Goal: Task Accomplishment & Management: Complete application form

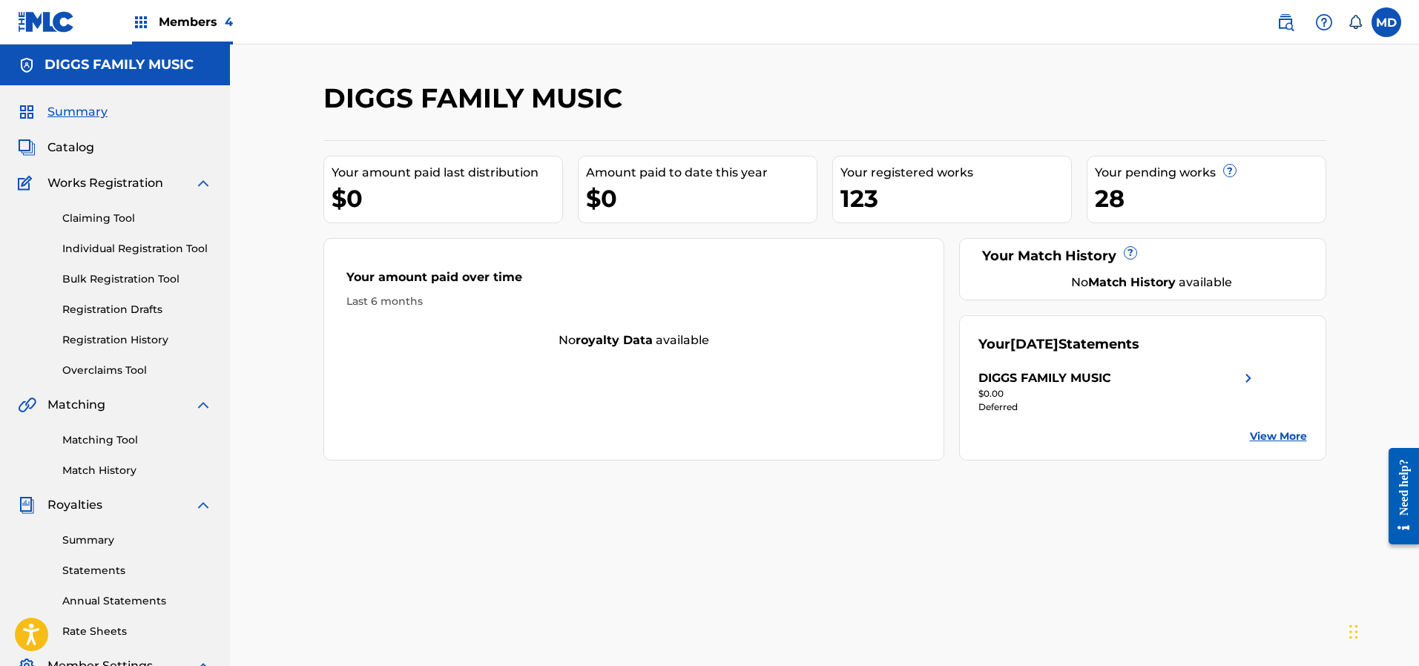
click at [113, 335] on link "Registration History" at bounding box center [137, 340] width 150 height 16
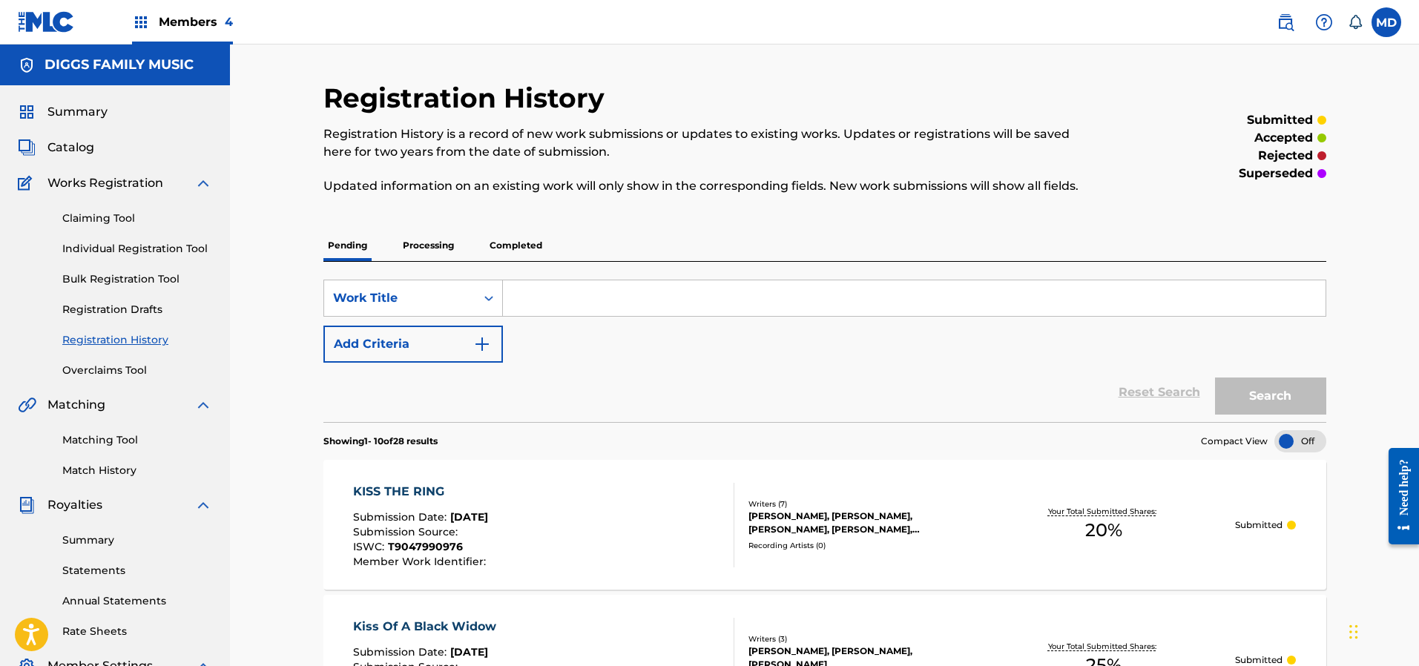
click at [421, 244] on p "Processing" at bounding box center [428, 245] width 60 height 31
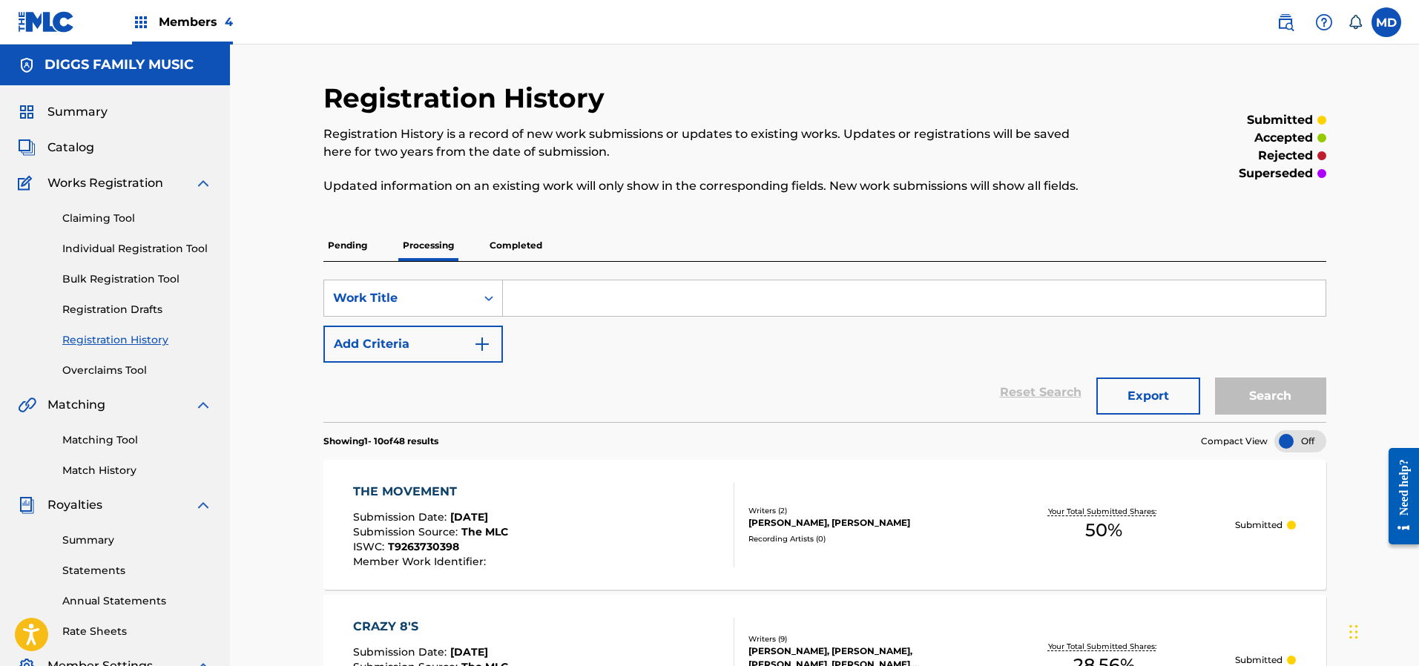
click at [507, 243] on p "Completed" at bounding box center [516, 245] width 62 height 31
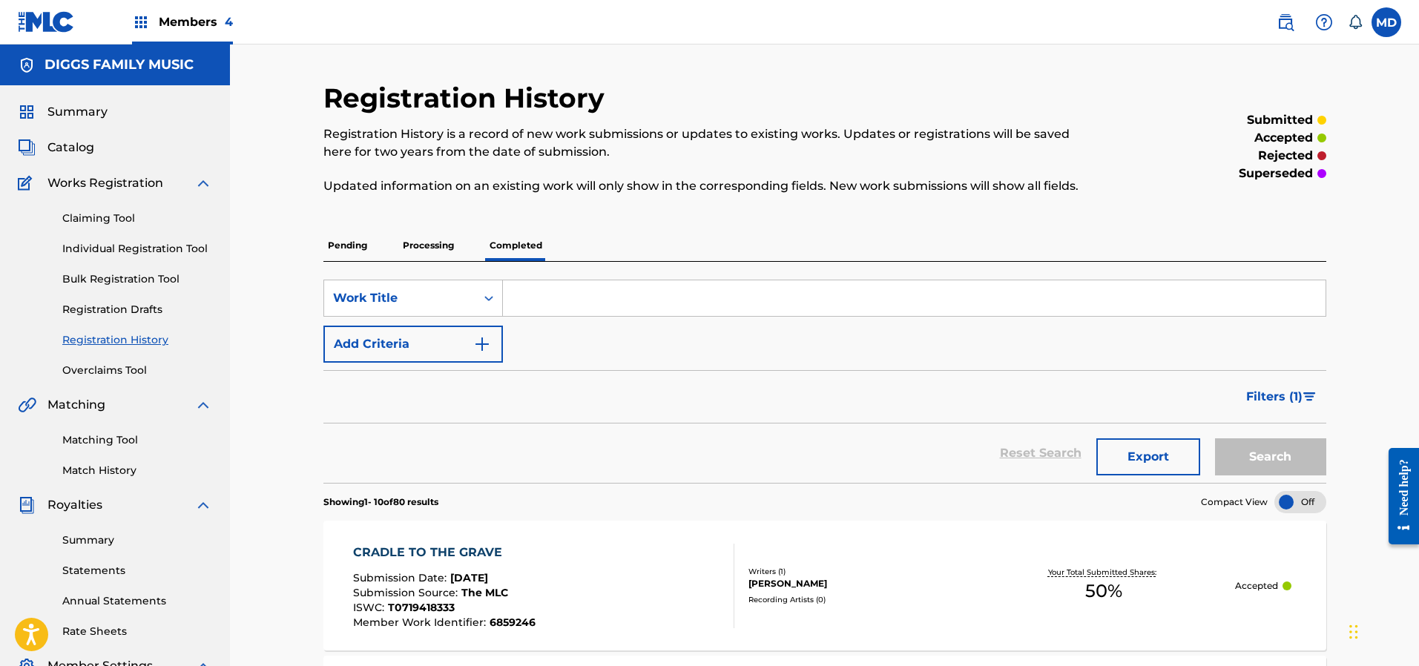
click at [355, 243] on p "Pending" at bounding box center [347, 245] width 48 height 31
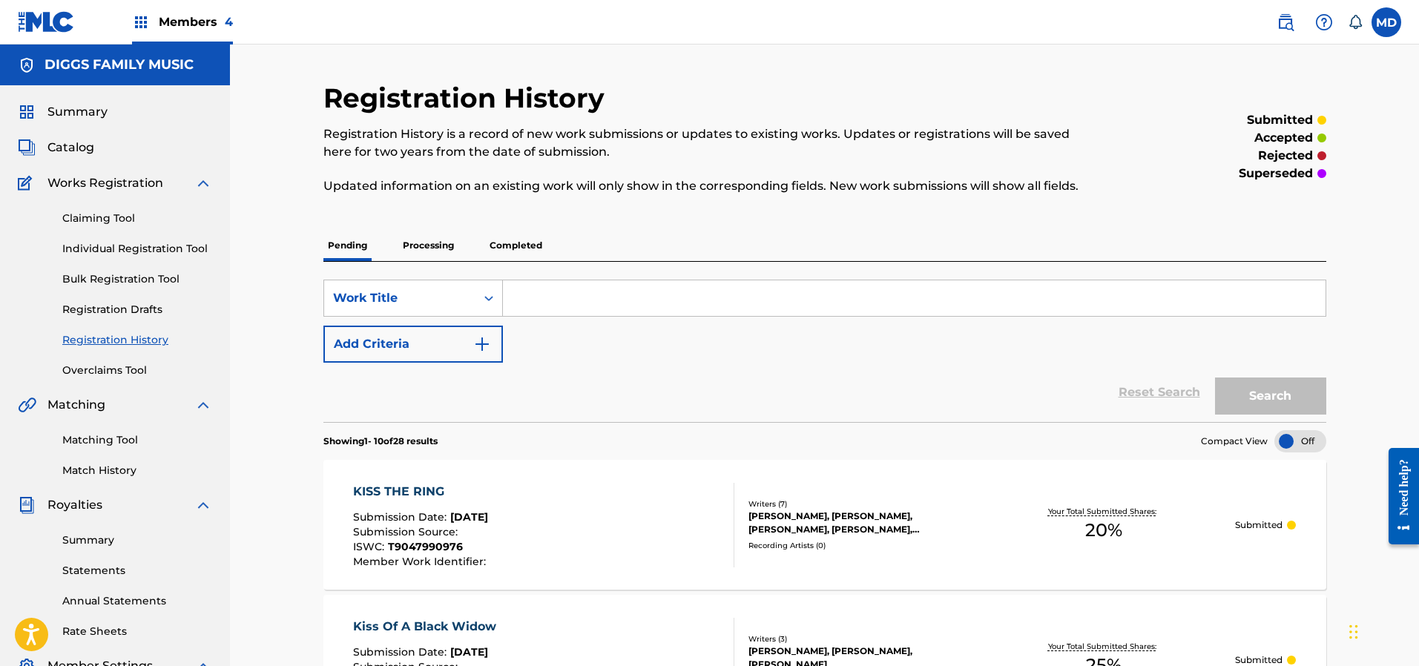
click at [117, 217] on link "Claiming Tool" at bounding box center [137, 219] width 150 height 16
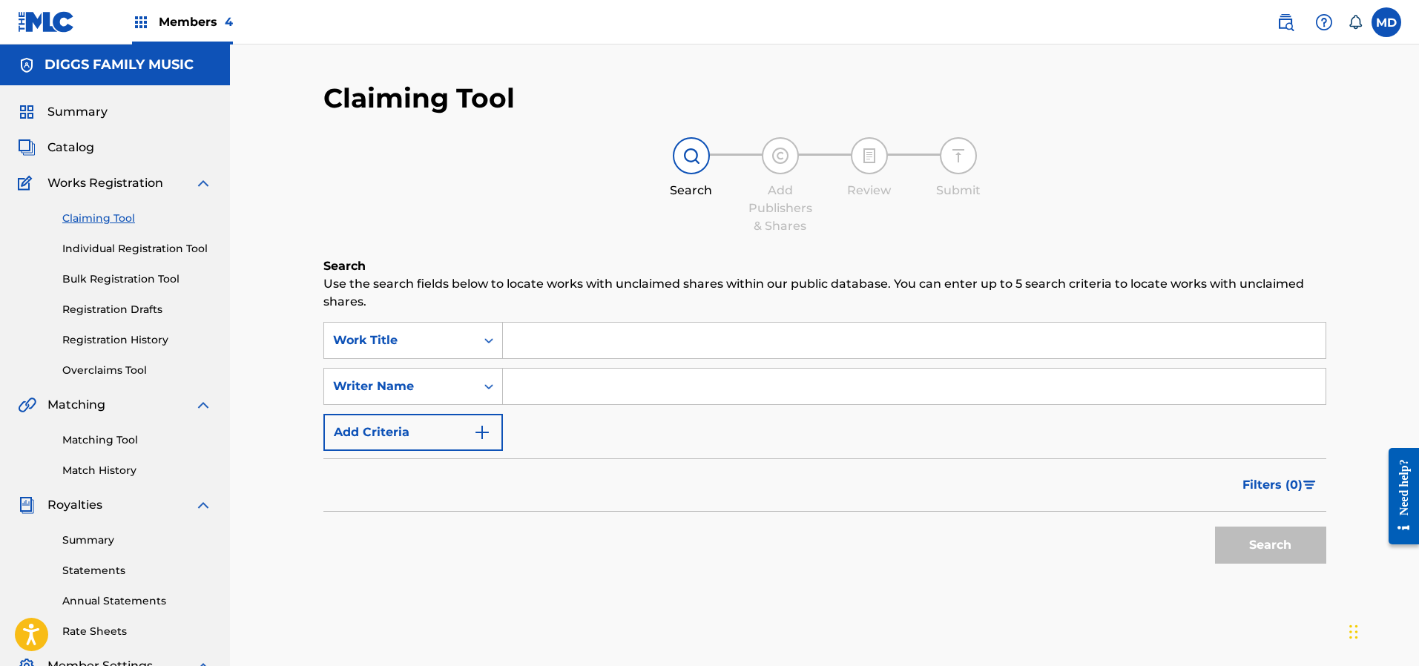
click at [603, 341] on input "Search Form" at bounding box center [914, 341] width 823 height 36
paste input "LIFE CHANGES"
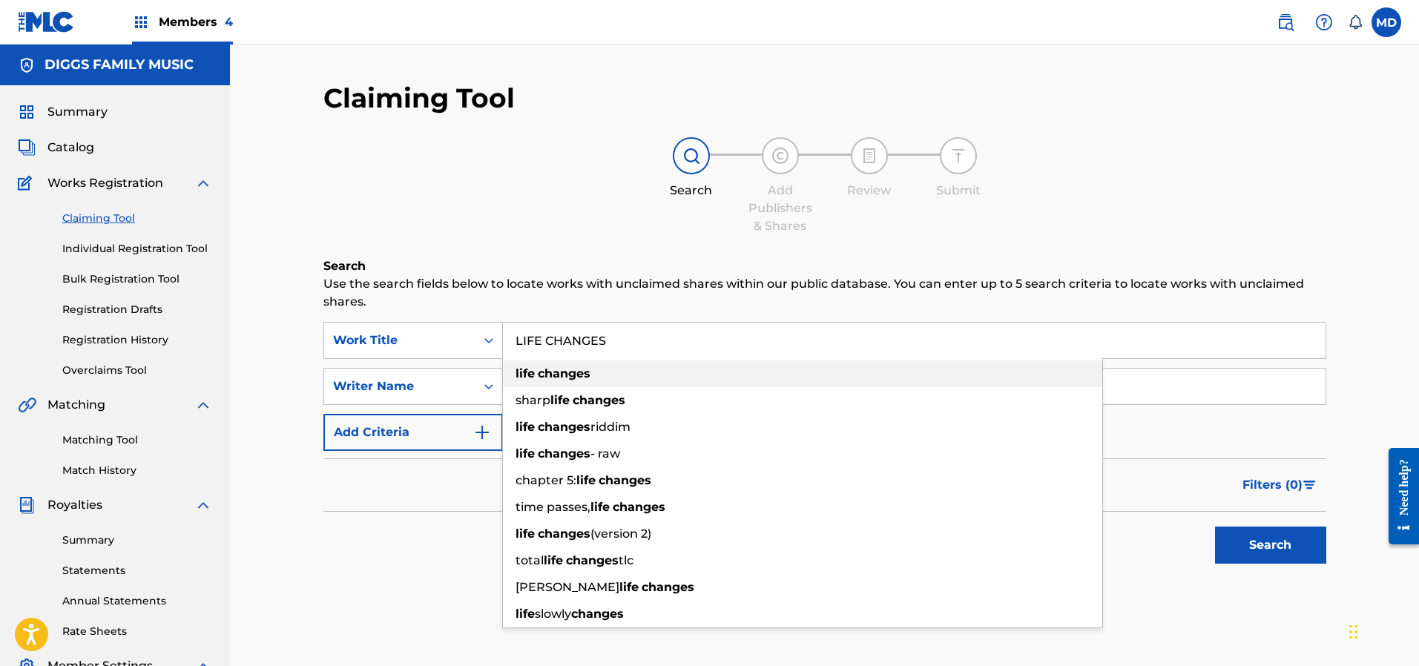
click at [638, 377] on div "life changes" at bounding box center [802, 374] width 599 height 27
type input "life changes"
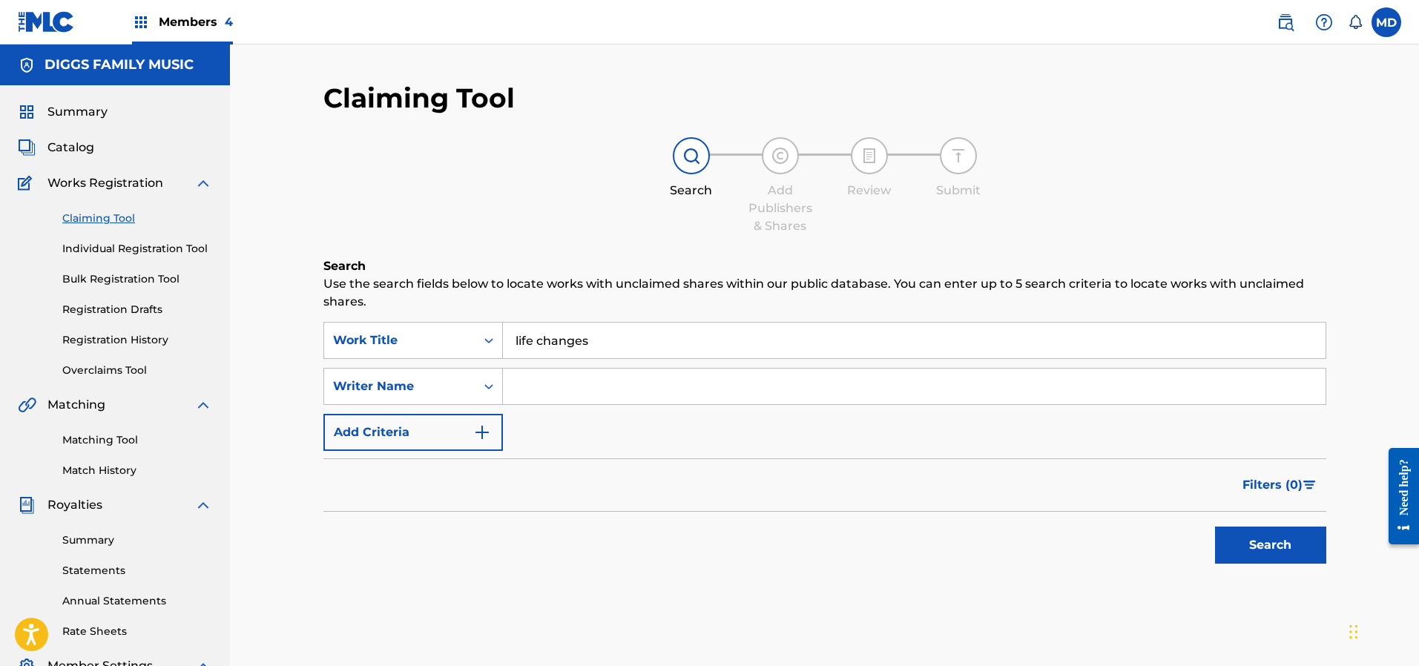
click at [1264, 547] on button "Search" at bounding box center [1270, 545] width 111 height 37
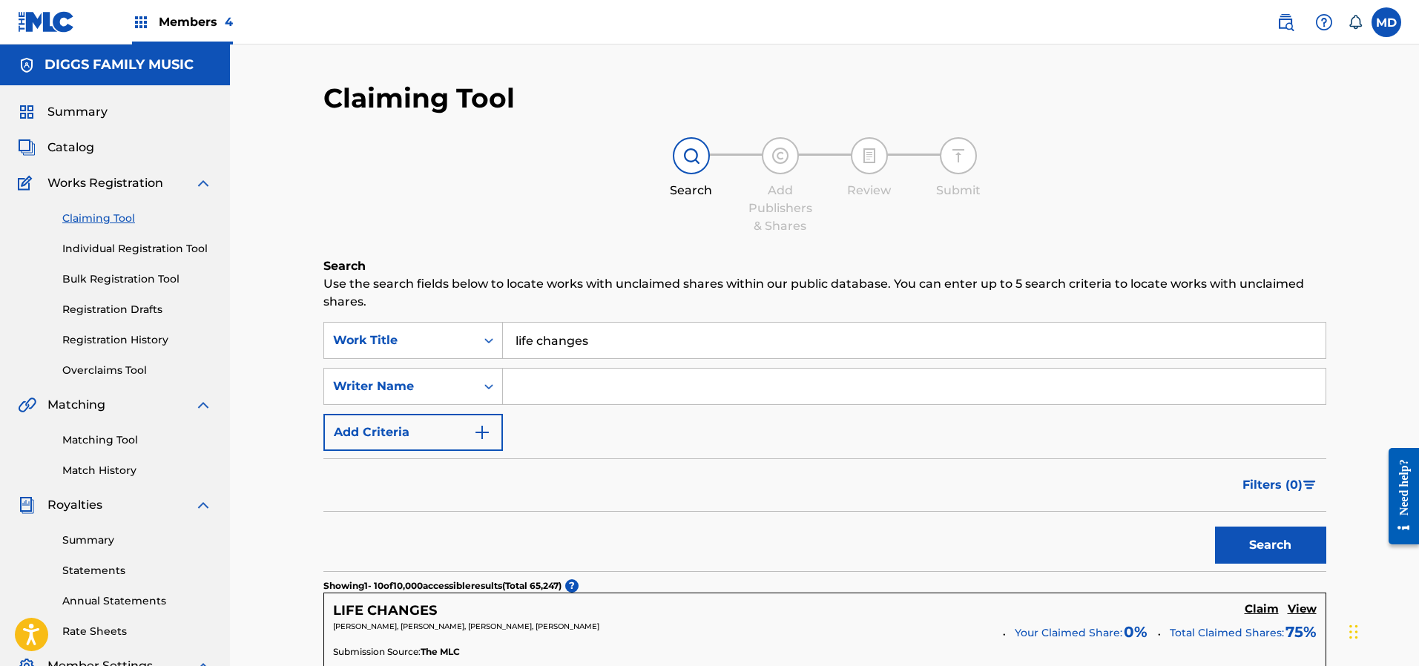
click at [561, 389] on input "Search Form" at bounding box center [914, 387] width 823 height 36
type input "[PERSON_NAME]"
click at [1262, 536] on button "Search" at bounding box center [1270, 545] width 111 height 37
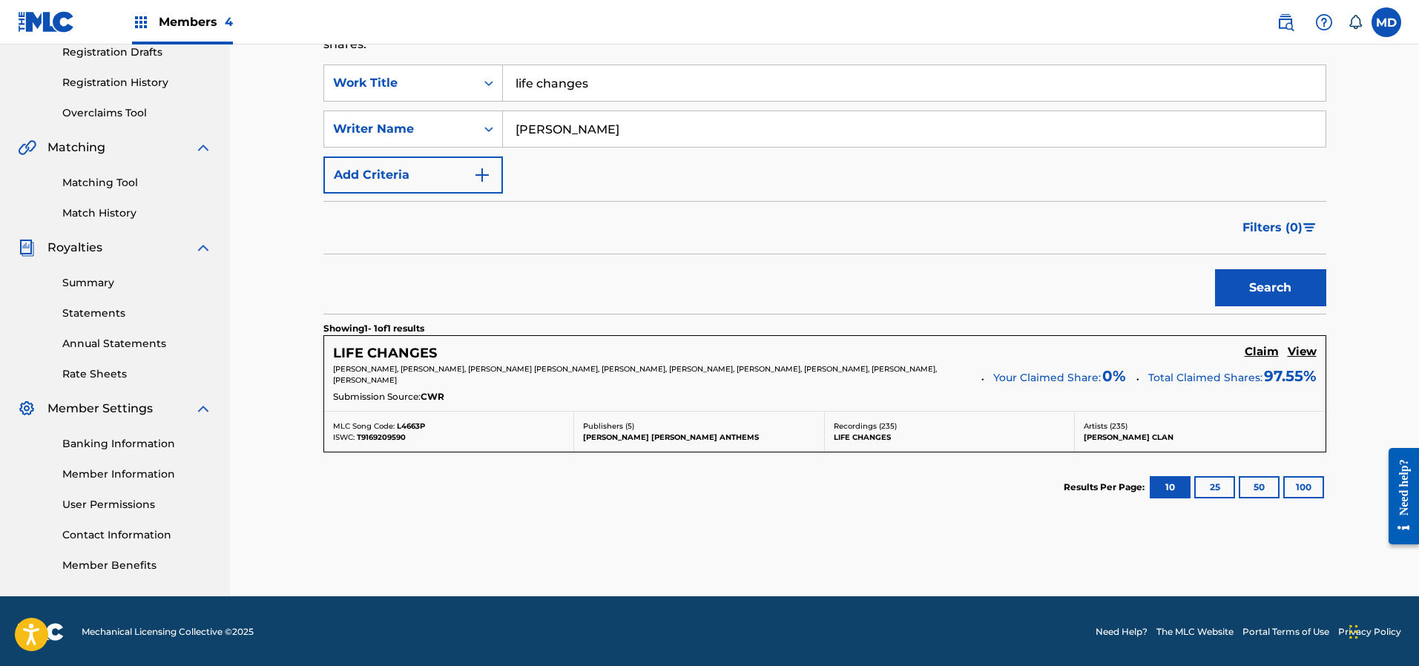
scroll to position [258, 0]
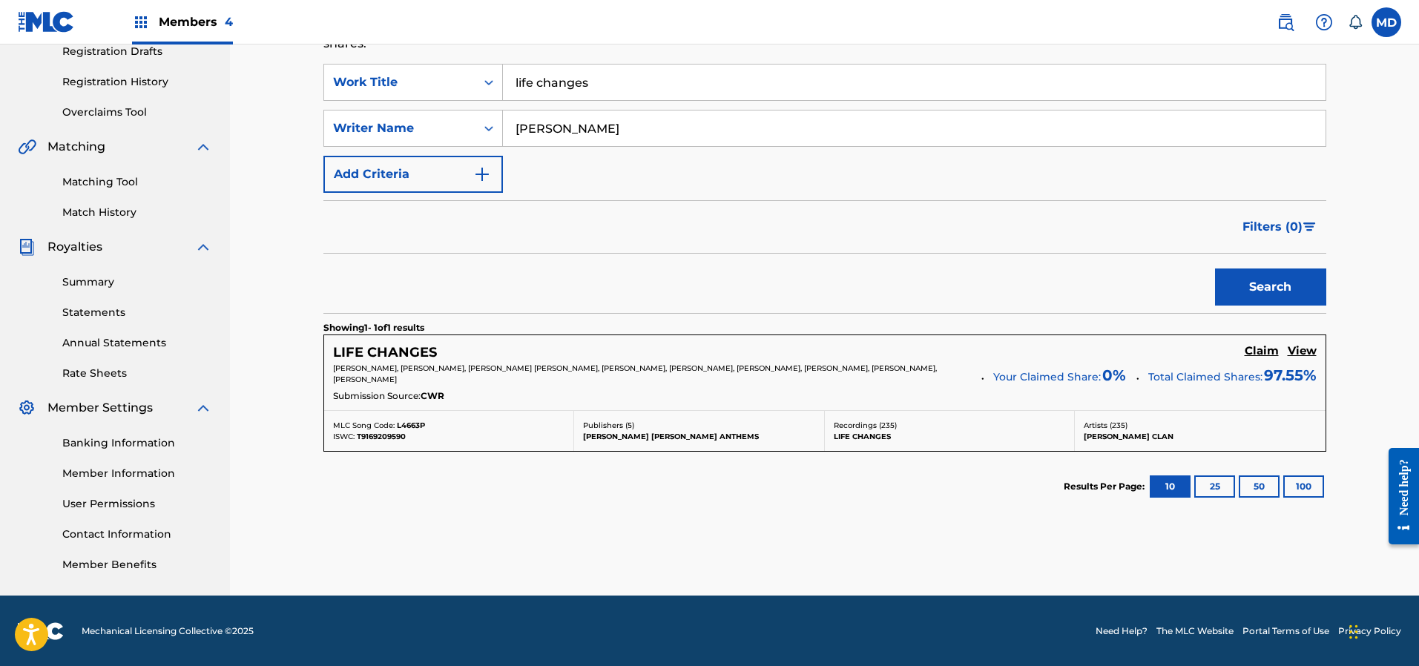
click at [1309, 349] on h5 "View" at bounding box center [1302, 351] width 29 height 14
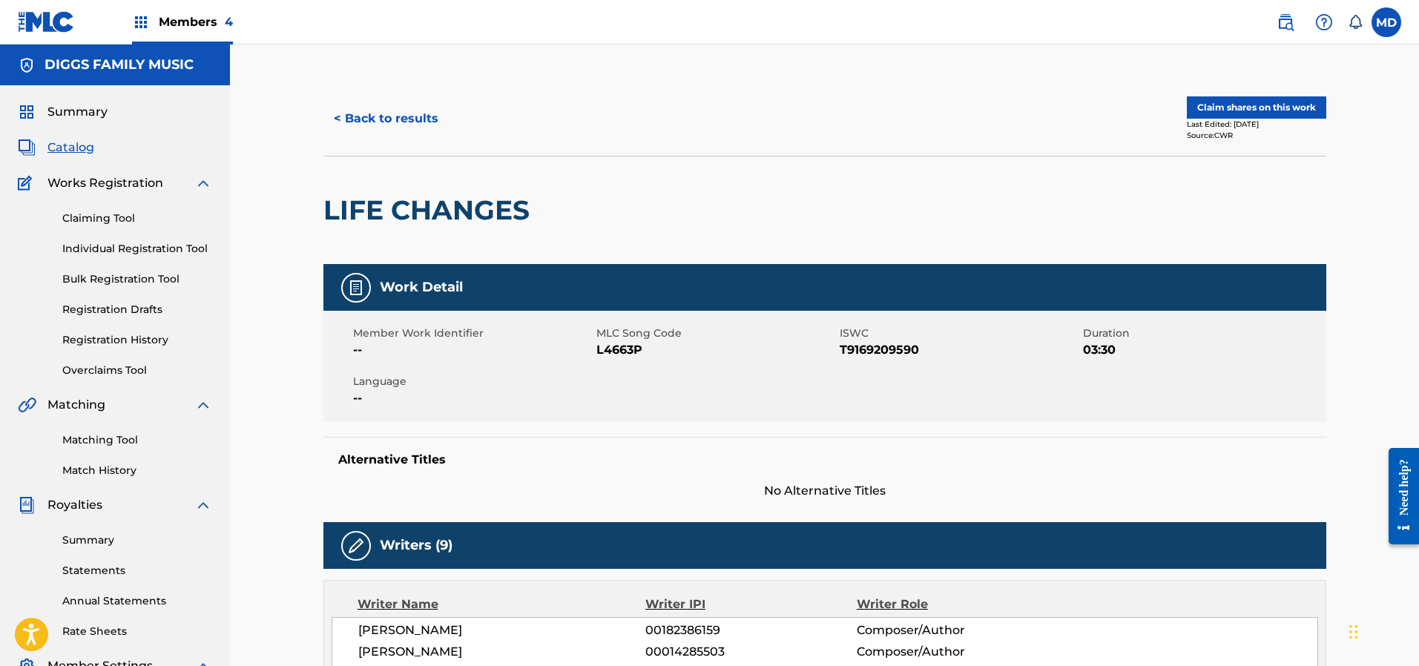
click at [1232, 110] on button "Claim shares on this work" at bounding box center [1256, 107] width 139 height 22
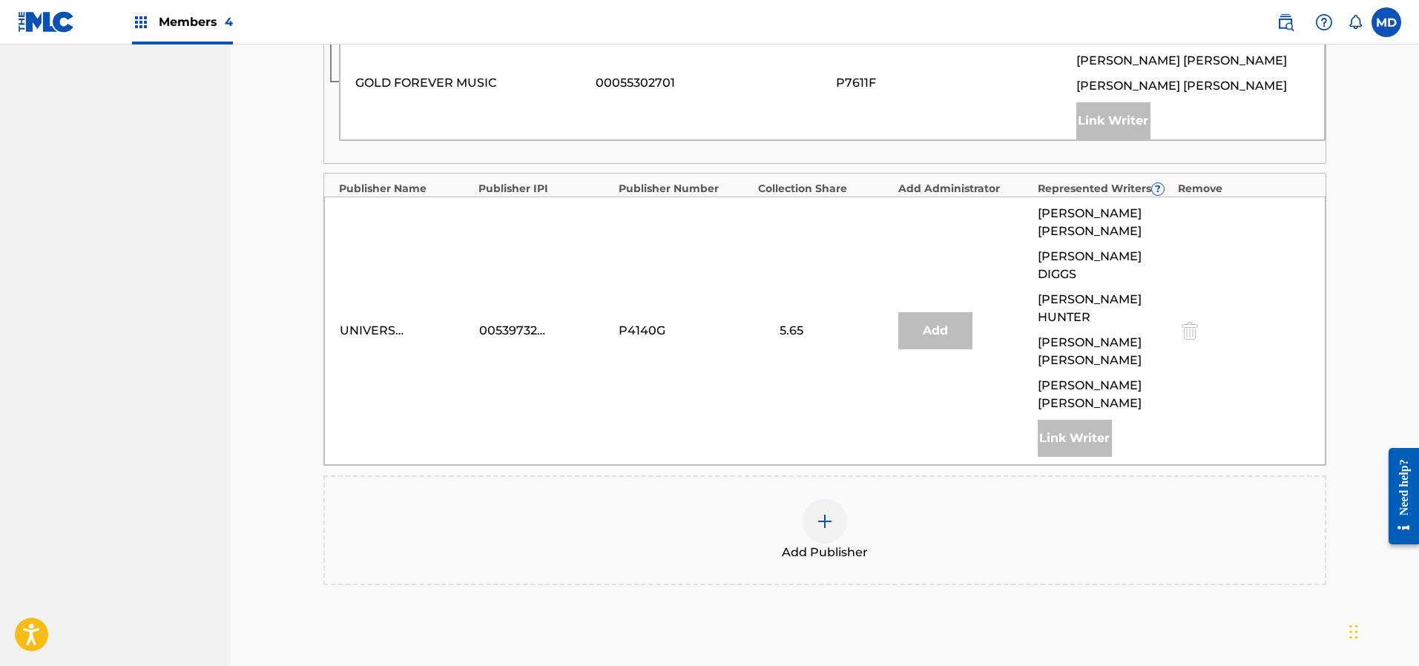
scroll to position [890, 0]
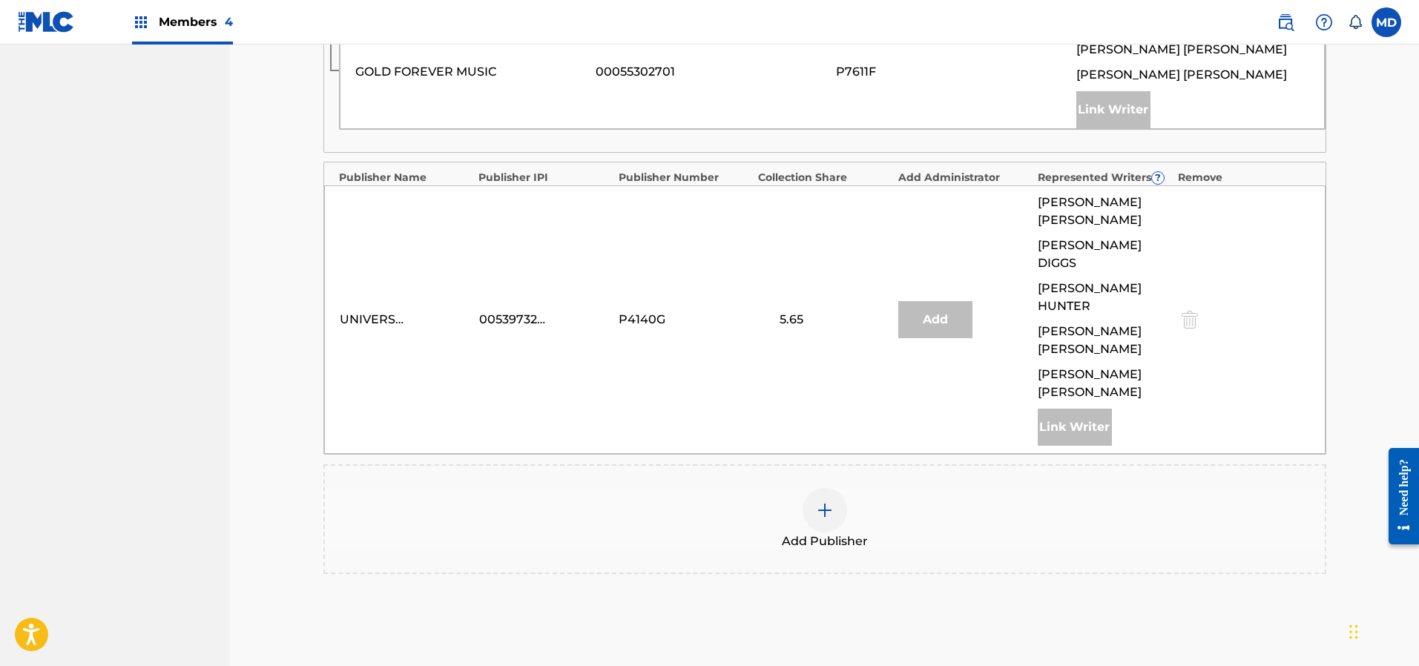
click at [820, 502] on img at bounding box center [825, 511] width 18 height 18
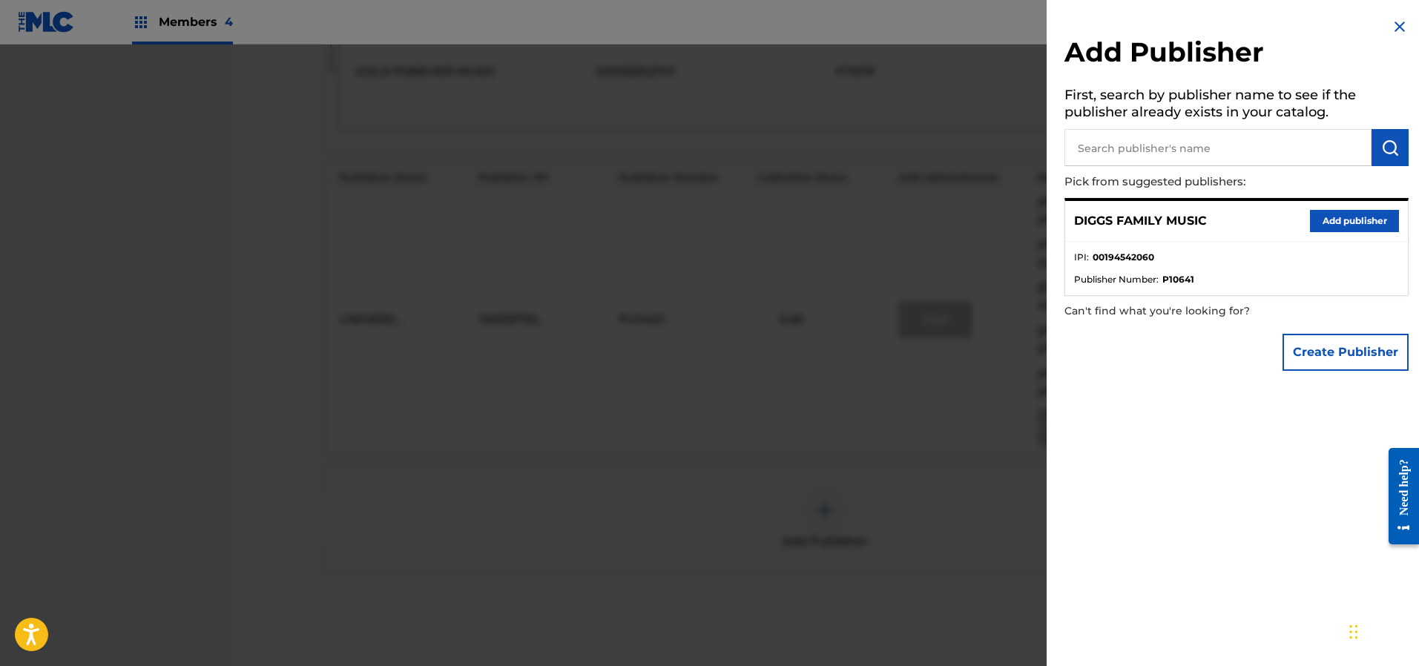
click at [1346, 218] on button "Add publisher" at bounding box center [1354, 221] width 89 height 22
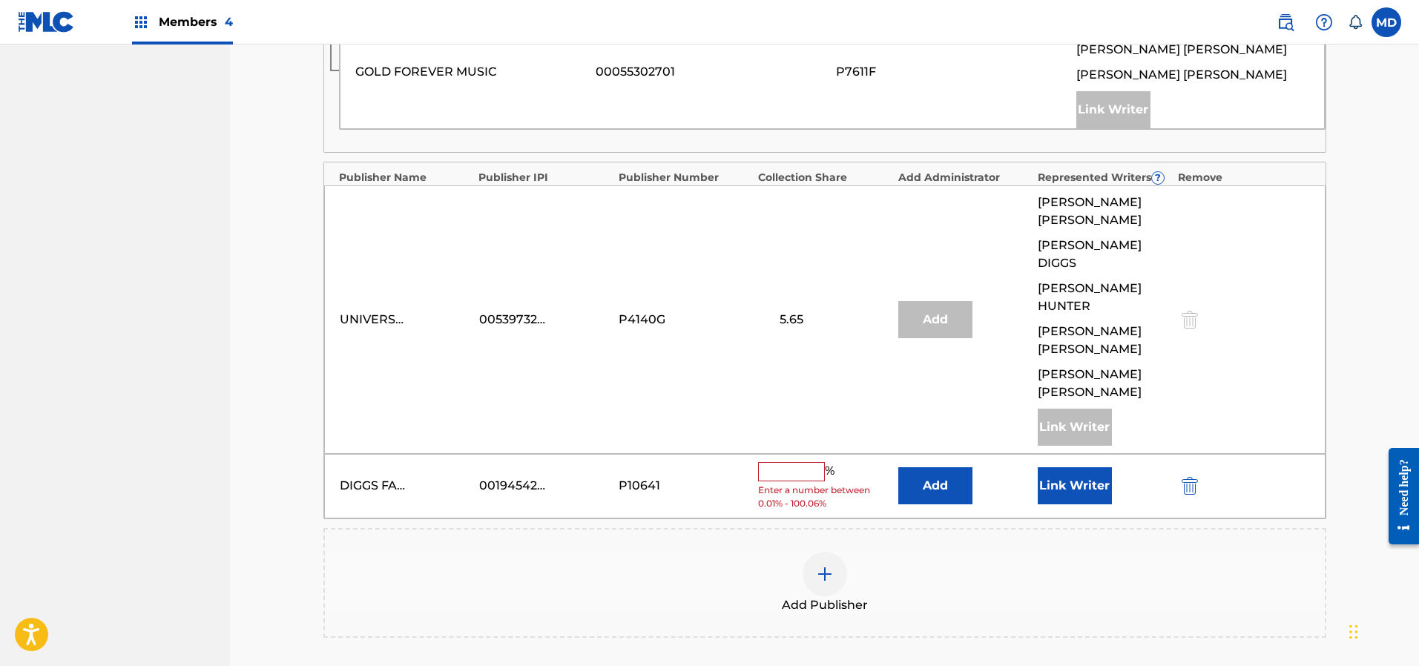
click at [797, 462] on input "text" at bounding box center [791, 471] width 67 height 19
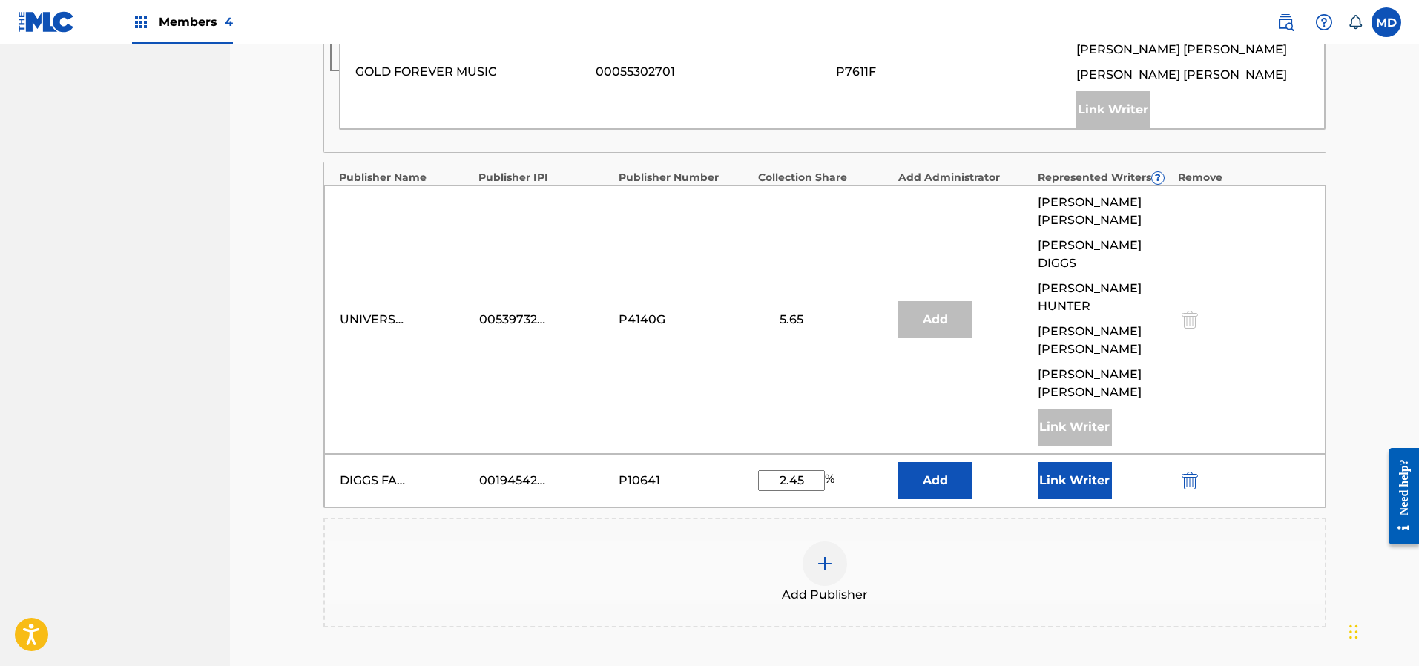
type input "2.45"
click at [1077, 462] on button "Link Writer" at bounding box center [1075, 480] width 74 height 37
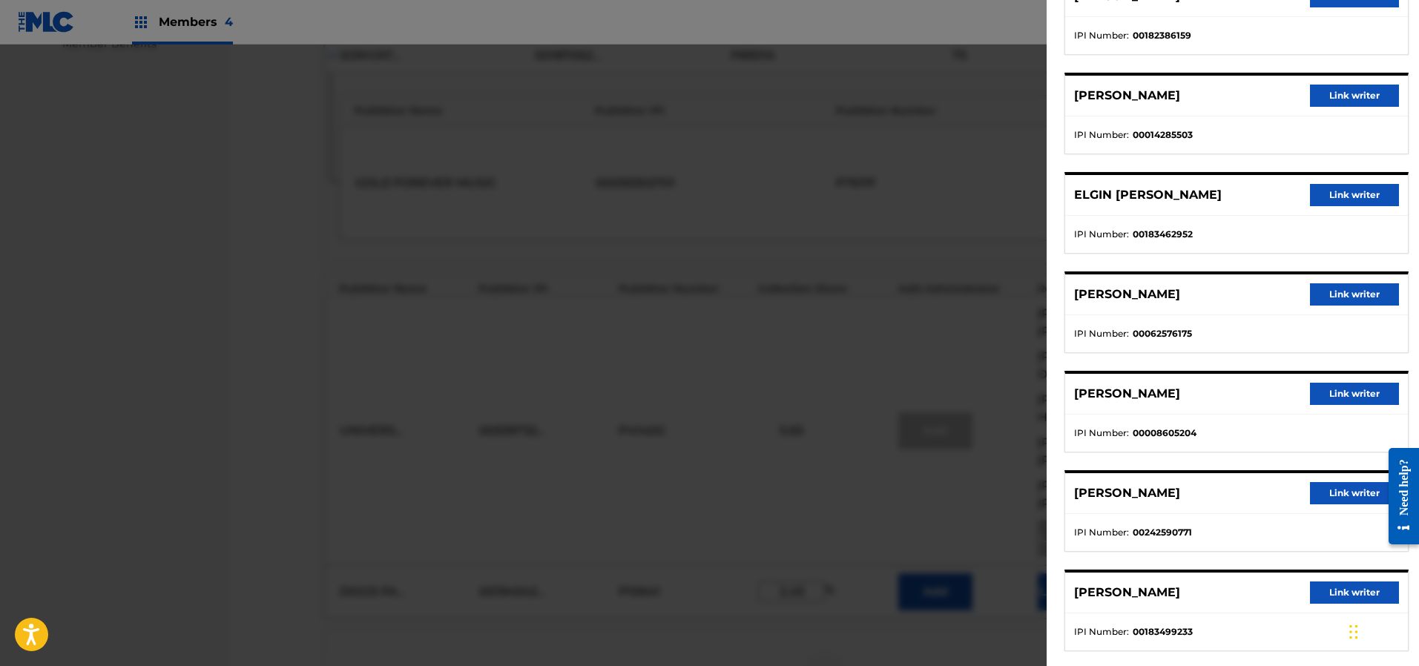
scroll to position [159, 0]
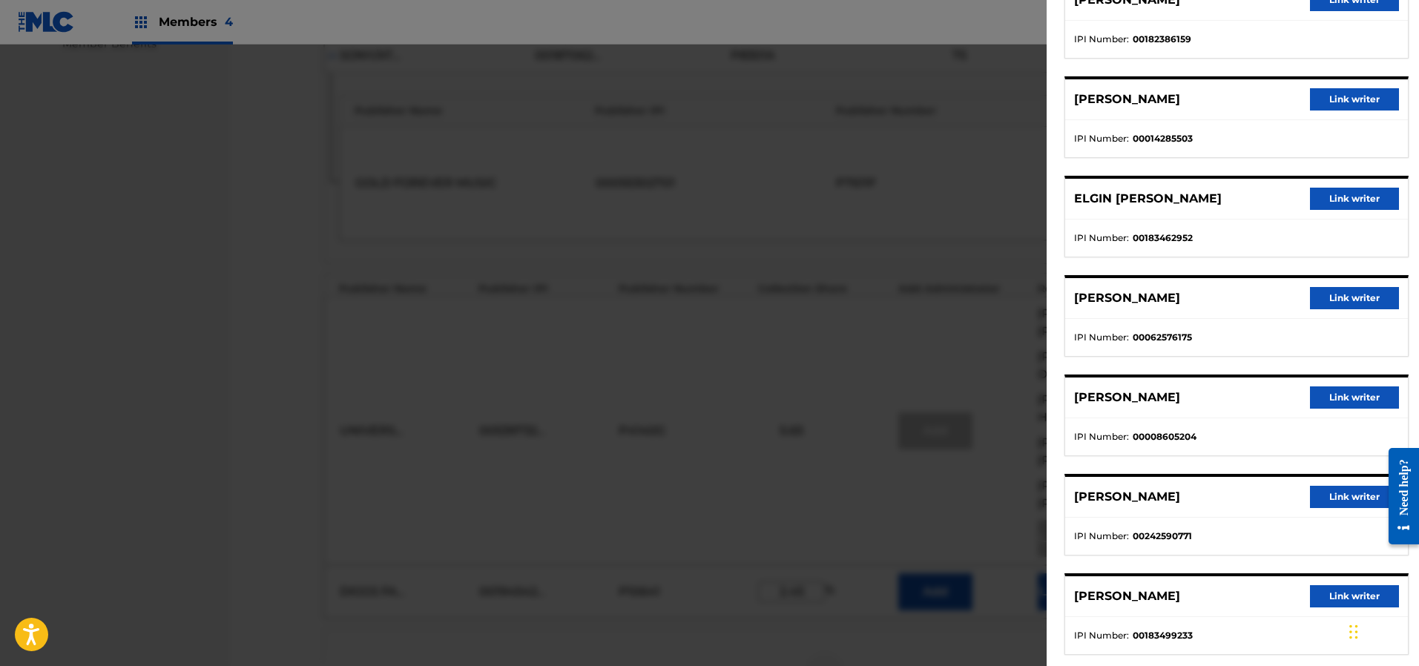
click at [1331, 196] on button "Link writer" at bounding box center [1354, 199] width 89 height 22
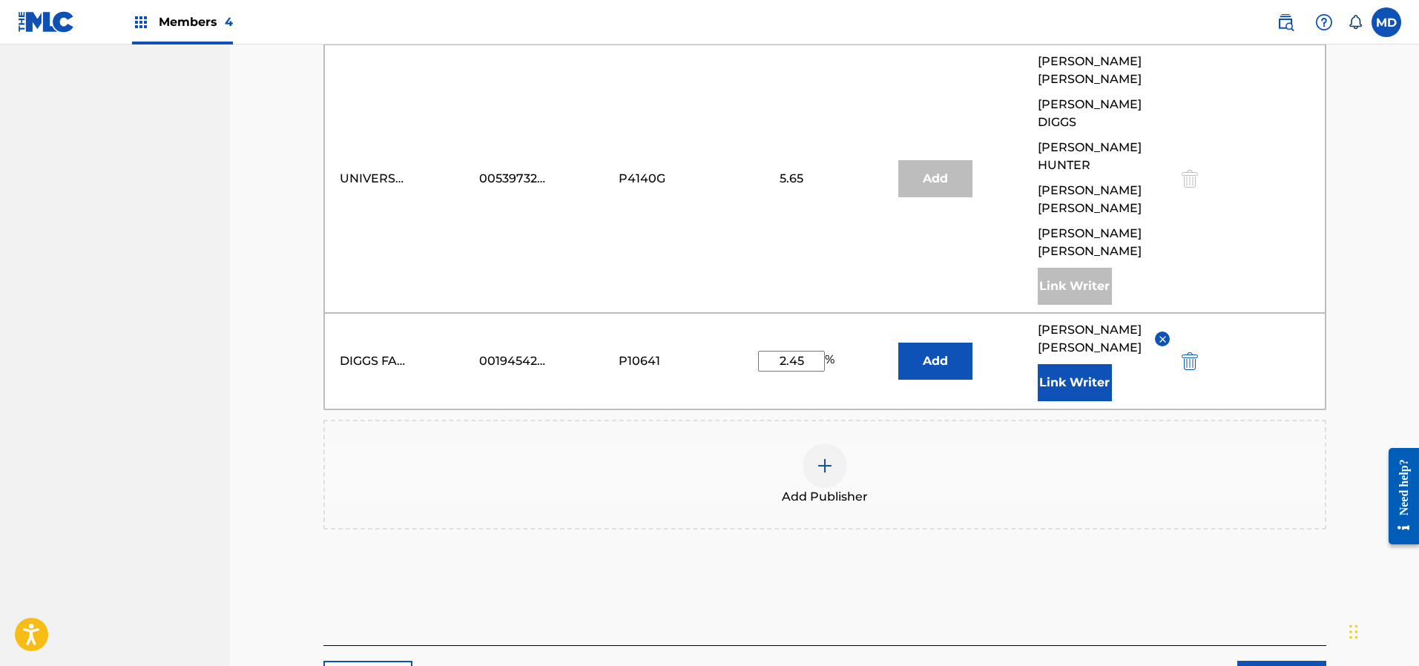
scroll to position [1045, 0]
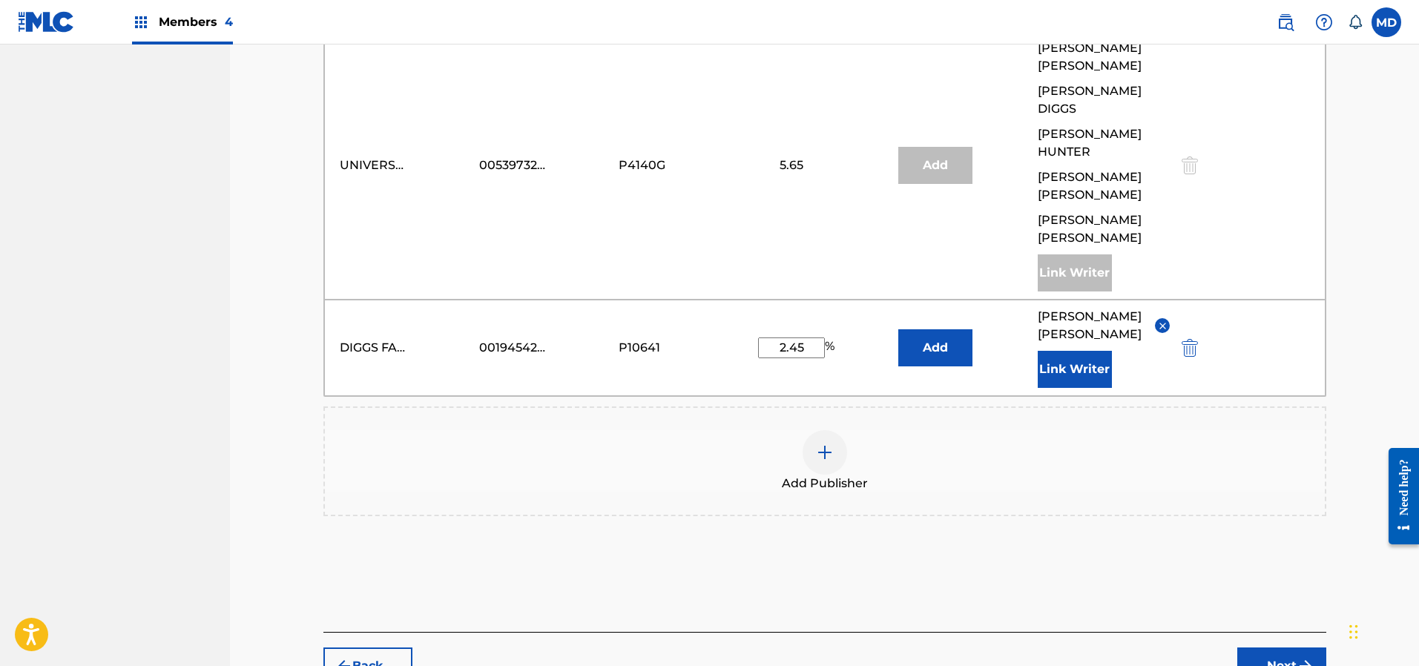
click at [1286, 648] on button "Next" at bounding box center [1282, 666] width 89 height 37
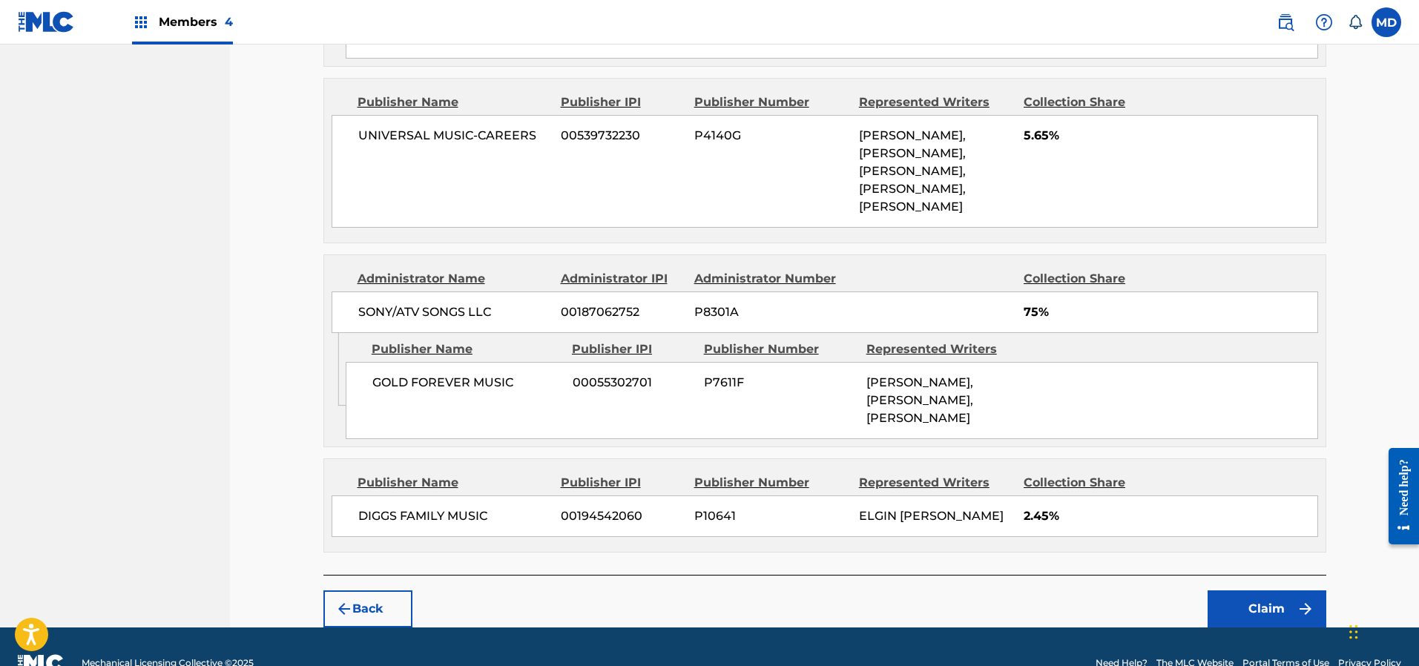
scroll to position [1007, 0]
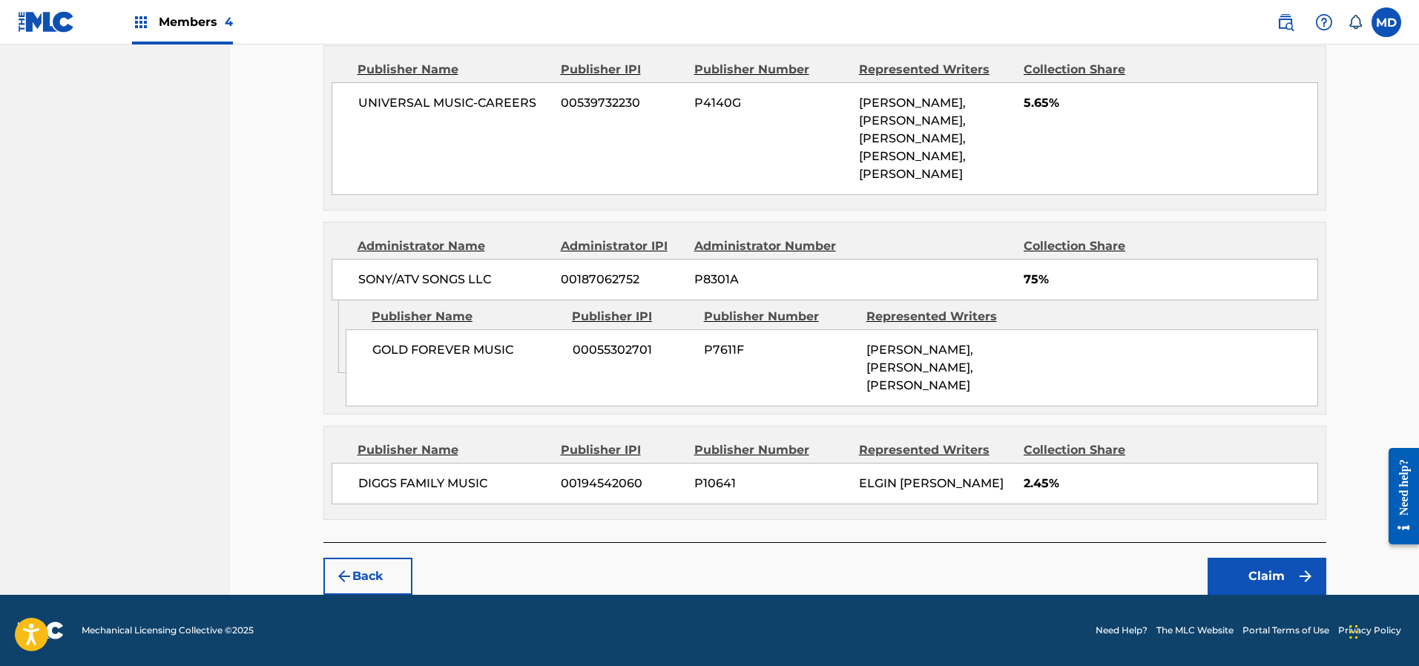
click at [1249, 576] on button "Claim" at bounding box center [1267, 576] width 119 height 37
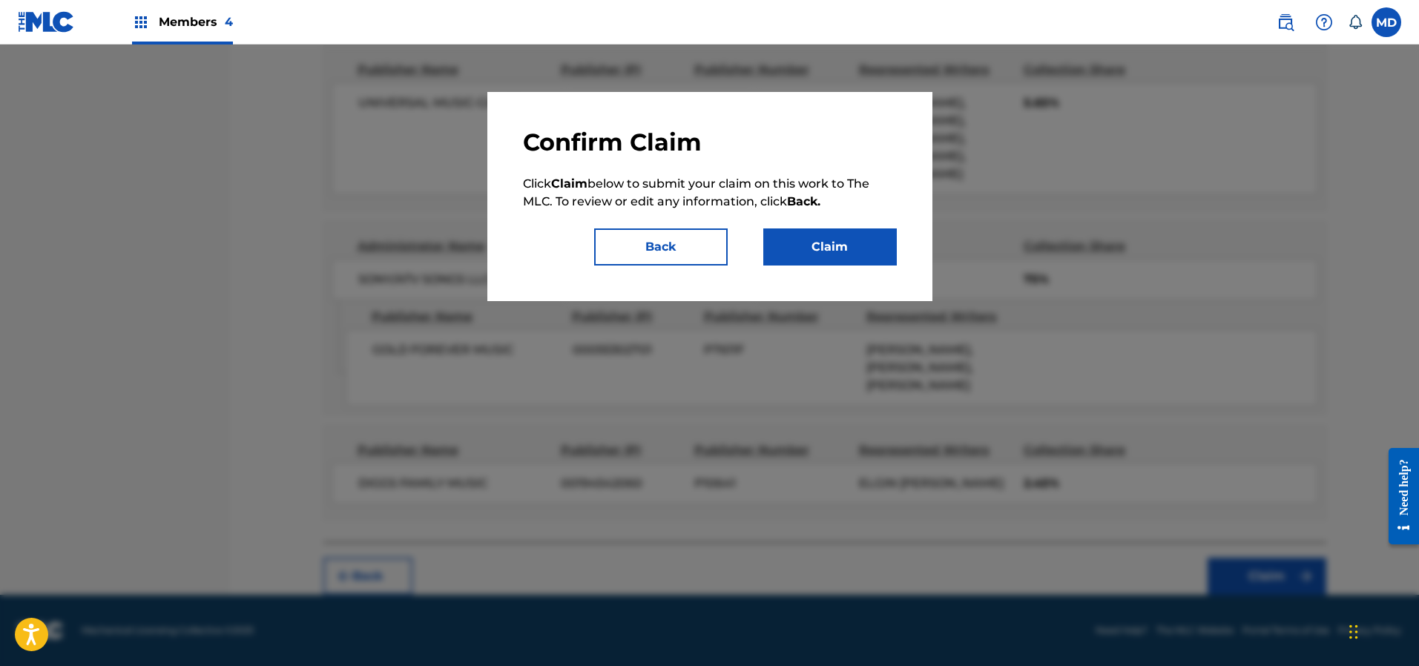
click at [823, 240] on button "Claim" at bounding box center [830, 247] width 134 height 37
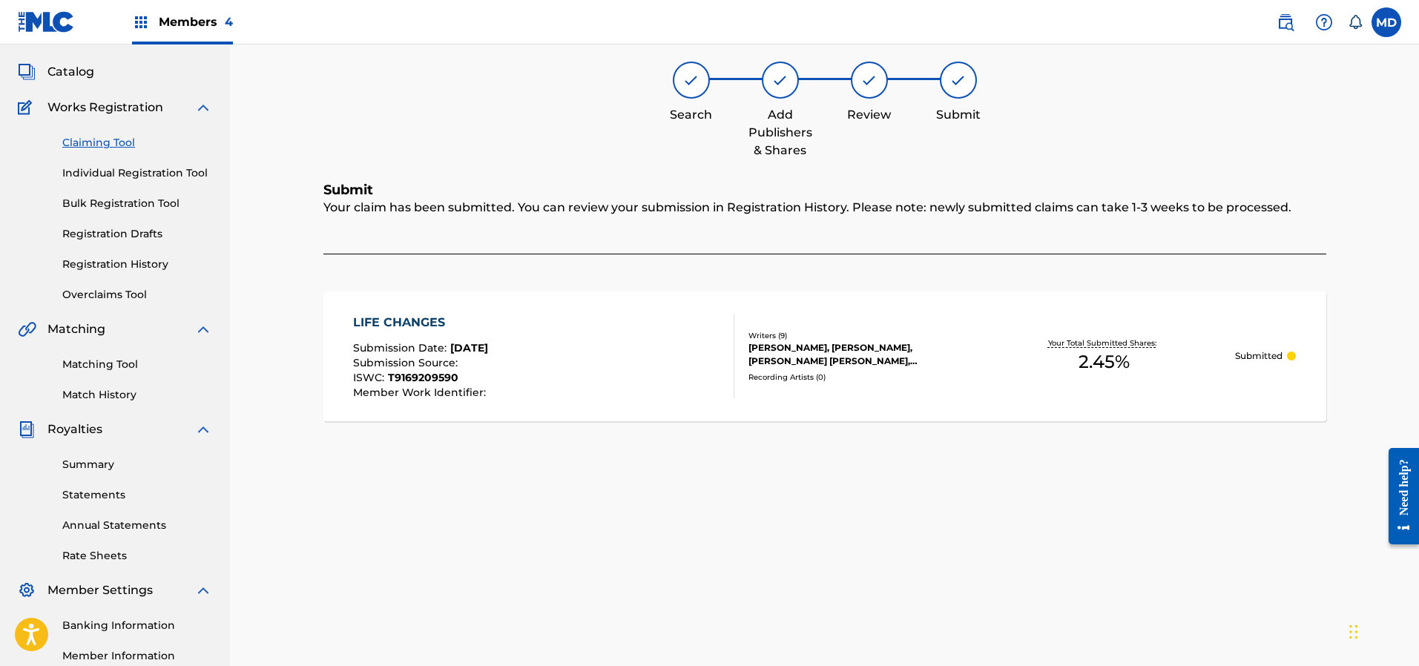
scroll to position [30, 0]
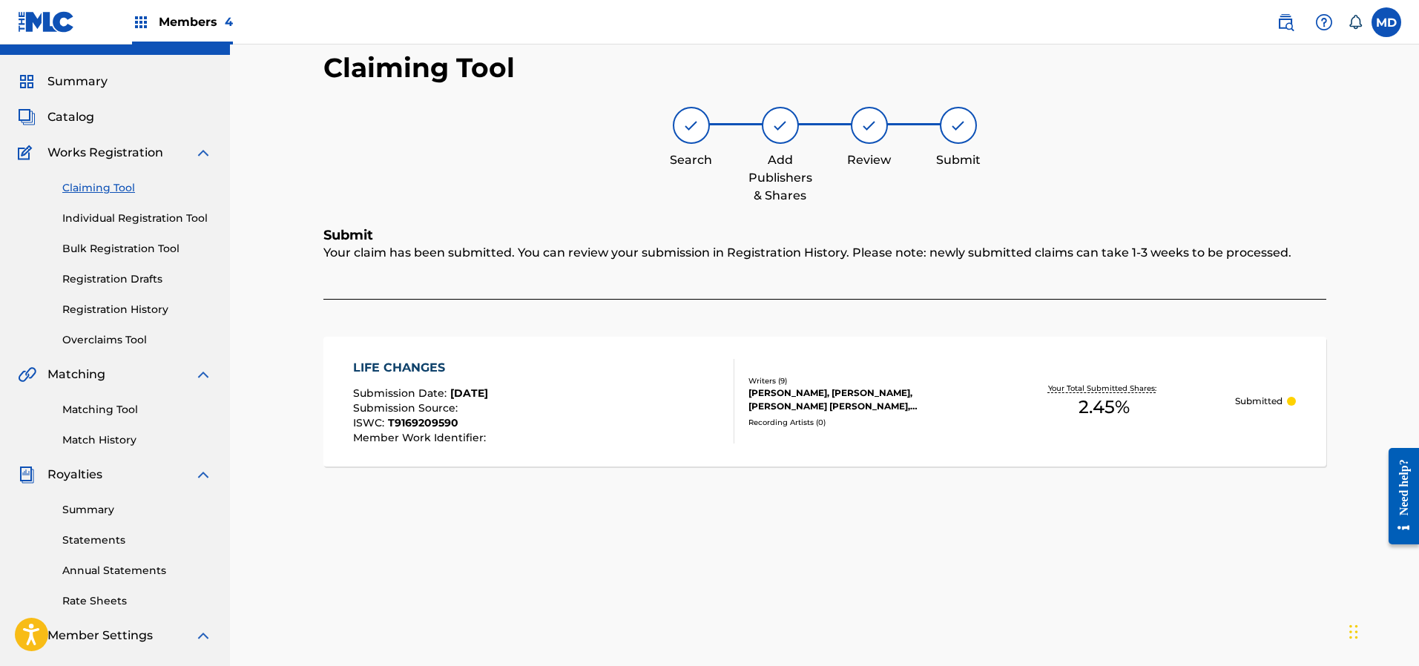
click at [111, 184] on link "Claiming Tool" at bounding box center [137, 188] width 150 height 16
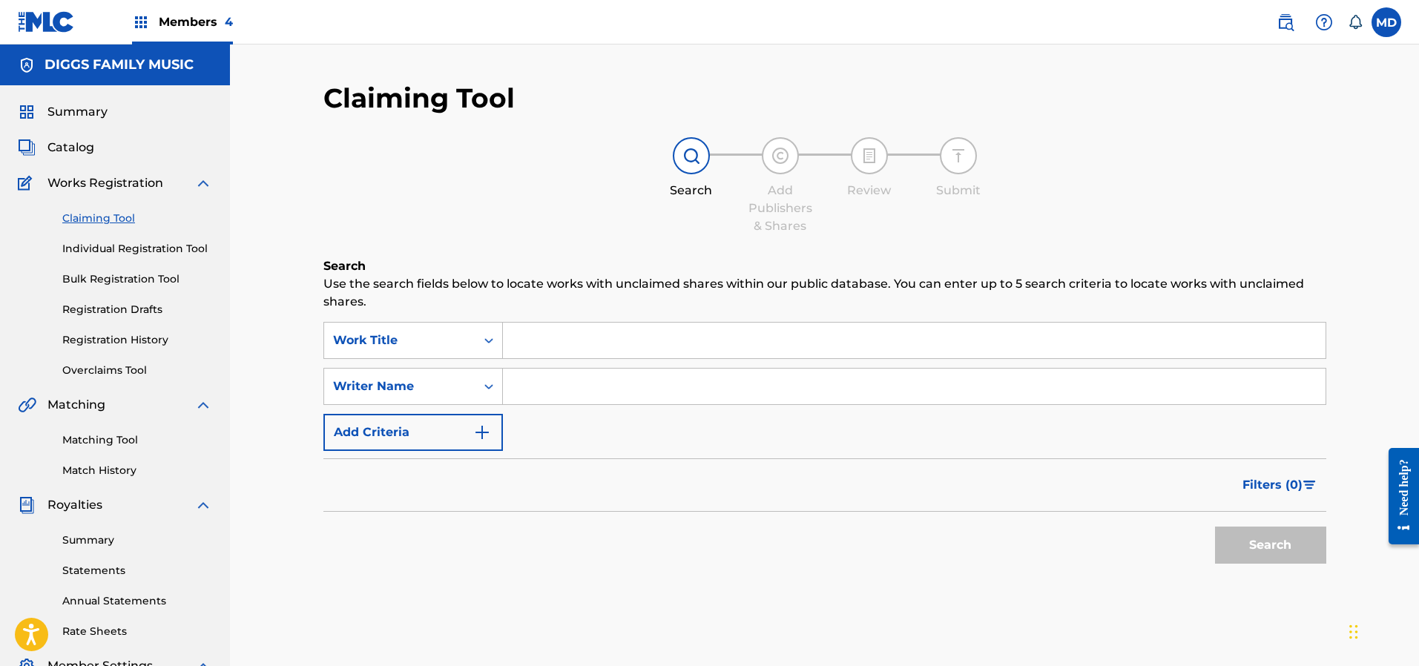
click at [581, 344] on input "Search Form" at bounding box center [914, 341] width 823 height 36
paste input "LIFE LIQUID"
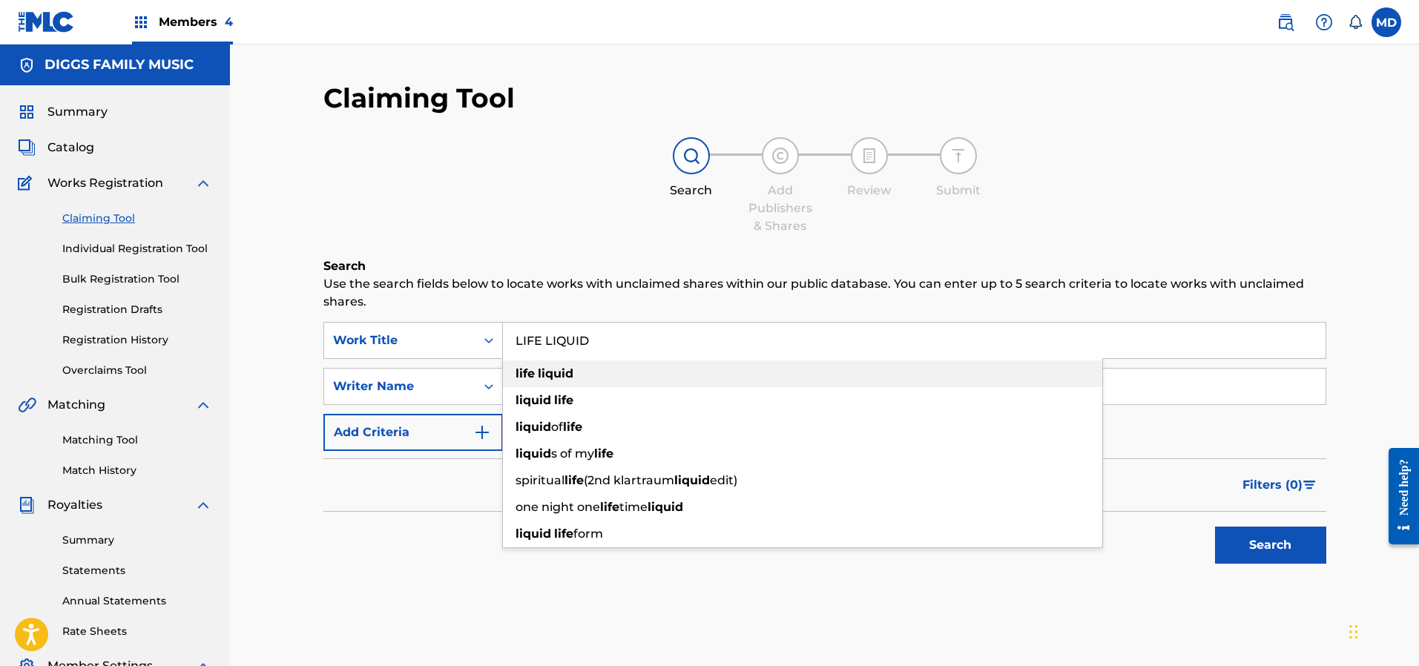
click at [579, 371] on div "life liquid" at bounding box center [802, 374] width 599 height 27
type input "life liquid"
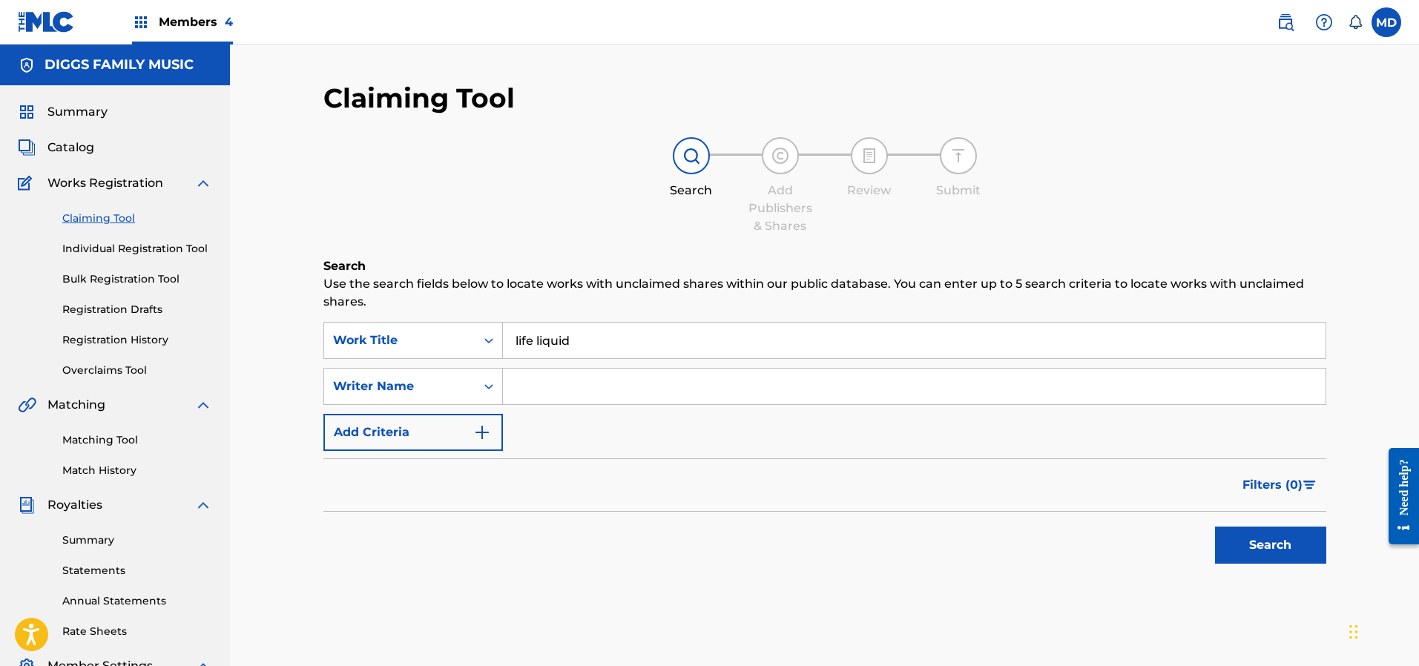
click at [580, 376] on input "Search Form" at bounding box center [914, 387] width 823 height 36
type input "[PERSON_NAME]"
click at [1276, 544] on button "Search" at bounding box center [1270, 545] width 111 height 37
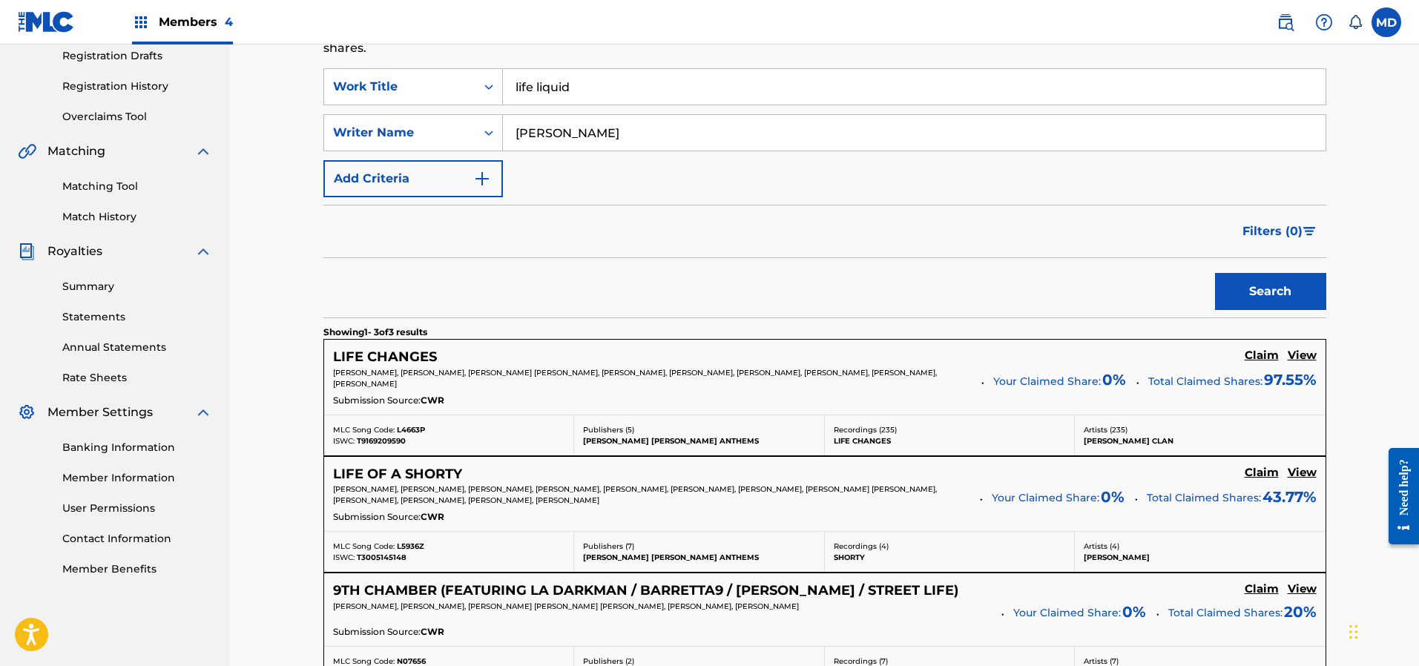
scroll to position [111, 0]
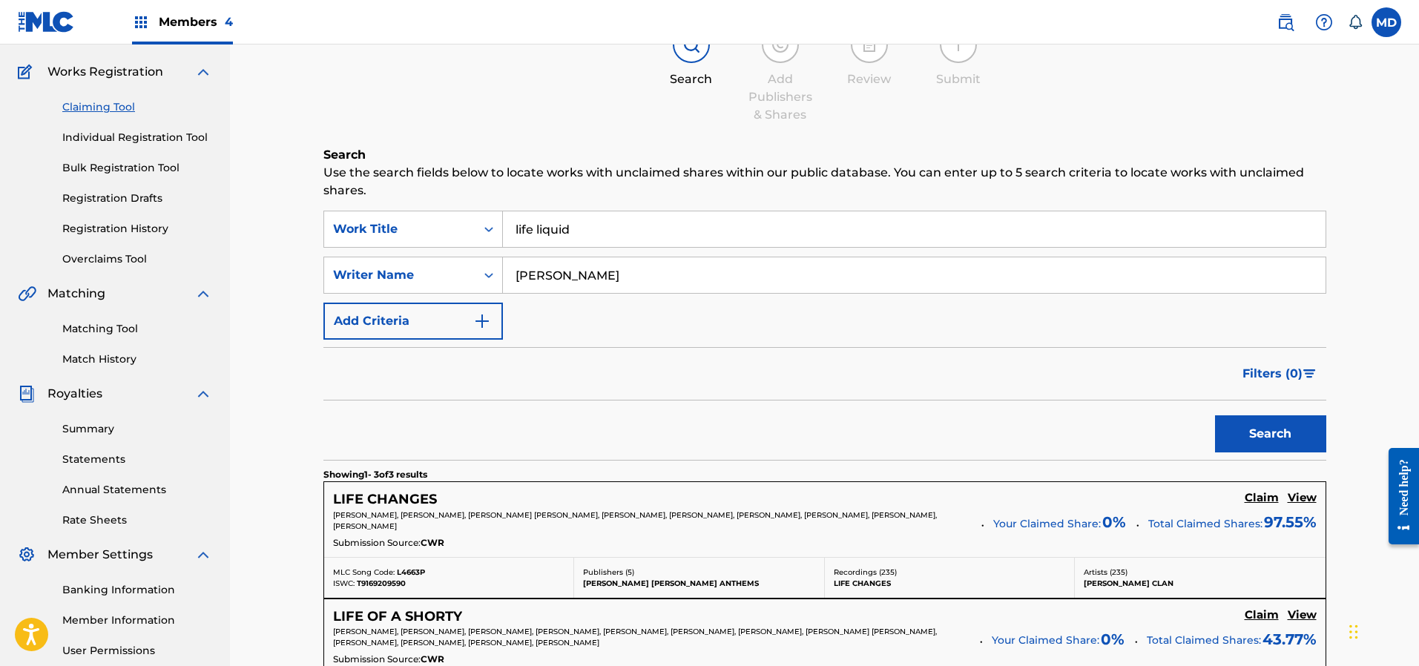
click at [151, 140] on link "Individual Registration Tool" at bounding box center [137, 138] width 150 height 16
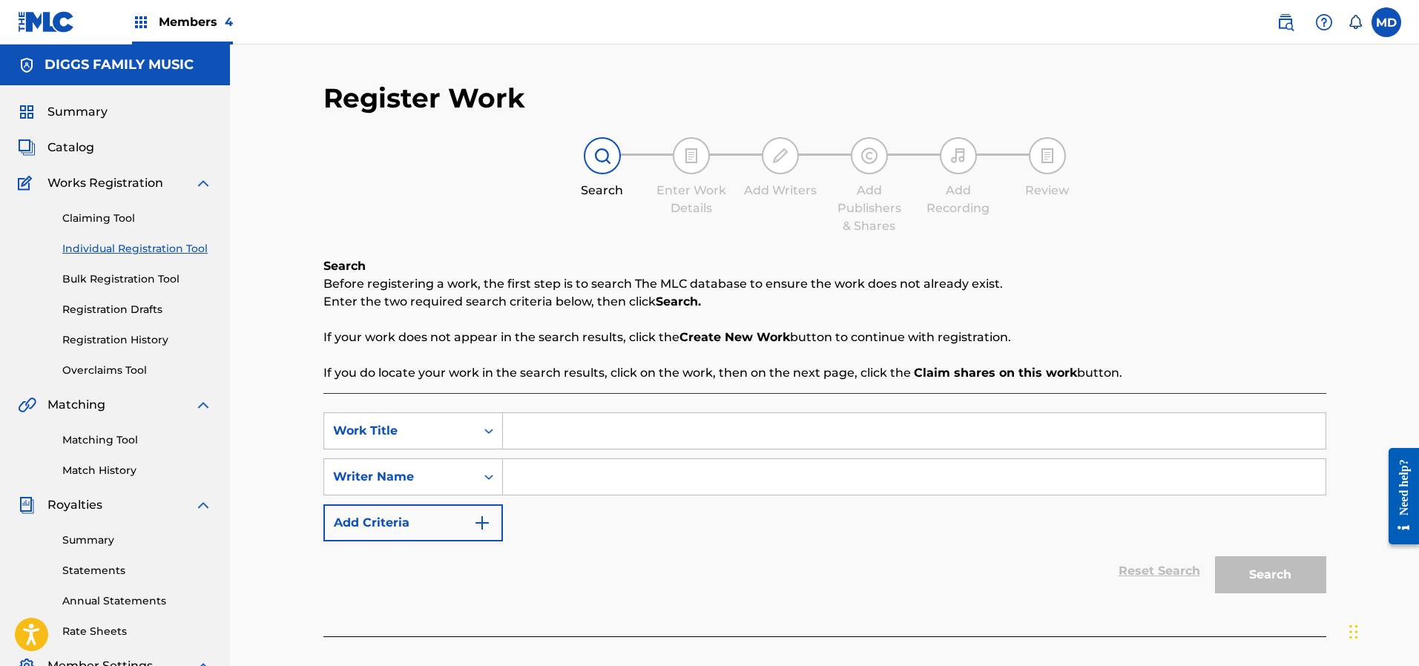
click at [562, 428] on input "Search Form" at bounding box center [914, 431] width 823 height 36
paste input "LIFE LIQUID"
type input "LIFE LIQUID"
click at [566, 468] on input "Search Form" at bounding box center [914, 477] width 823 height 36
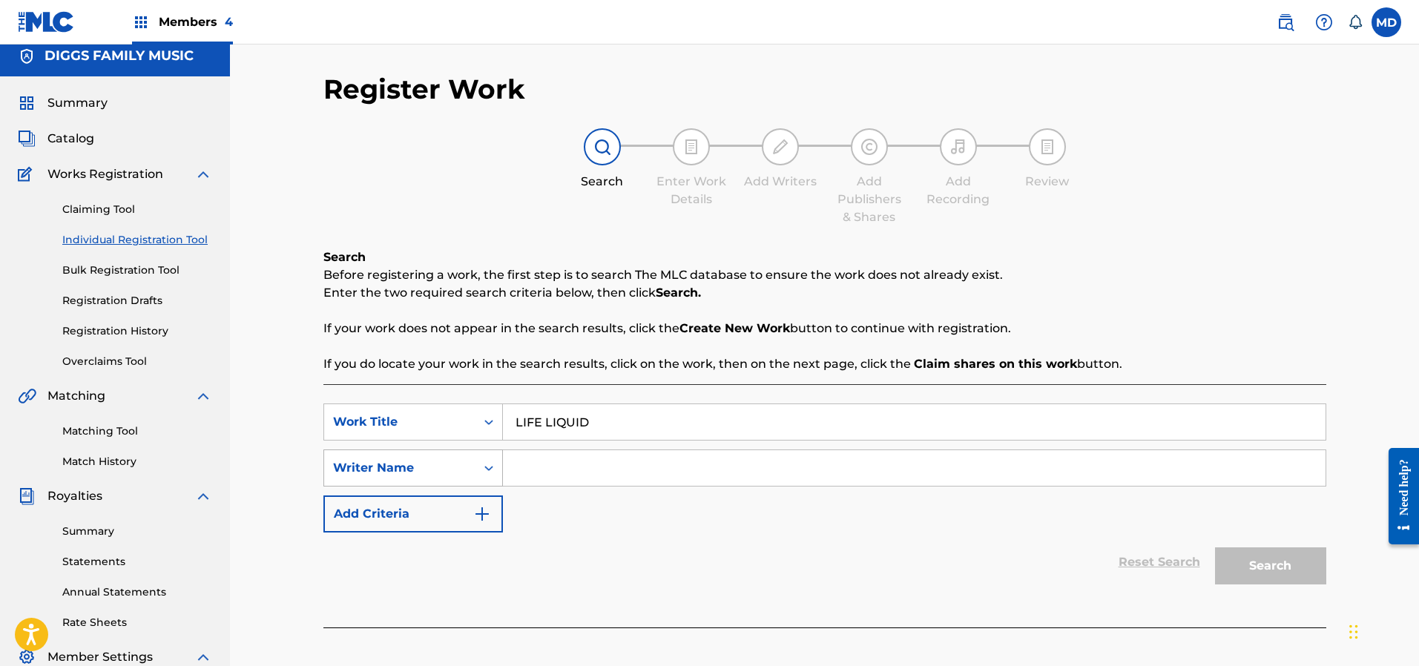
click at [447, 468] on div "Writer Name" at bounding box center [400, 468] width 134 height 18
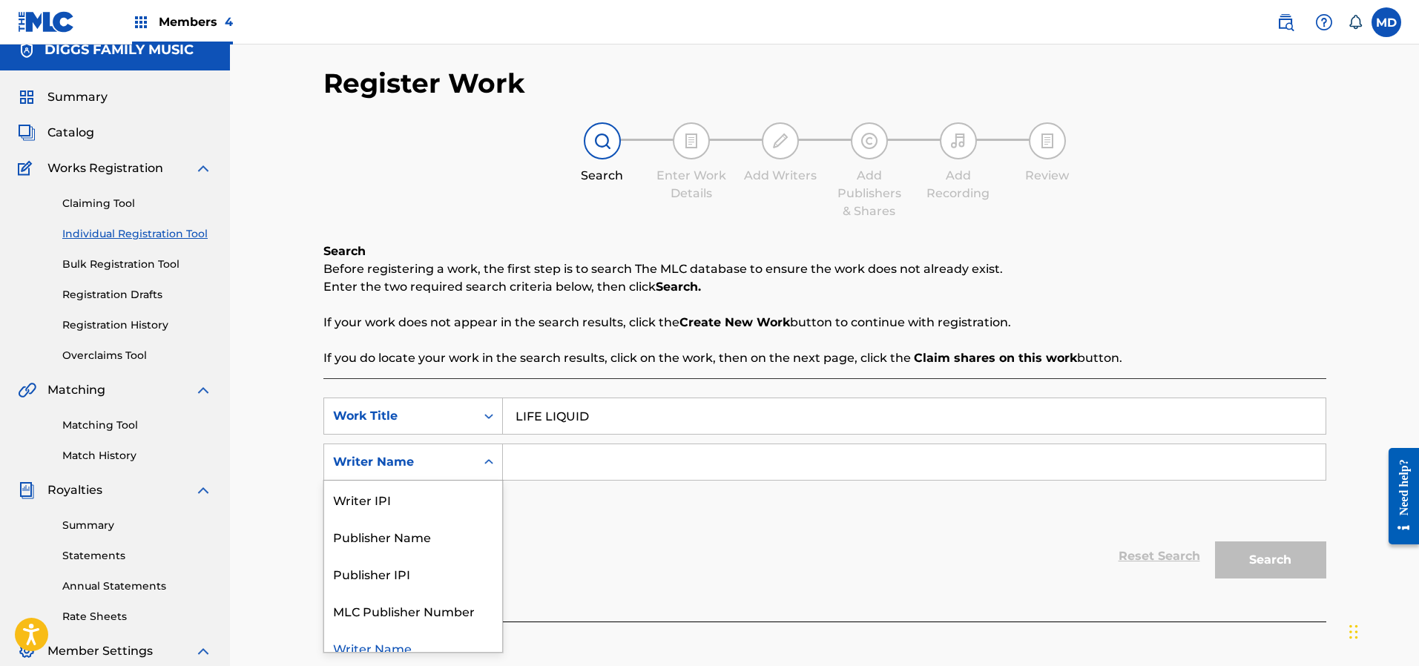
scroll to position [16, 0]
click at [415, 501] on div "Writer IPI" at bounding box center [413, 498] width 178 height 37
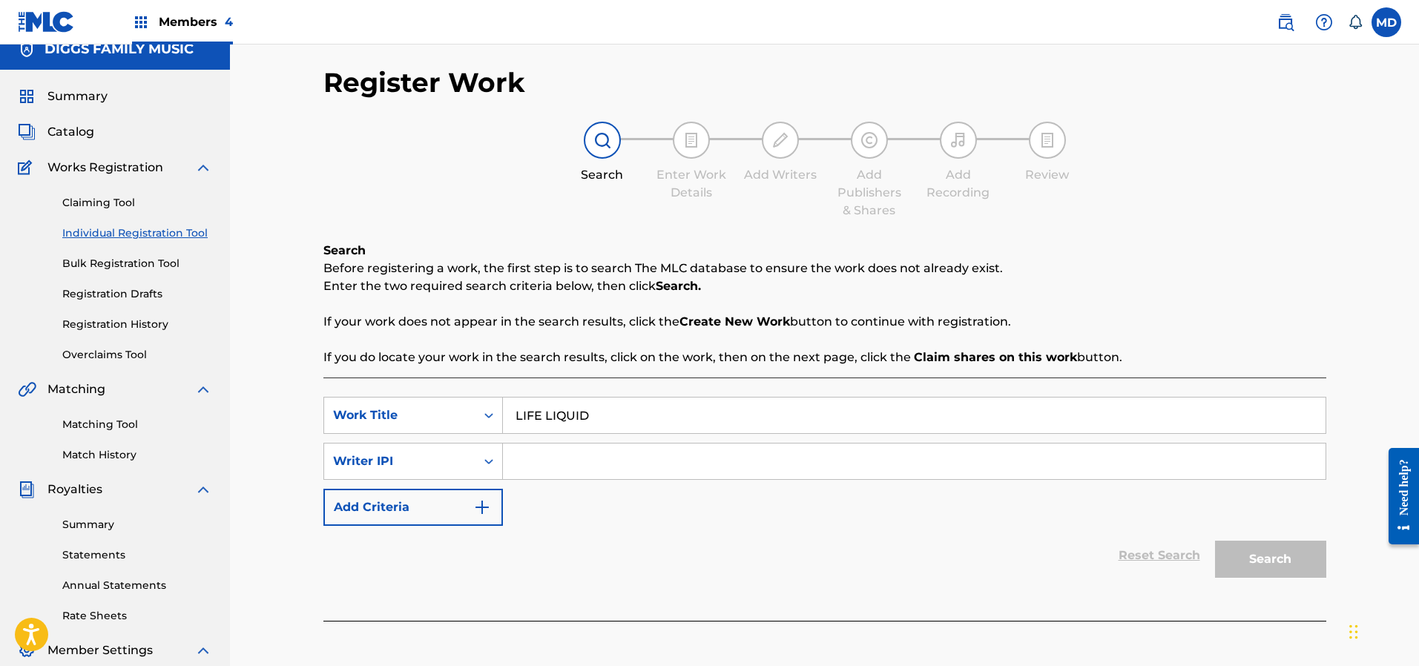
click at [581, 465] on input "Search Form" at bounding box center [914, 462] width 823 height 36
paste input "183499233"
click at [1248, 562] on button "Search" at bounding box center [1270, 559] width 111 height 37
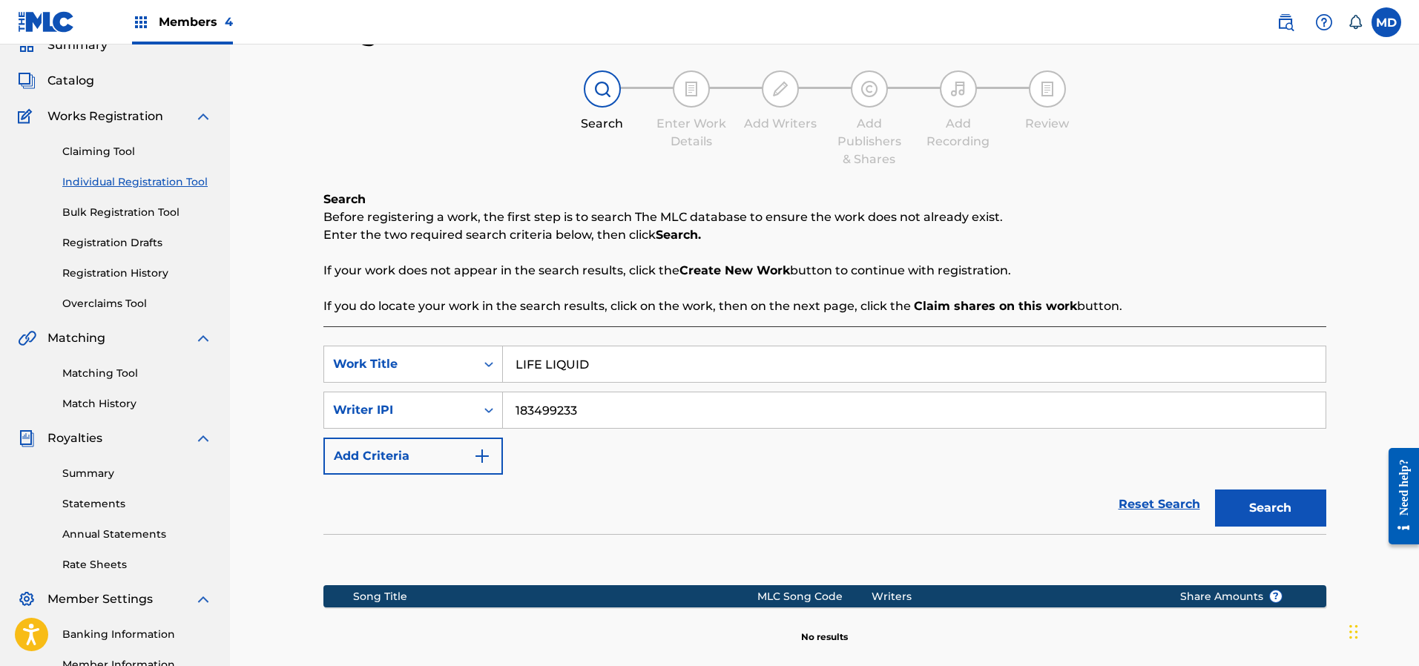
scroll to position [127, 0]
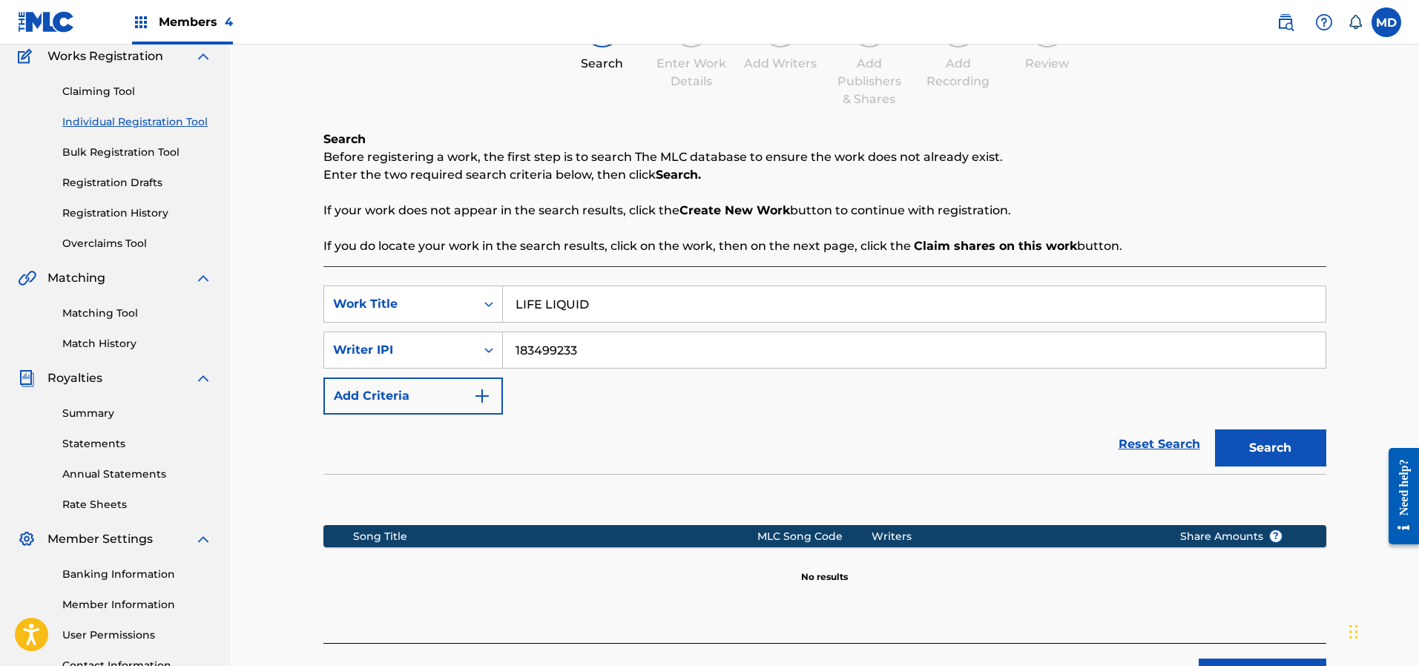
click at [508, 351] on input "183499233" at bounding box center [914, 350] width 823 height 36
type input "00183499233"
click at [1258, 444] on button "Search" at bounding box center [1270, 448] width 111 height 37
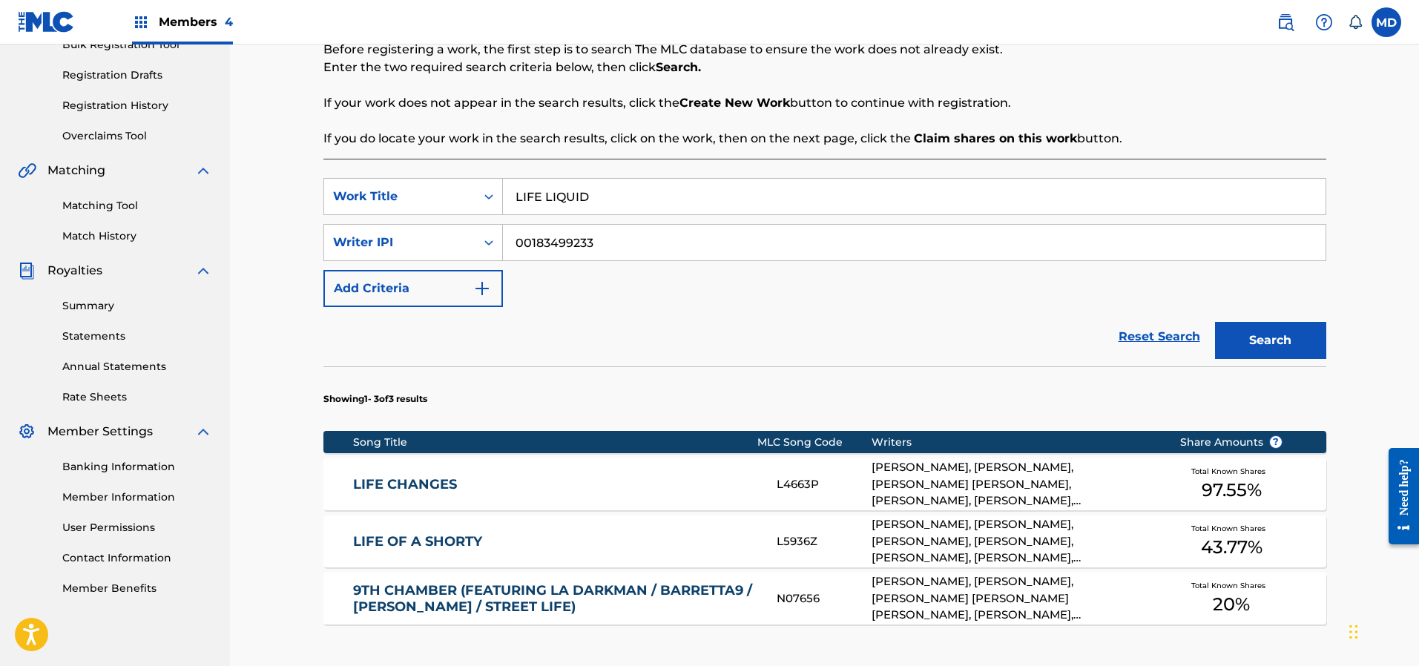
scroll to position [445, 0]
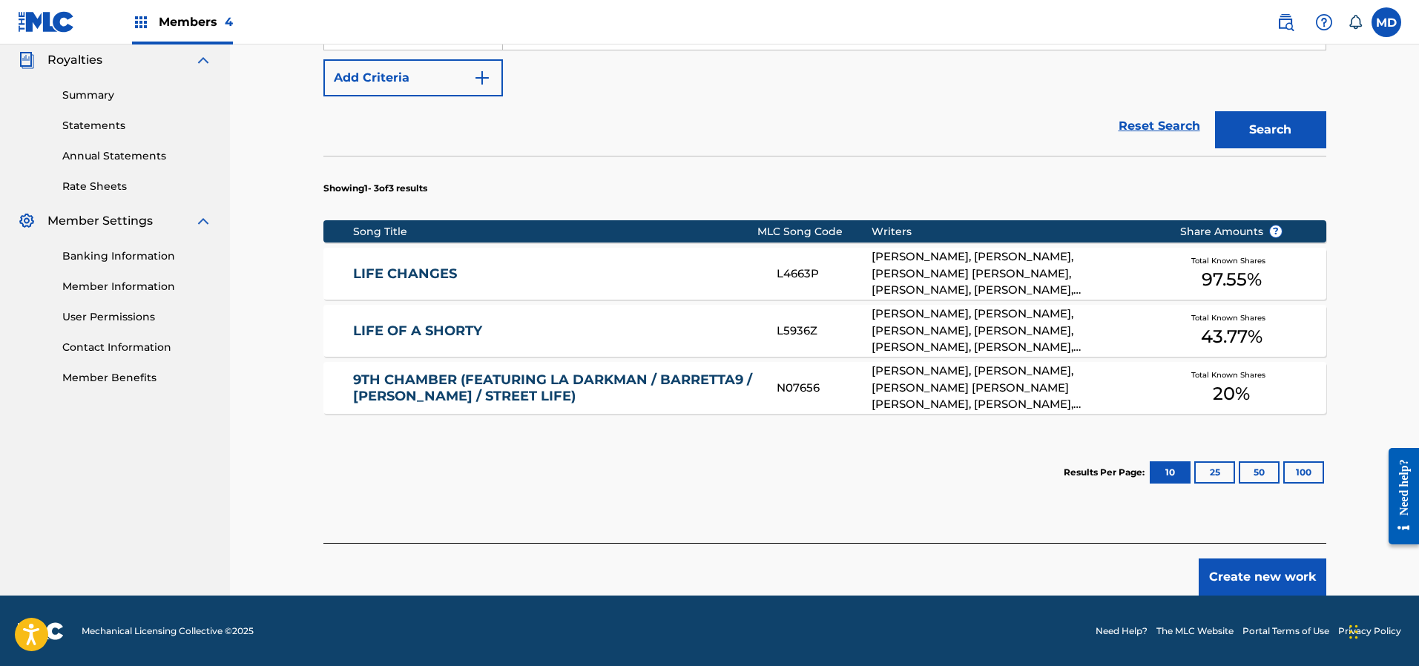
click at [1246, 576] on button "Create new work" at bounding box center [1263, 577] width 128 height 37
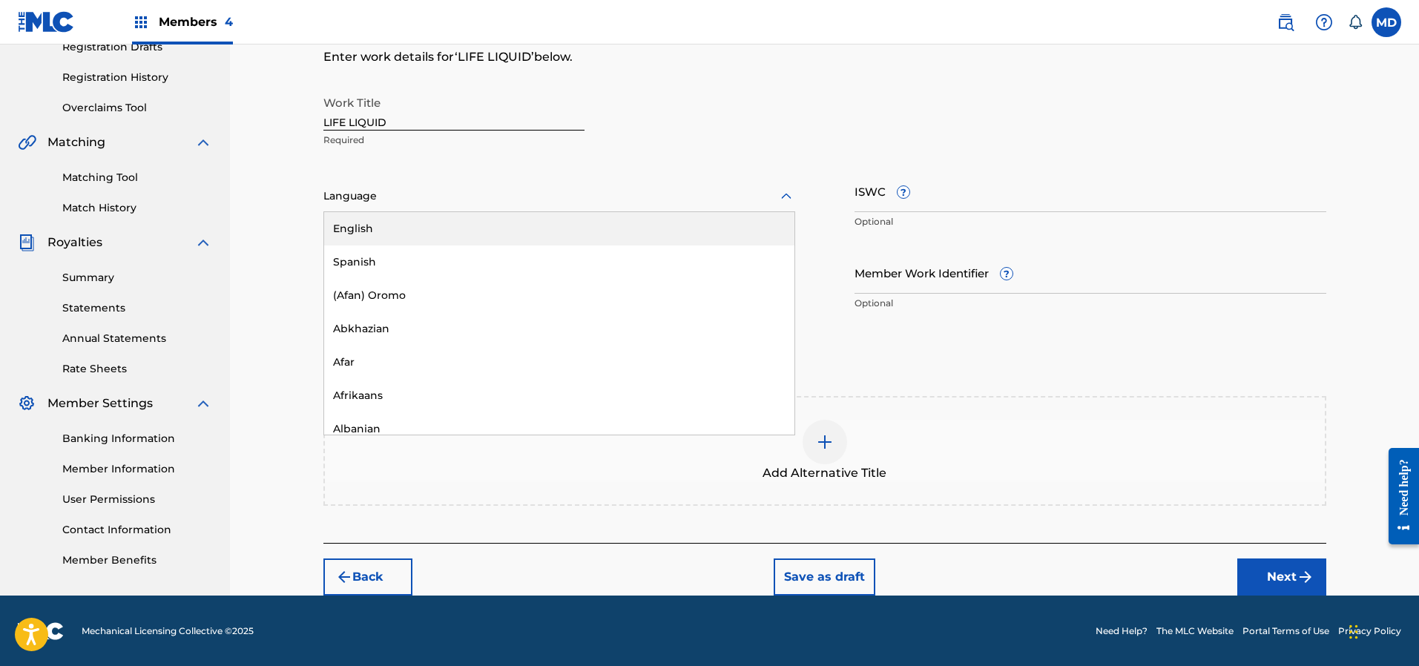
click at [497, 196] on div at bounding box center [559, 196] width 472 height 19
click at [485, 234] on div "English" at bounding box center [559, 228] width 470 height 33
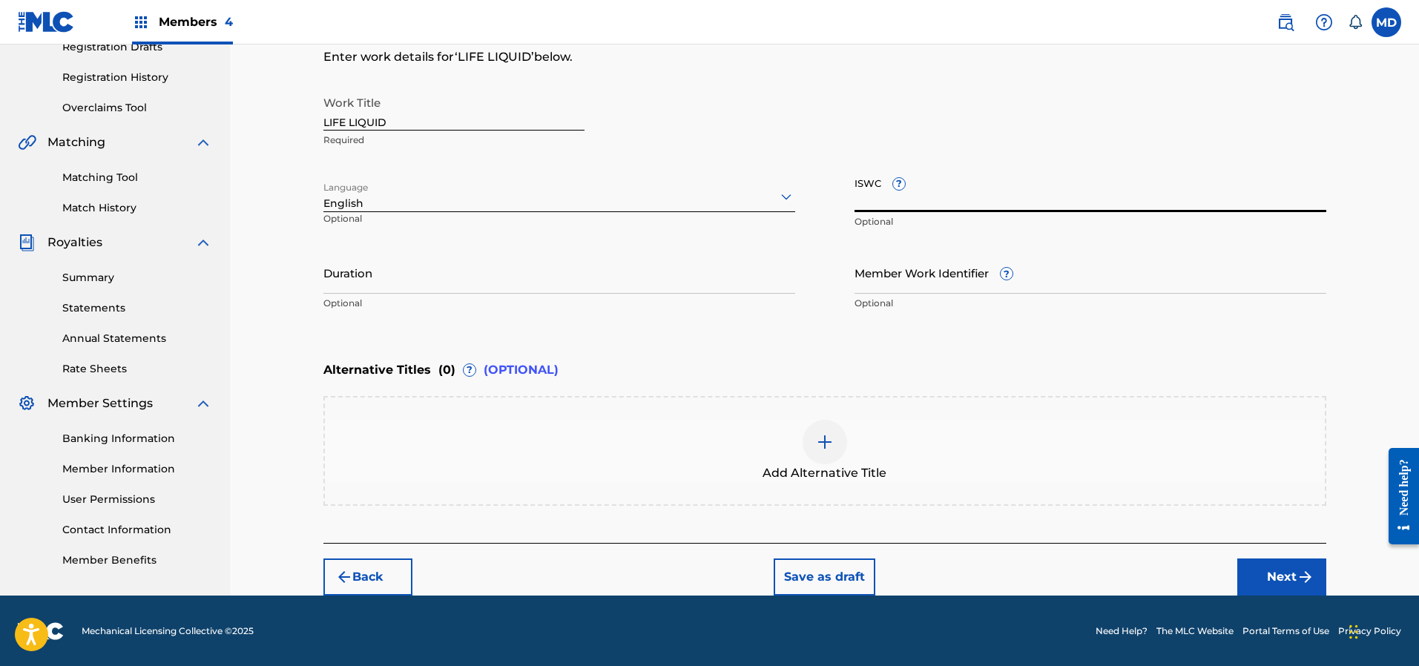
click at [950, 204] on input "ISWC ?" at bounding box center [1091, 191] width 472 height 42
paste input "T3115350937"
type input "T3115350937"
click at [1288, 581] on button "Next" at bounding box center [1282, 577] width 89 height 37
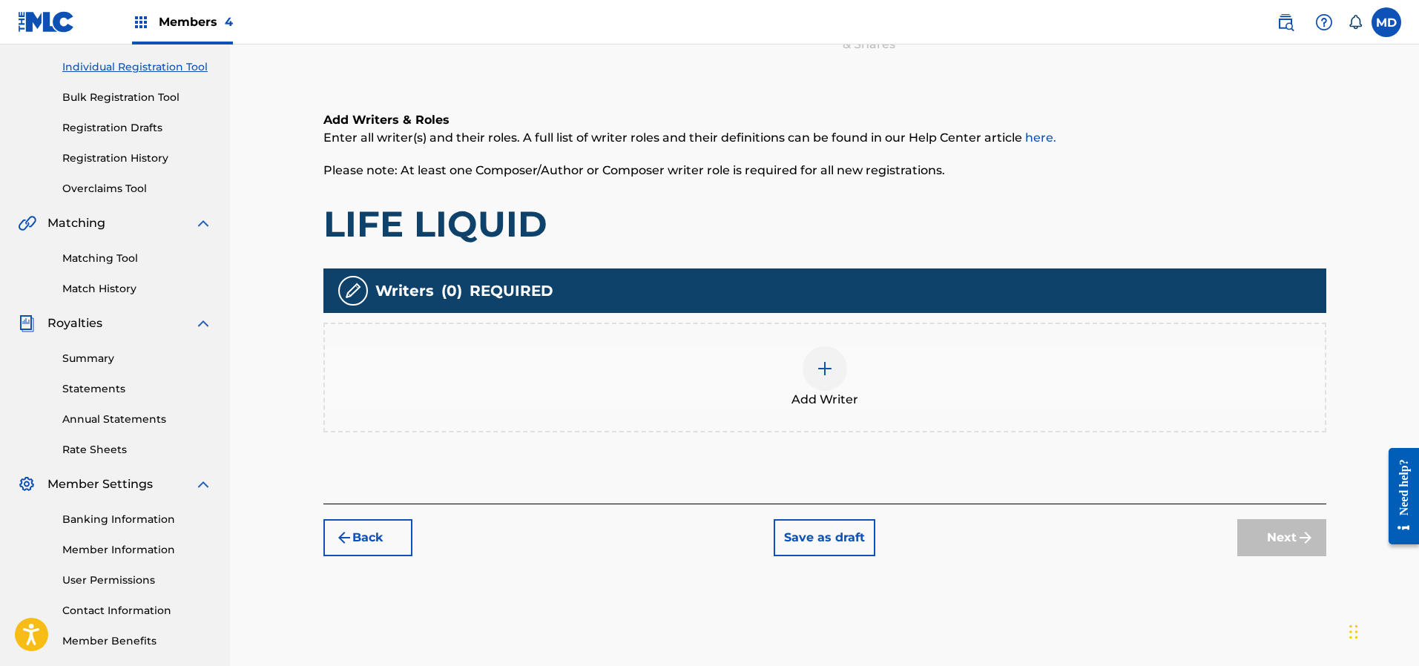
scroll to position [253, 0]
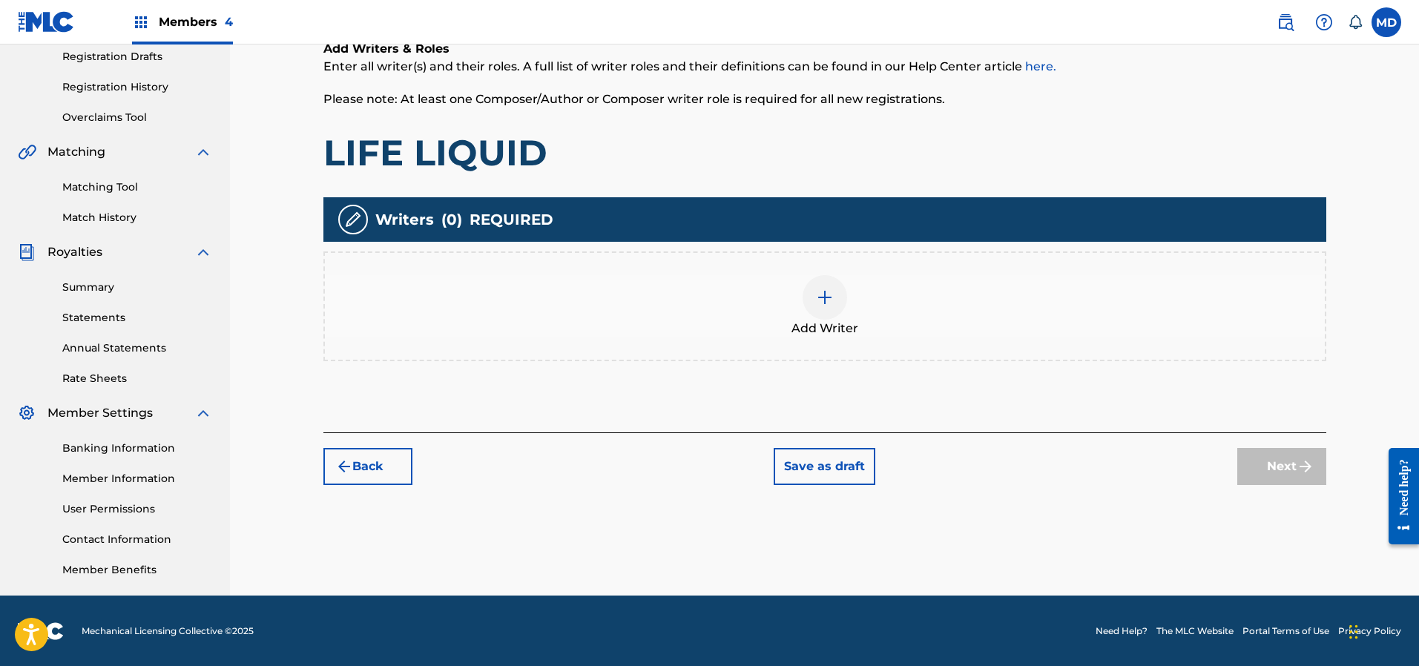
click at [828, 293] on img at bounding box center [825, 298] width 18 height 18
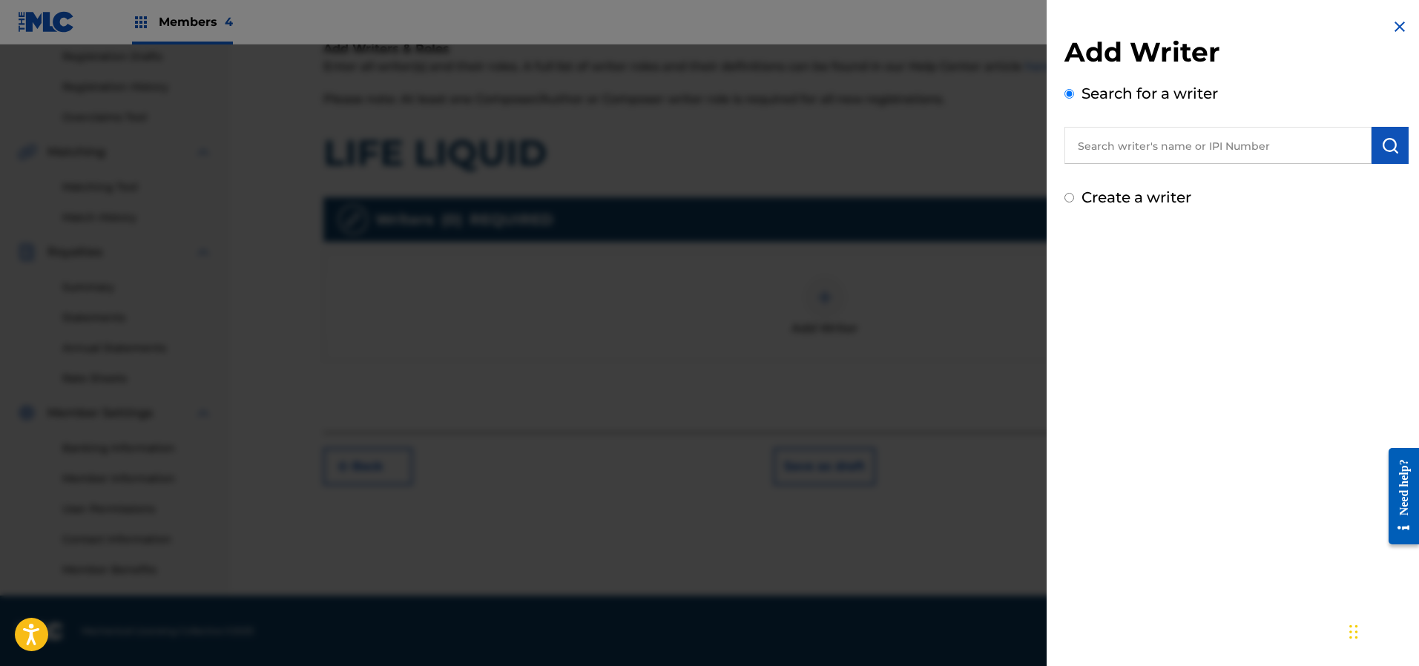
click at [1157, 146] on input "text" at bounding box center [1218, 145] width 307 height 37
paste input "183499233"
click at [1071, 152] on input "183499233" at bounding box center [1218, 145] width 307 height 37
type input "00183499233"
click at [1381, 147] on img "submit" at bounding box center [1390, 146] width 18 height 18
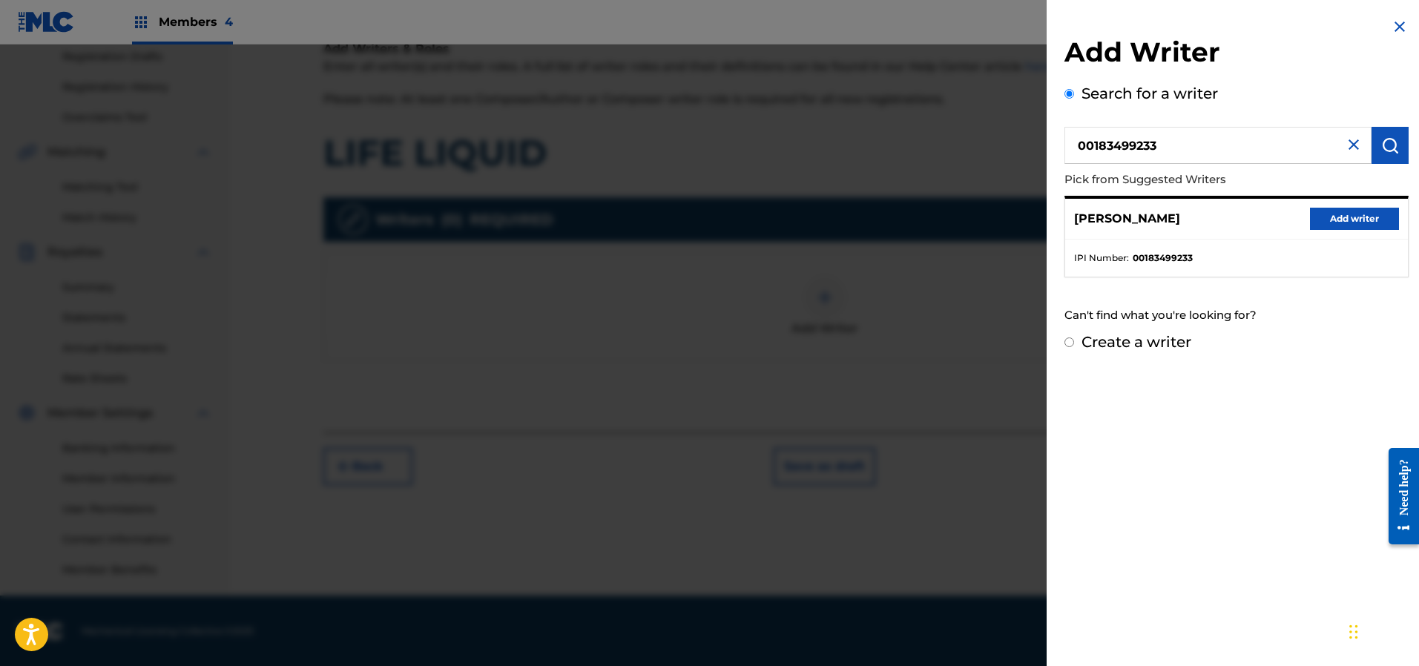
click at [1353, 213] on button "Add writer" at bounding box center [1354, 219] width 89 height 22
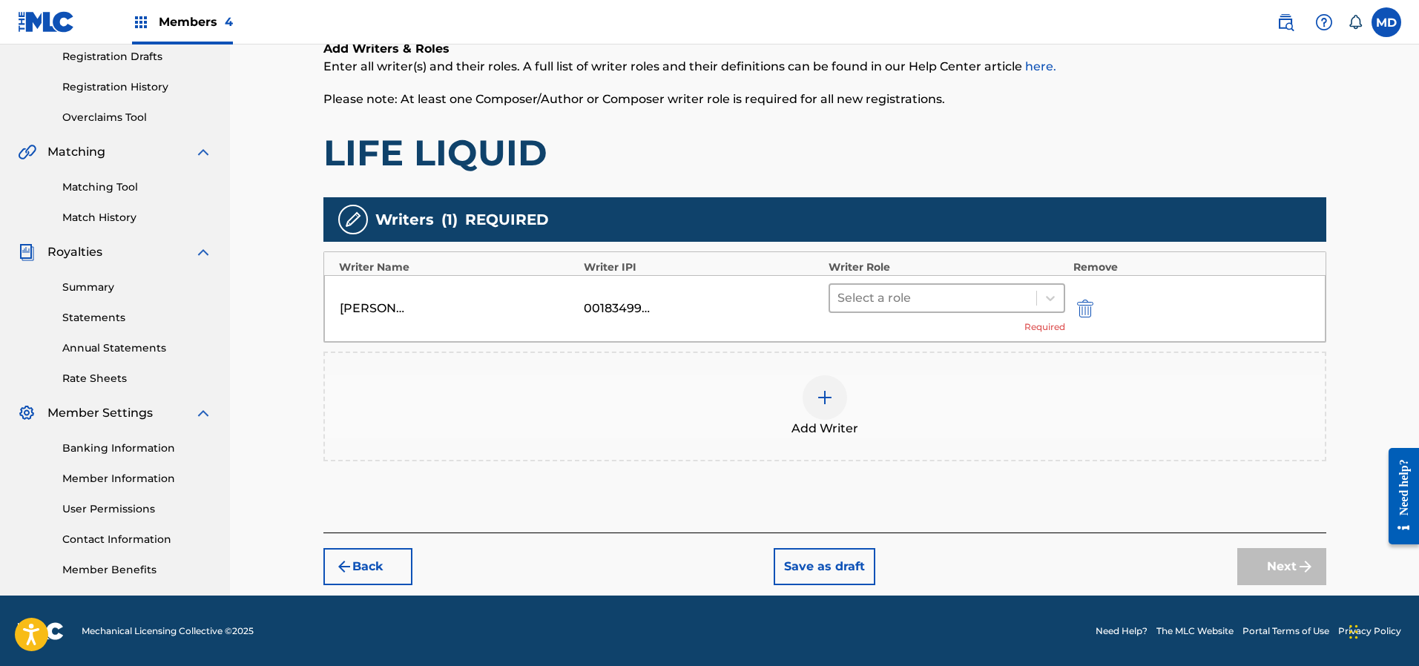
click at [884, 292] on div at bounding box center [934, 298] width 192 height 21
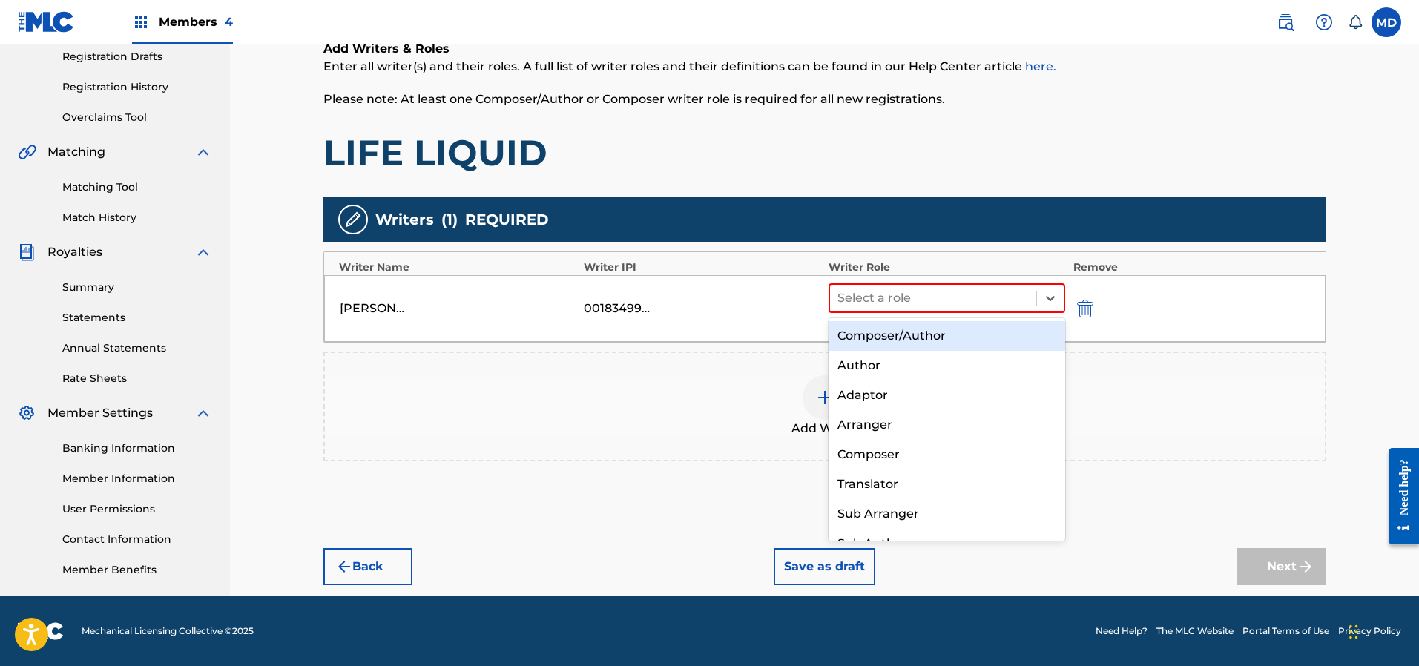
click at [884, 340] on div "Composer/Author" at bounding box center [947, 336] width 237 height 30
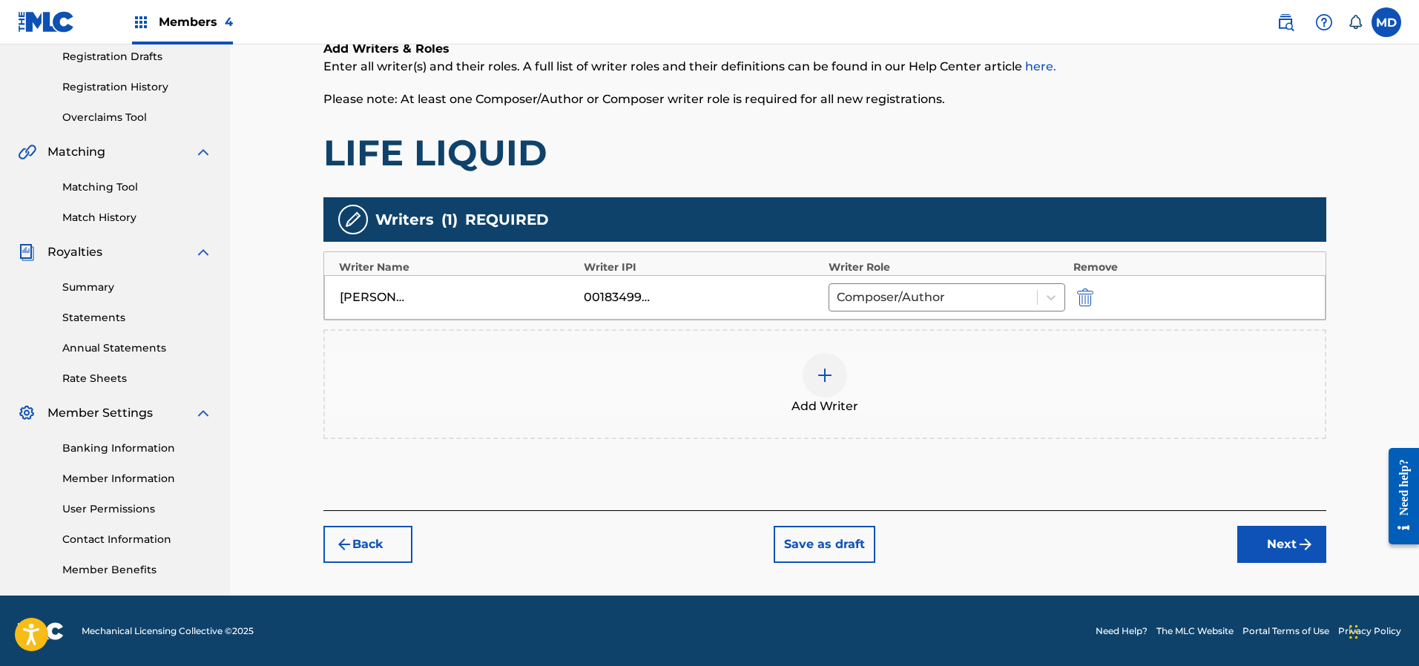
click at [825, 374] on img at bounding box center [825, 376] width 18 height 18
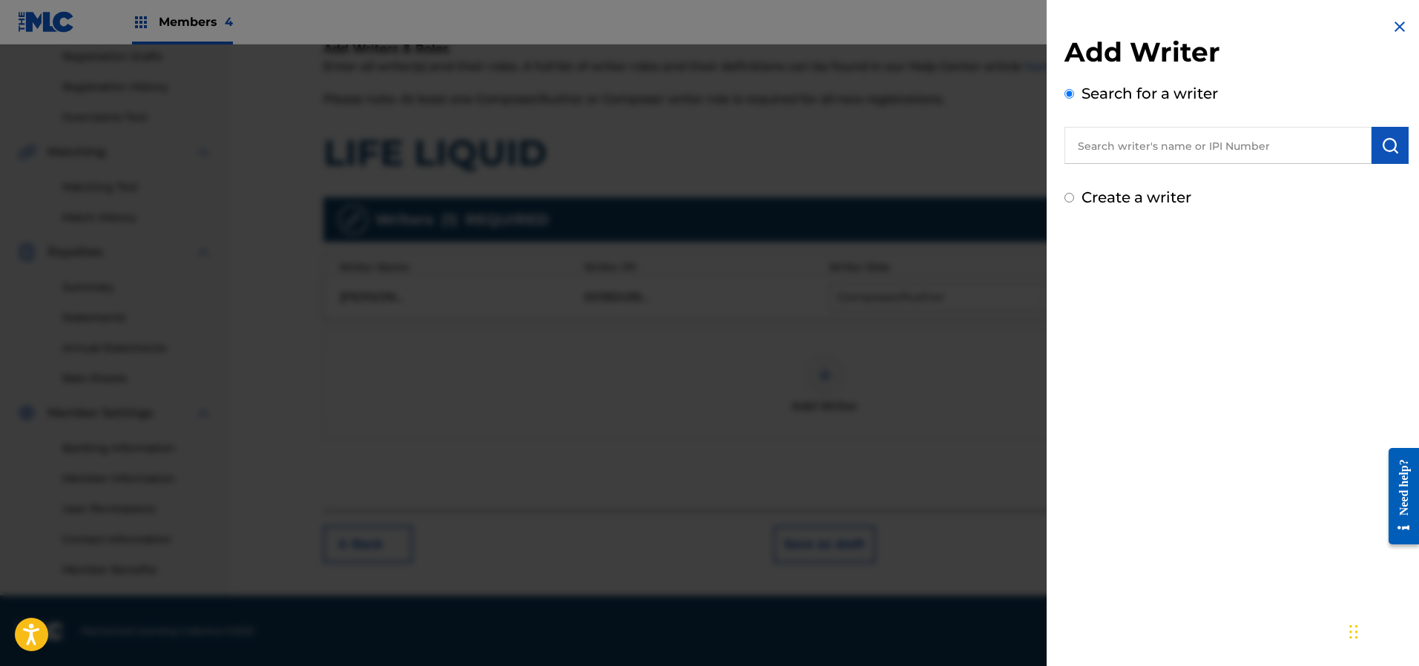
click at [1227, 150] on input "text" at bounding box center [1218, 145] width 307 height 37
paste input "337183265"
click at [1073, 151] on input "337183265" at bounding box center [1218, 145] width 307 height 37
type input "00337183265"
click at [1392, 143] on img "submit" at bounding box center [1390, 146] width 18 height 18
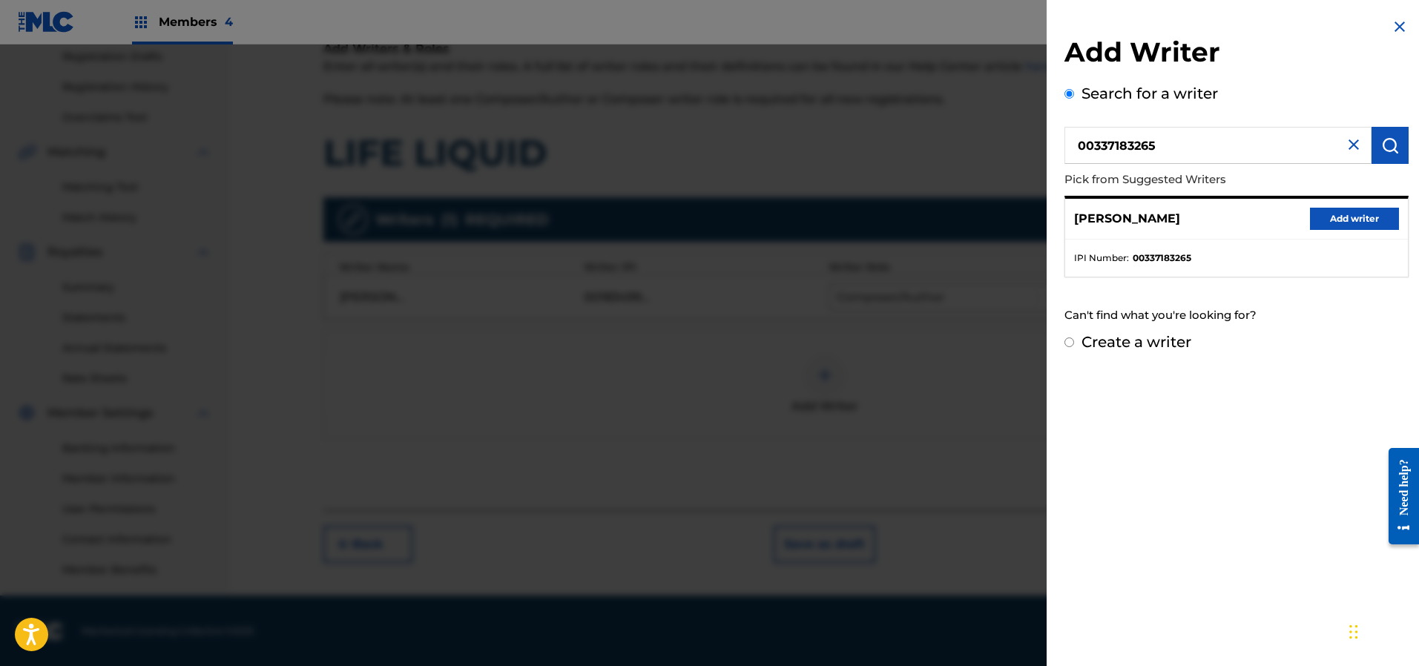
click at [1325, 217] on button "Add writer" at bounding box center [1354, 219] width 89 height 22
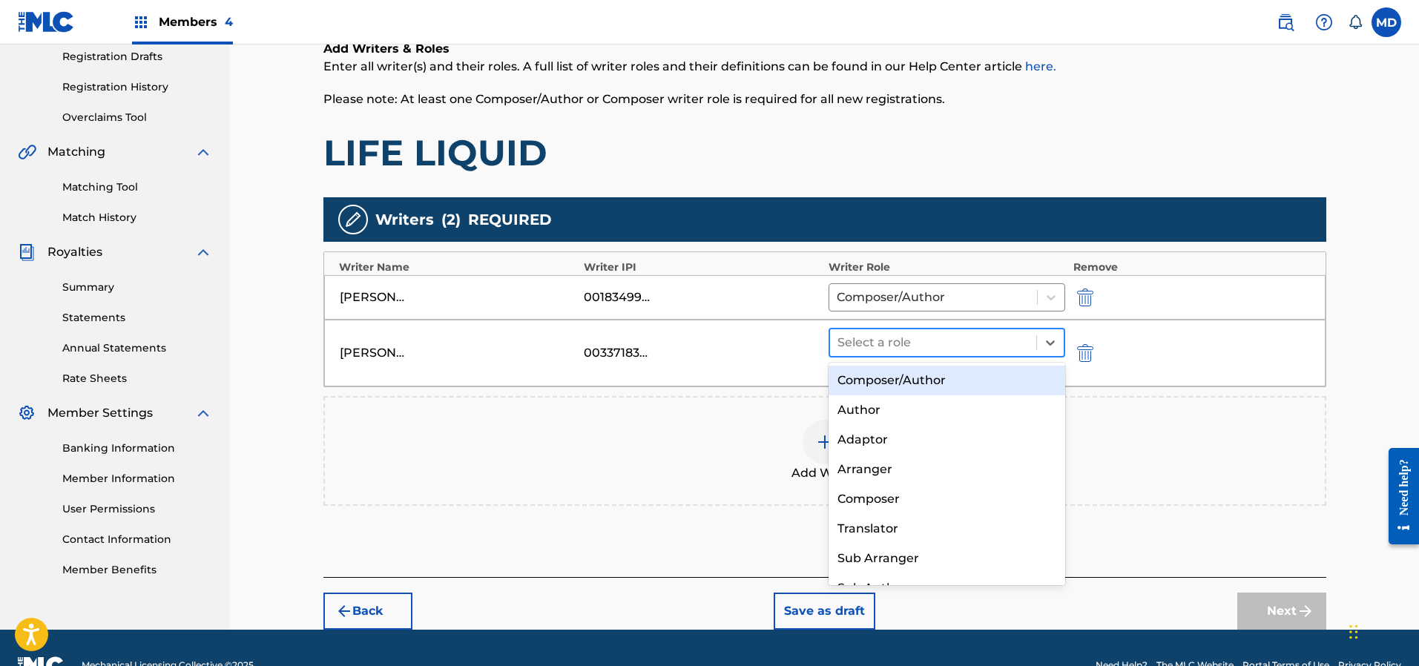
click at [865, 341] on div at bounding box center [934, 342] width 192 height 21
click at [880, 387] on div "Composer/Author" at bounding box center [947, 381] width 237 height 30
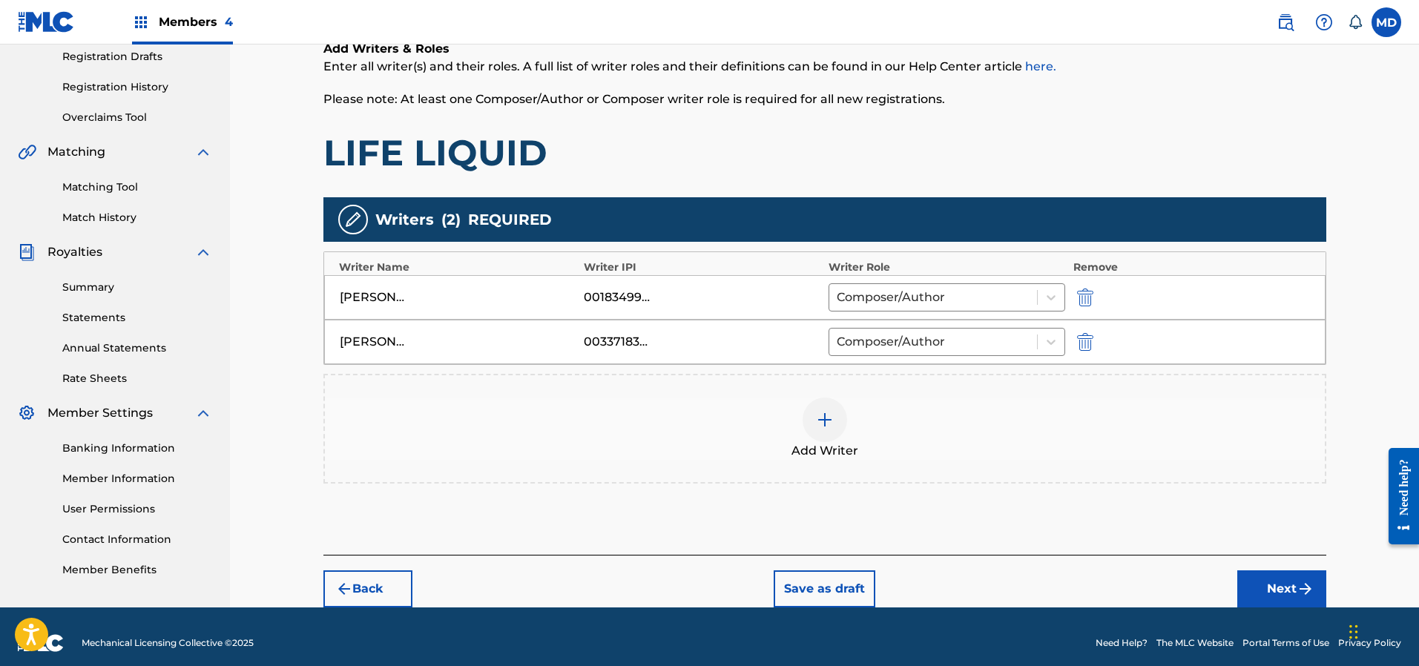
click at [826, 417] on img at bounding box center [825, 420] width 18 height 18
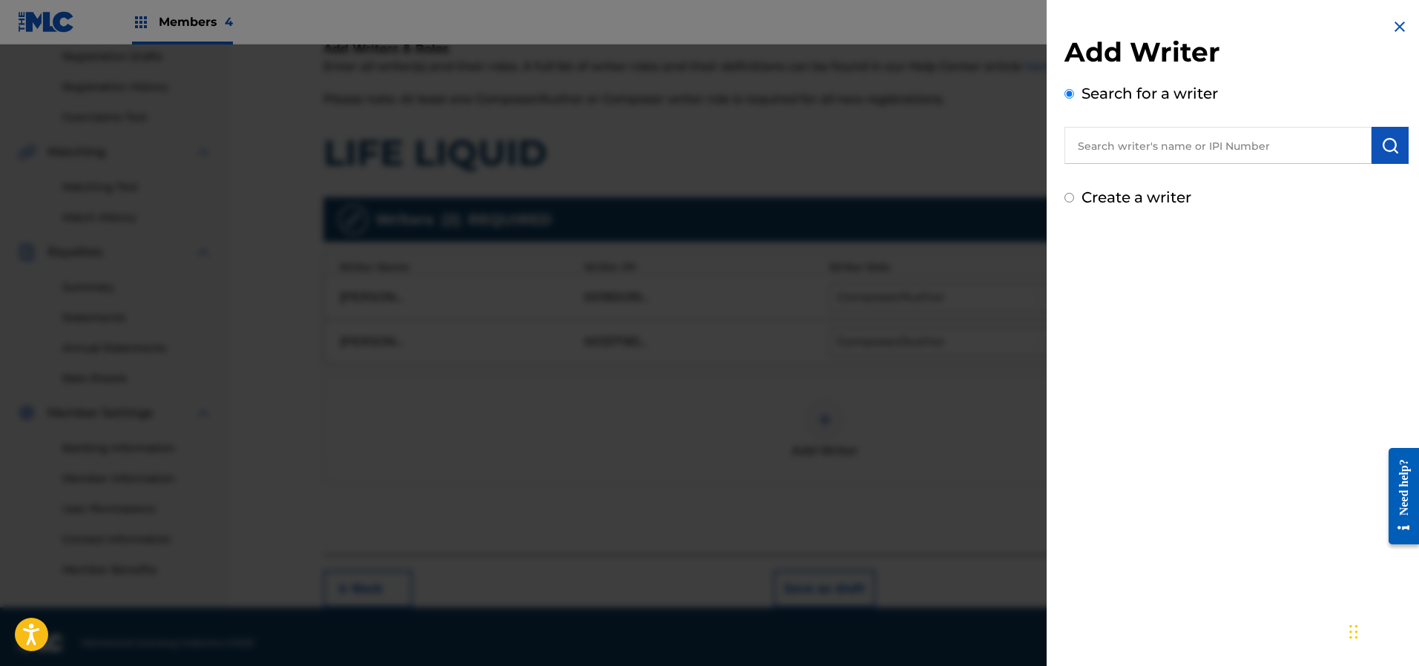
click at [1188, 151] on input "text" at bounding box center [1218, 145] width 307 height 37
paste input "334136392"
click at [1105, 156] on input "334136392" at bounding box center [1218, 145] width 307 height 37
type input "00334136392"
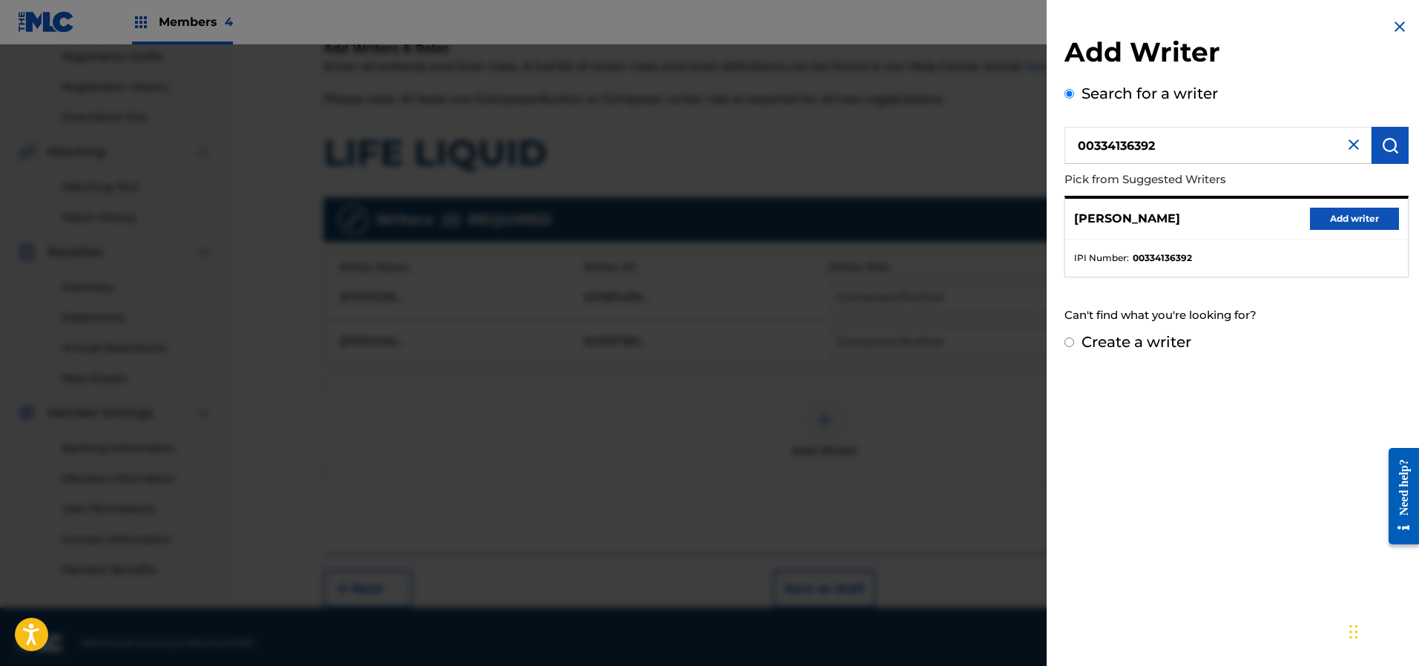
click at [1351, 218] on button "Add writer" at bounding box center [1354, 219] width 89 height 22
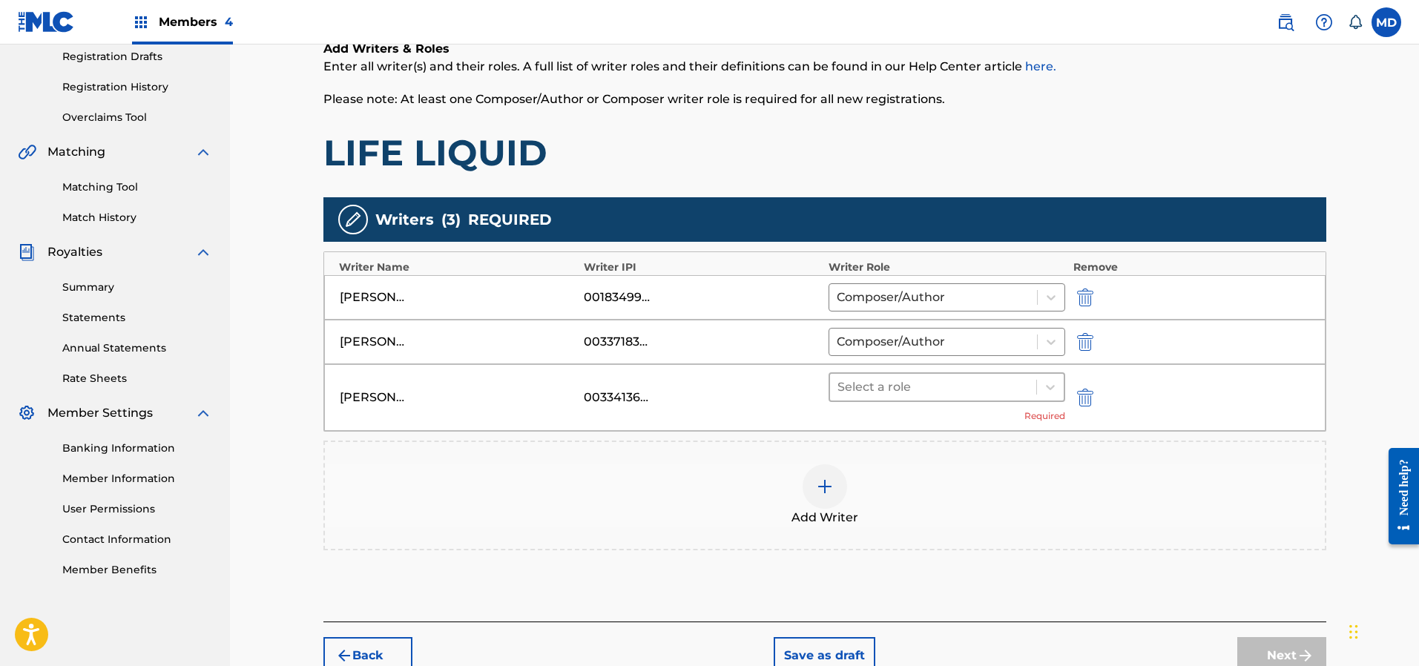
click at [850, 384] on div at bounding box center [934, 387] width 192 height 21
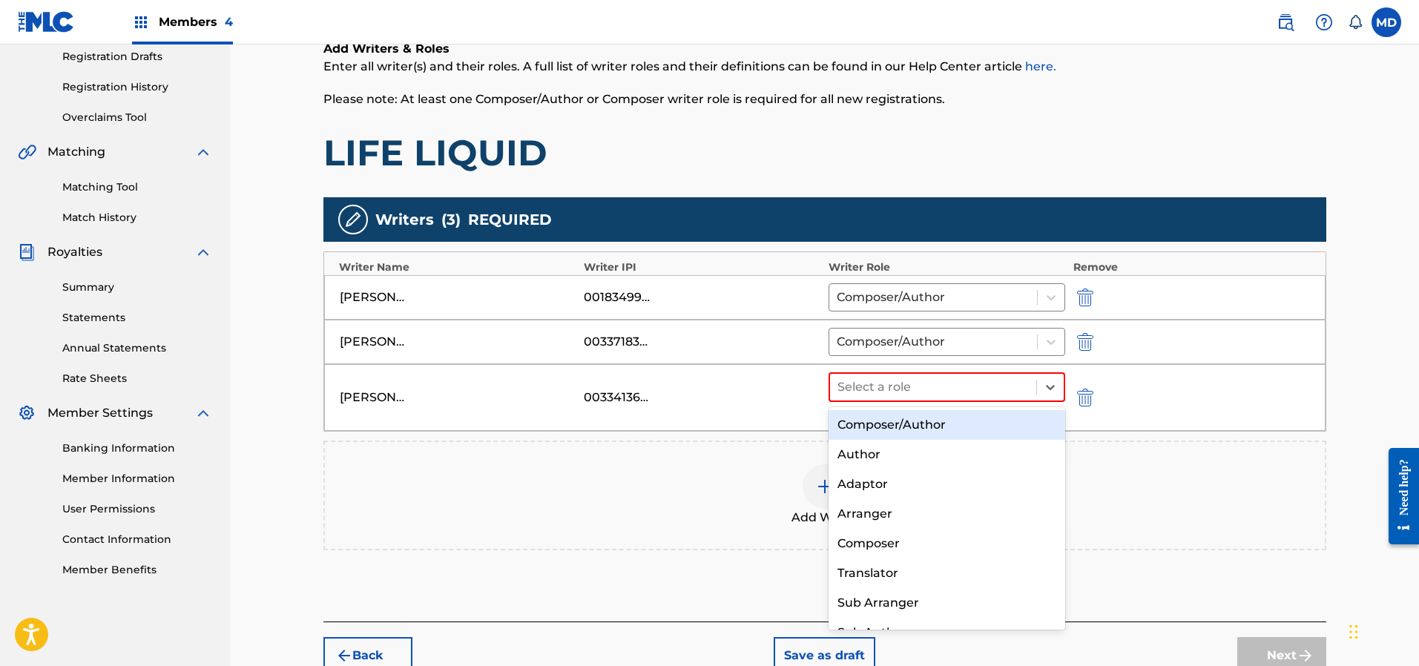
click at [870, 427] on div "Composer/Author" at bounding box center [947, 425] width 237 height 30
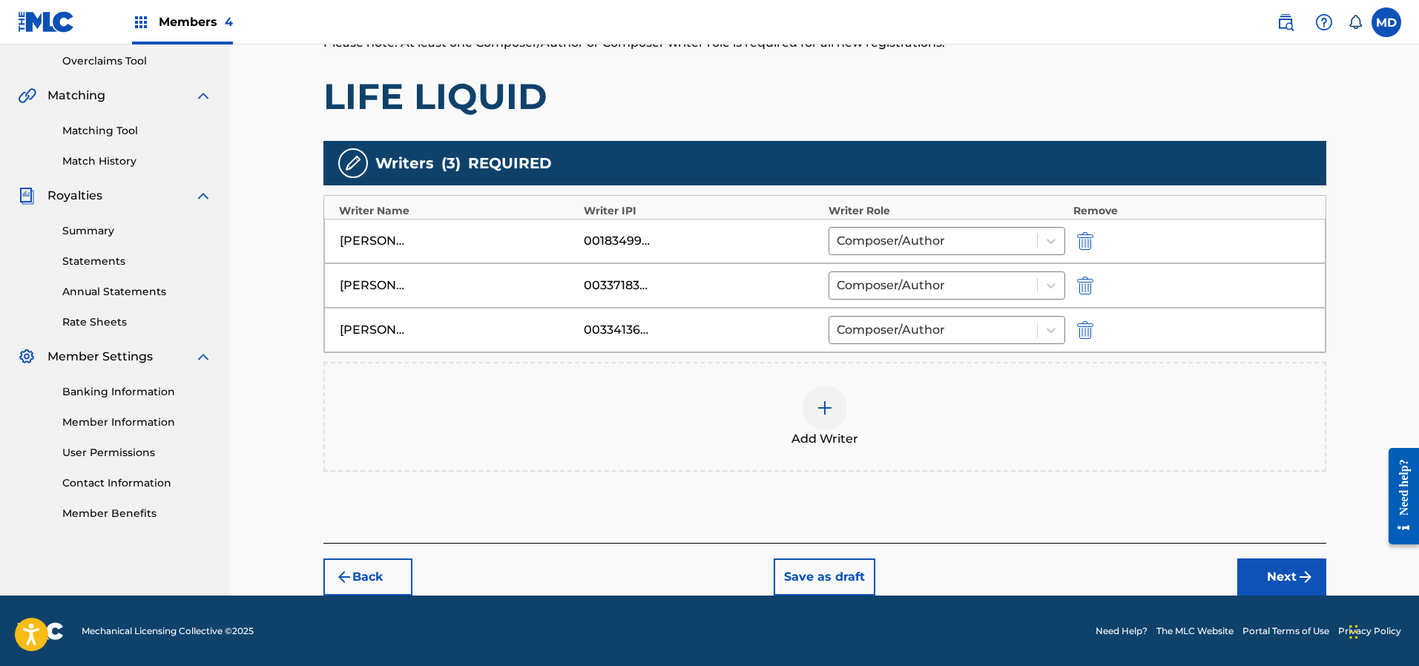
click at [1270, 570] on button "Next" at bounding box center [1282, 577] width 89 height 37
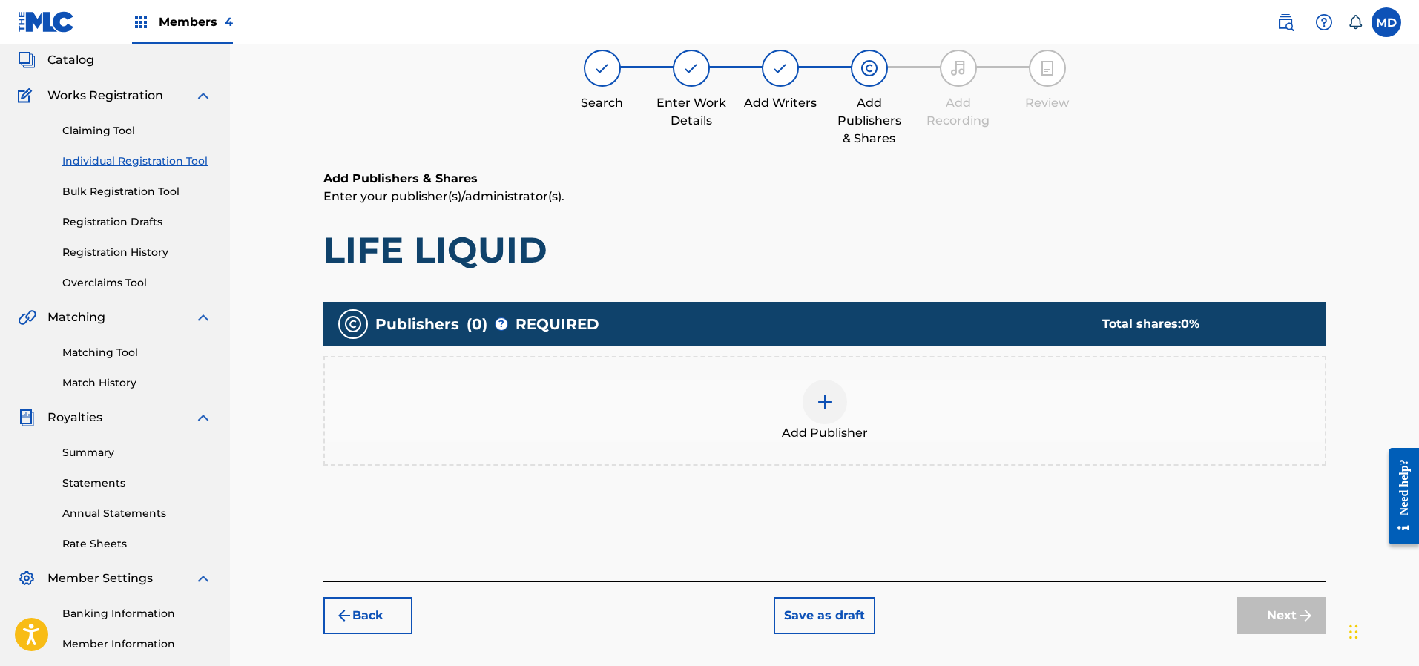
scroll to position [67, 0]
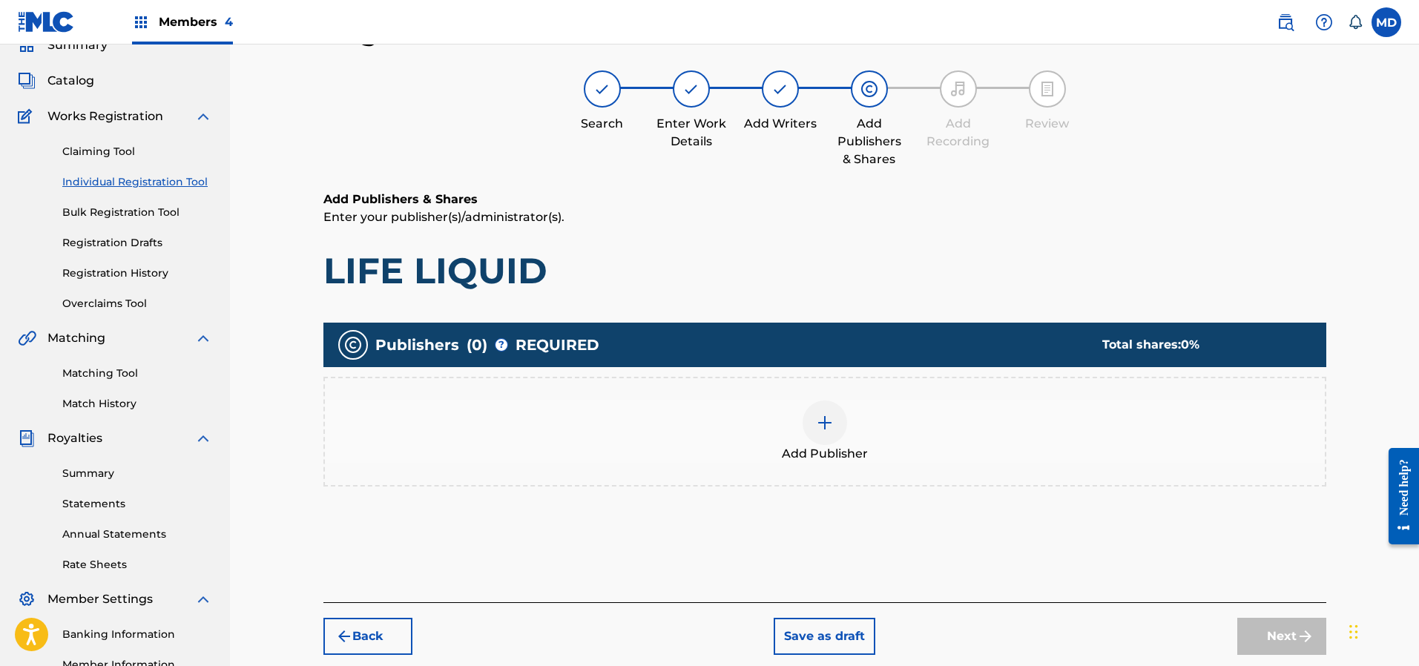
click at [823, 421] on img at bounding box center [825, 423] width 18 height 18
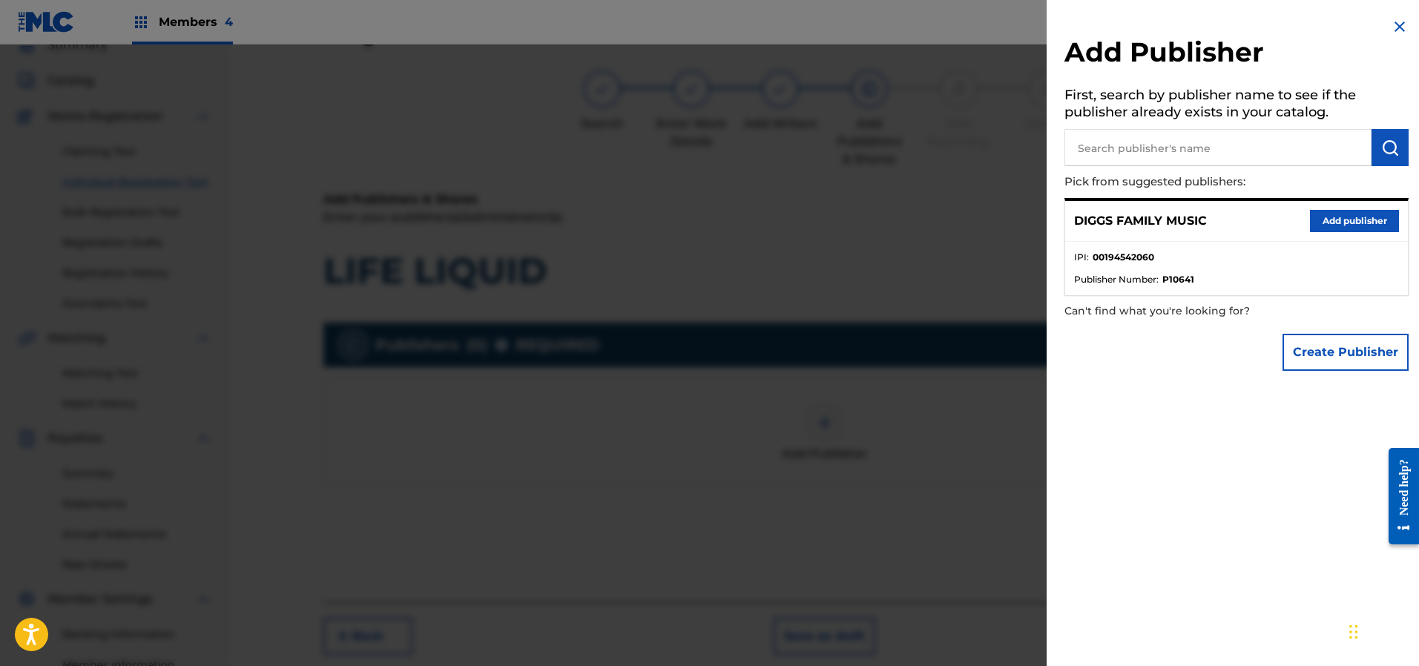
click at [1330, 224] on button "Add publisher" at bounding box center [1354, 221] width 89 height 22
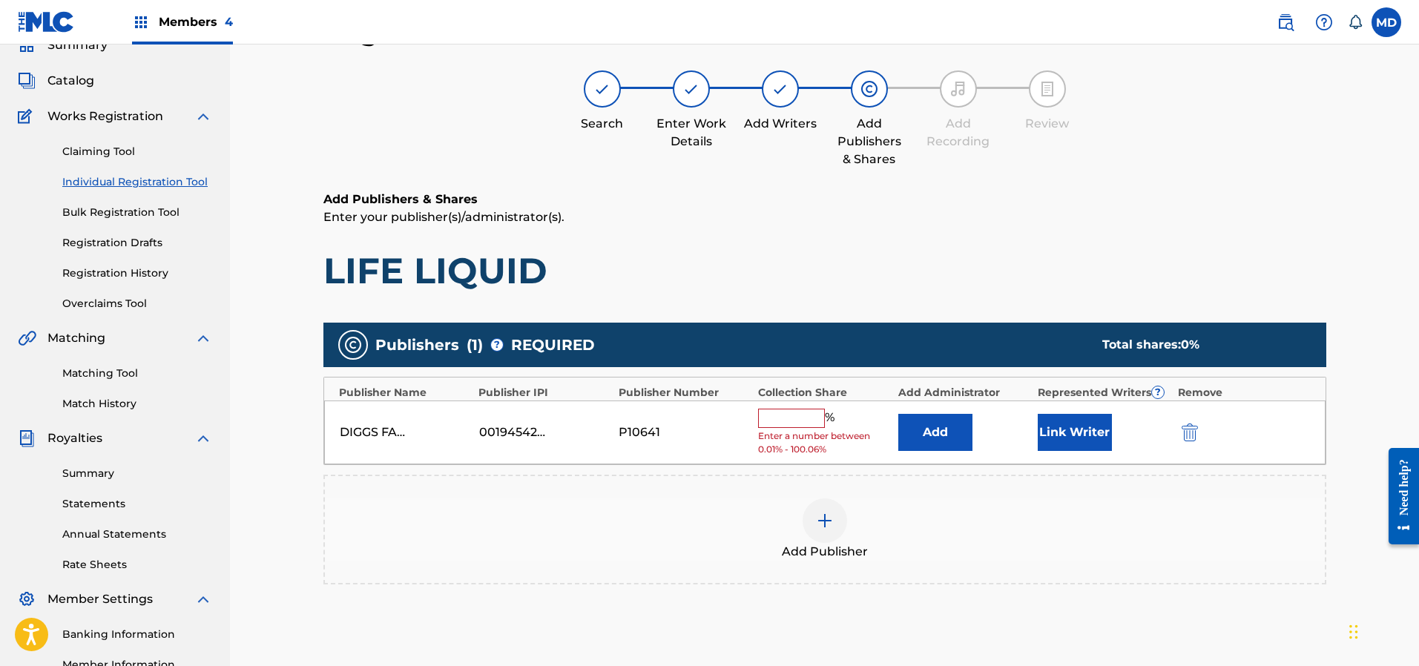
click at [775, 415] on input "text" at bounding box center [791, 418] width 67 height 19
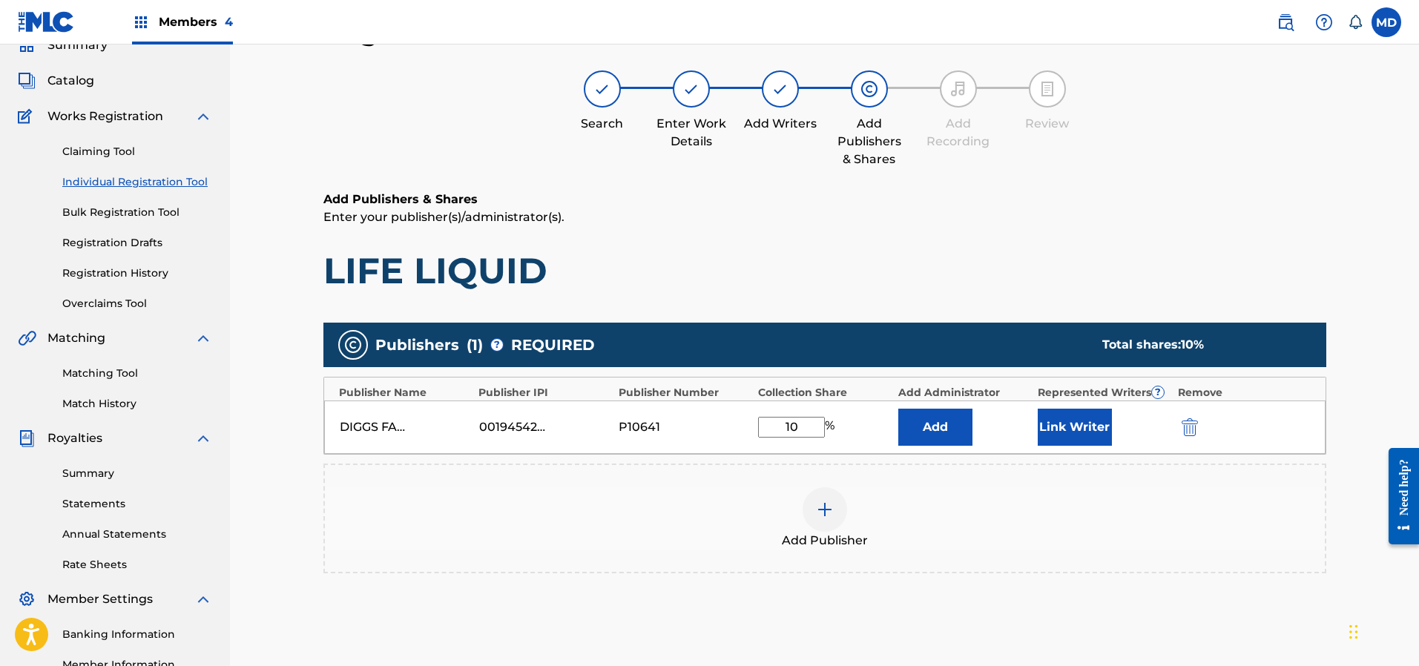
type input "10"
click at [1096, 427] on button "Link Writer" at bounding box center [1075, 427] width 74 height 37
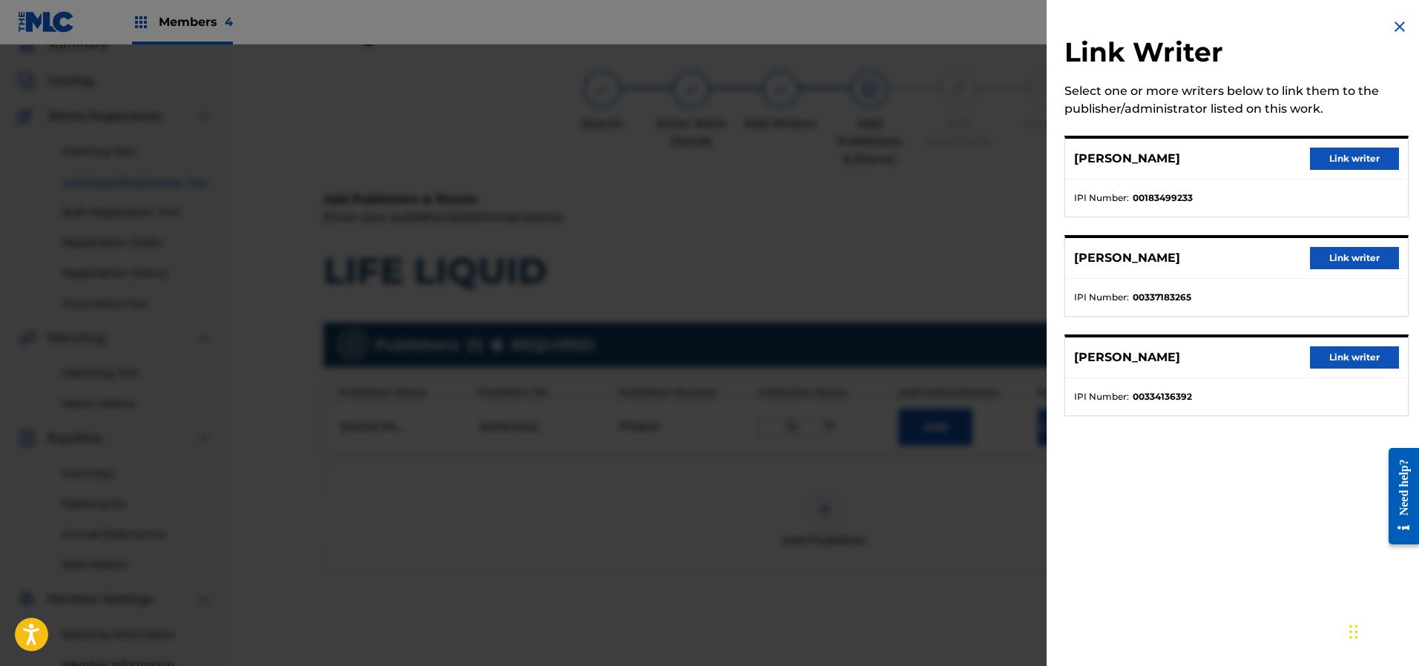
click at [1336, 159] on button "Link writer" at bounding box center [1354, 159] width 89 height 22
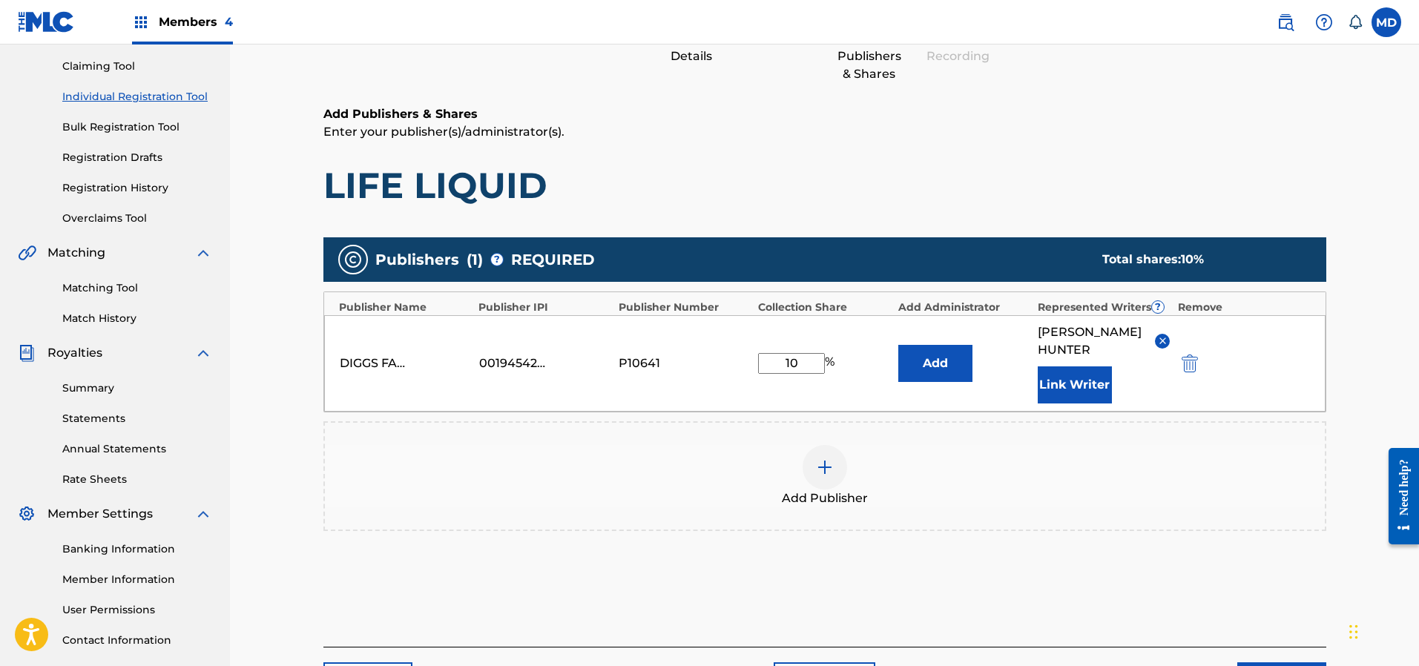
scroll to position [178, 0]
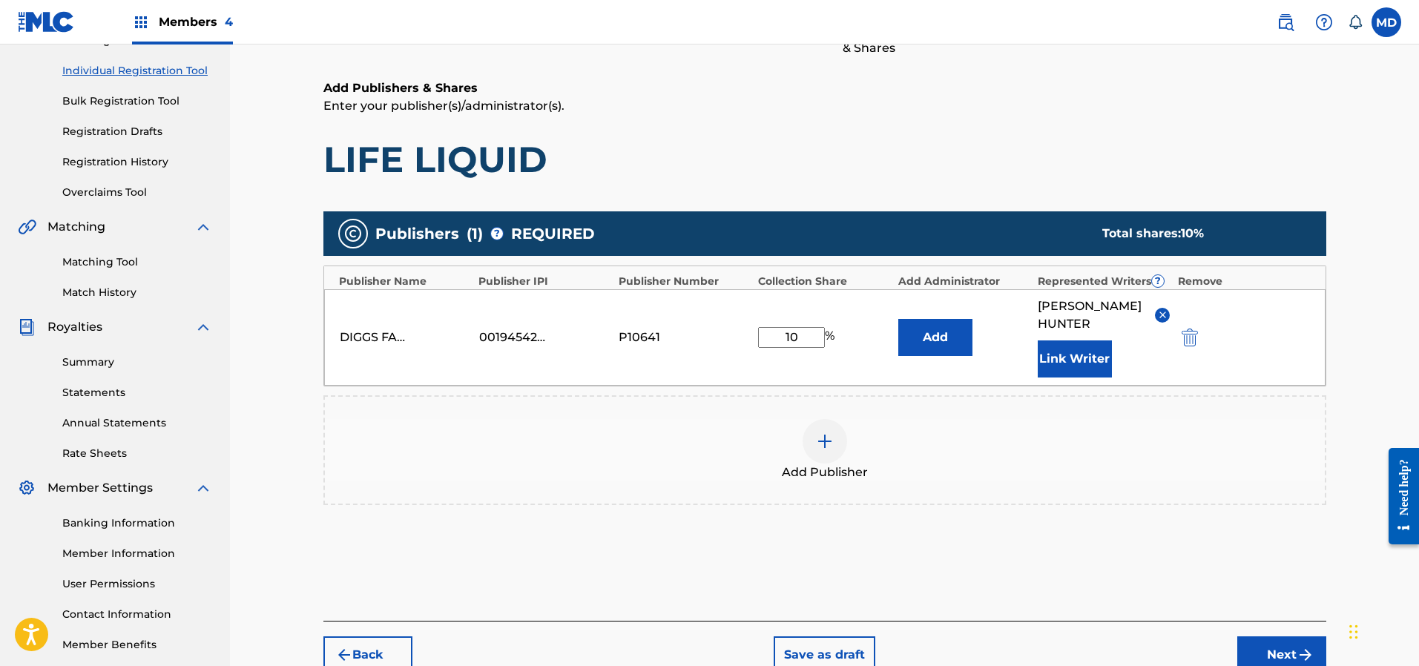
click at [1269, 649] on button "Next" at bounding box center [1282, 655] width 89 height 37
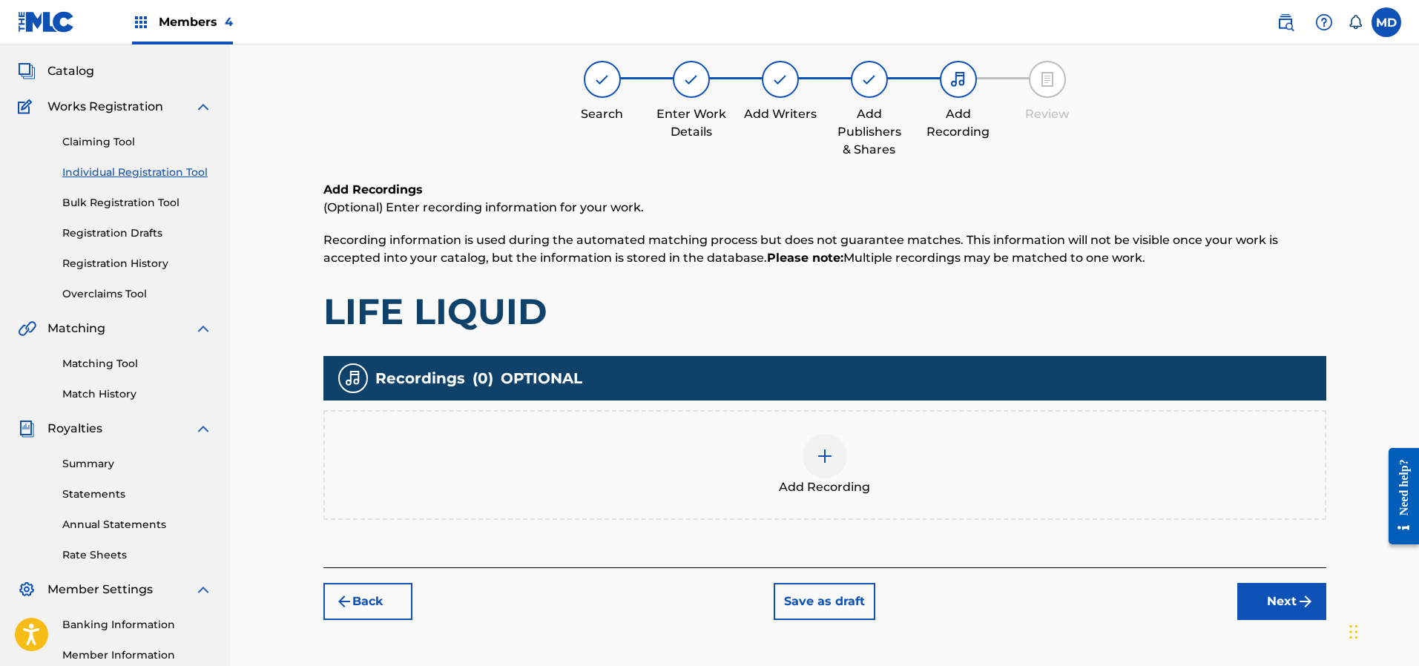
scroll to position [67, 0]
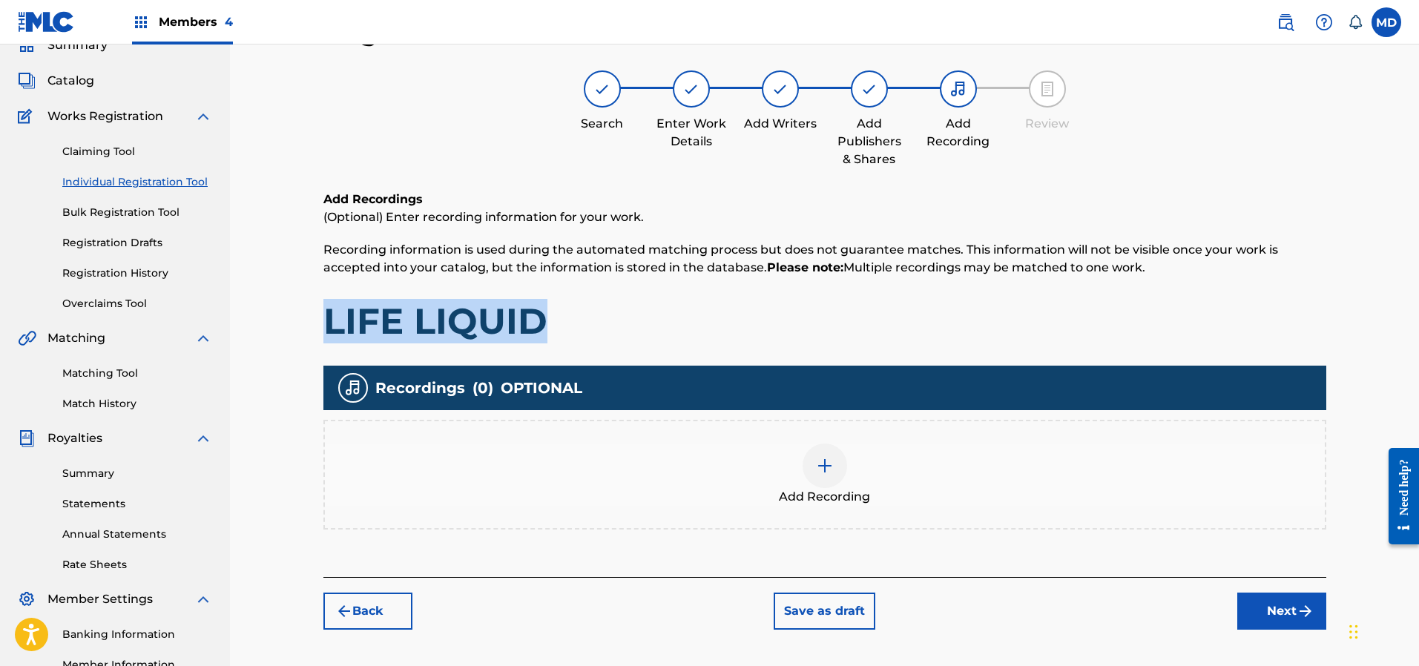
drag, startPoint x: 543, startPoint y: 331, endPoint x: 327, endPoint y: 310, distance: 216.9
click at [327, 310] on h1 "LIFE LIQUID" at bounding box center [824, 321] width 1003 height 45
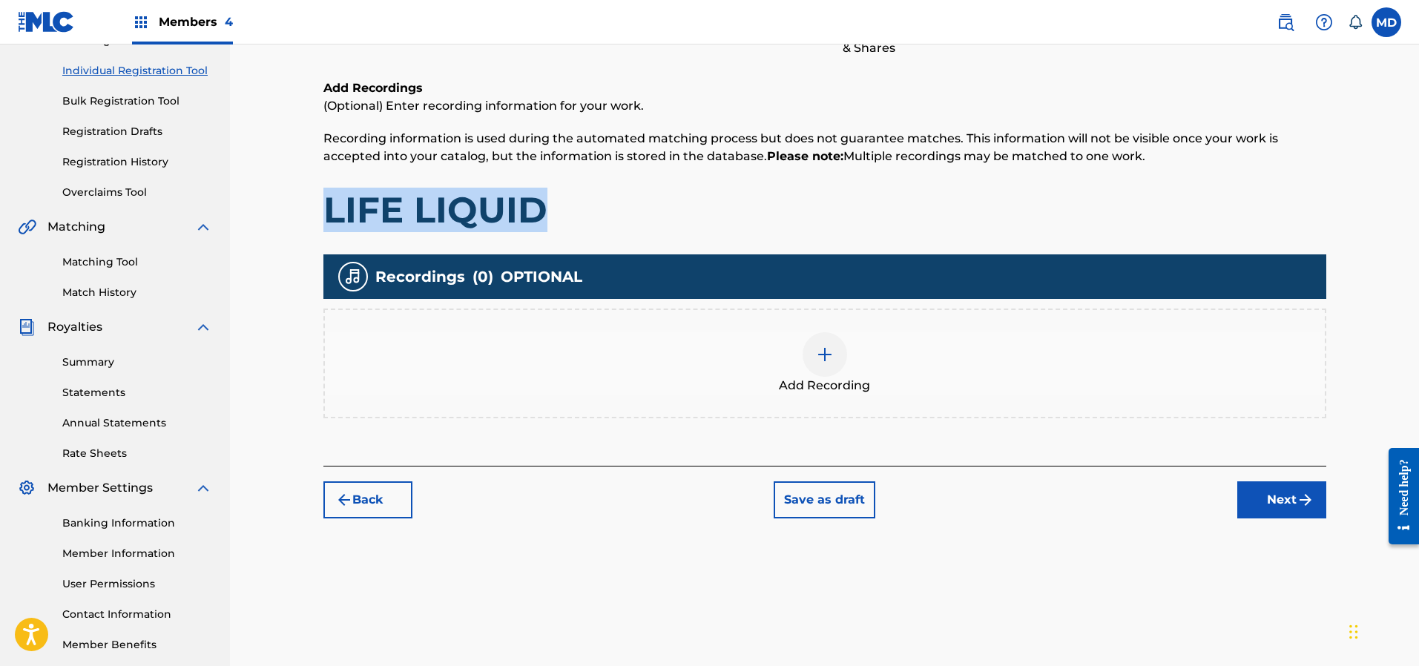
click at [391, 504] on button "Back" at bounding box center [367, 500] width 89 height 37
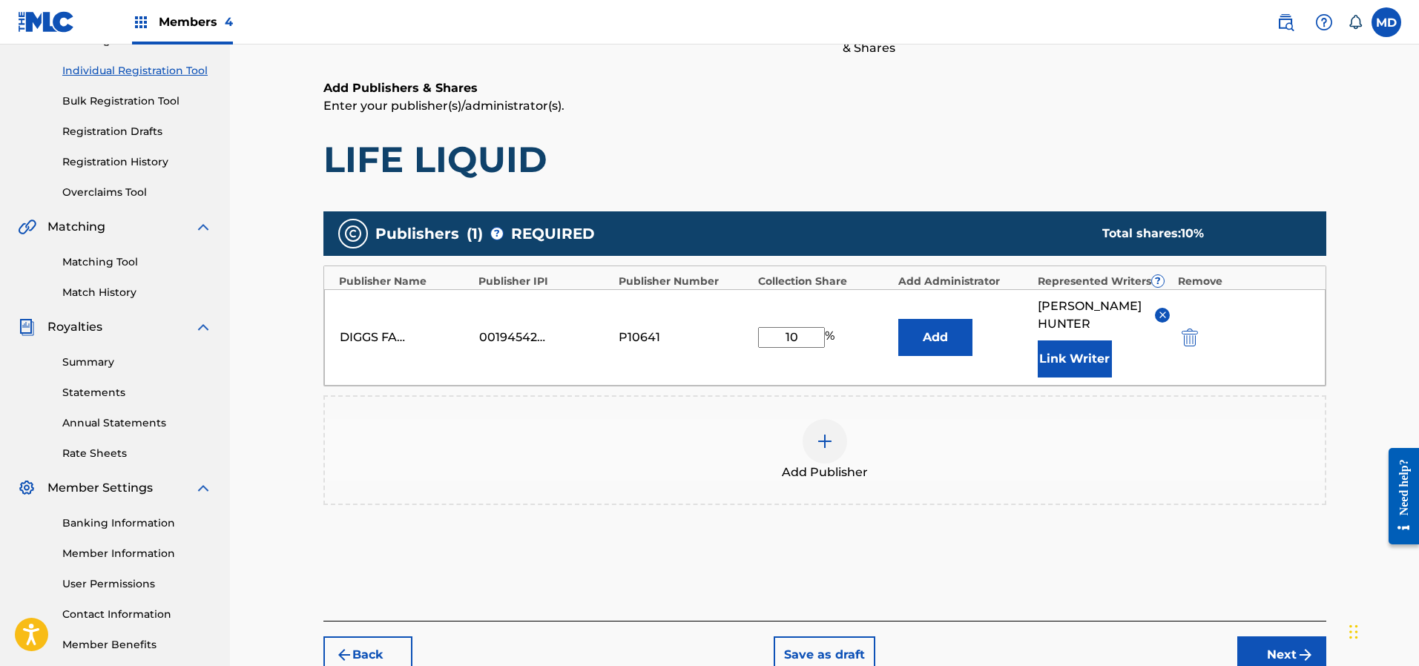
click at [829, 453] on div at bounding box center [825, 441] width 45 height 45
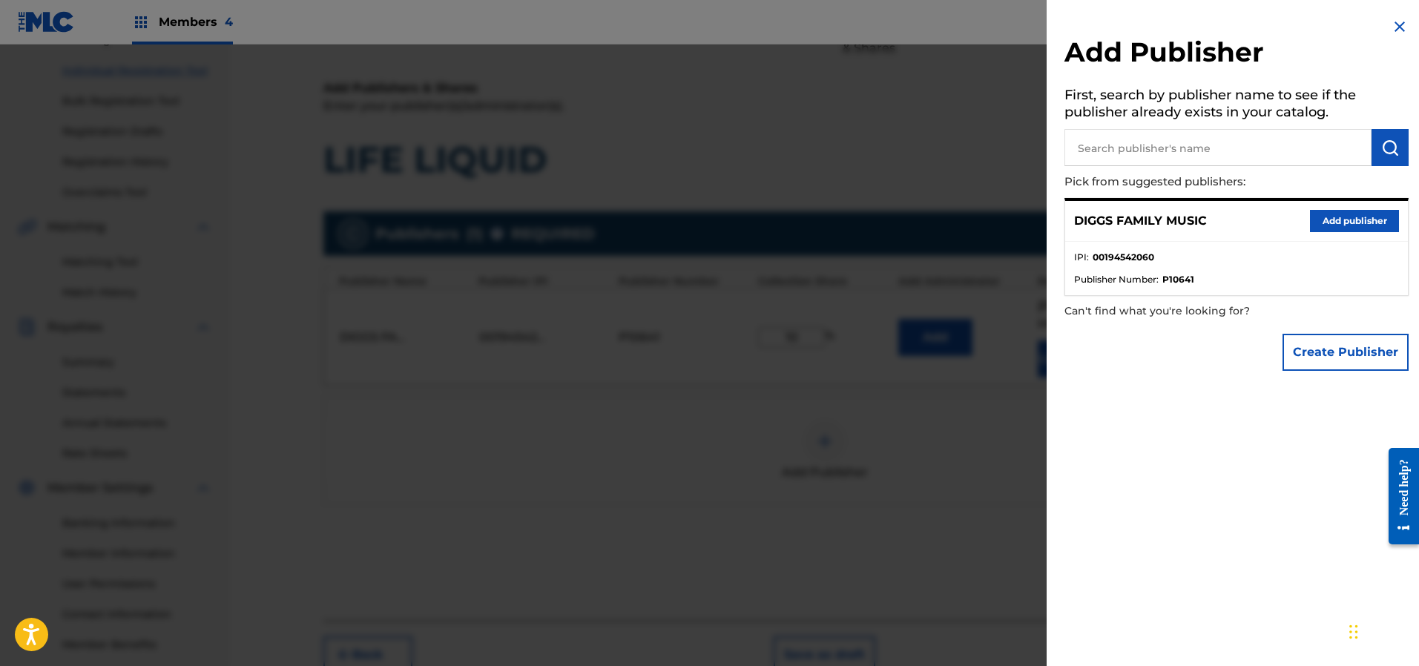
click at [1391, 26] on img at bounding box center [1400, 27] width 18 height 18
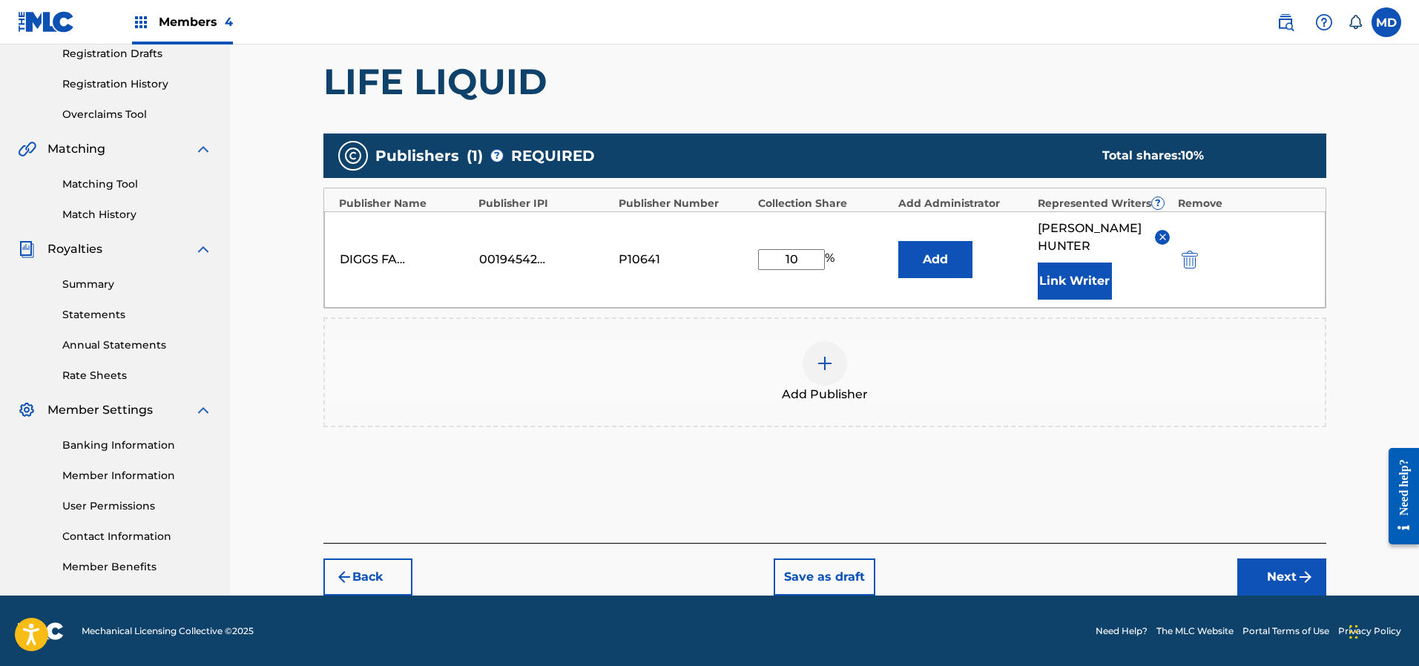
click at [1265, 568] on button "Next" at bounding box center [1282, 577] width 89 height 37
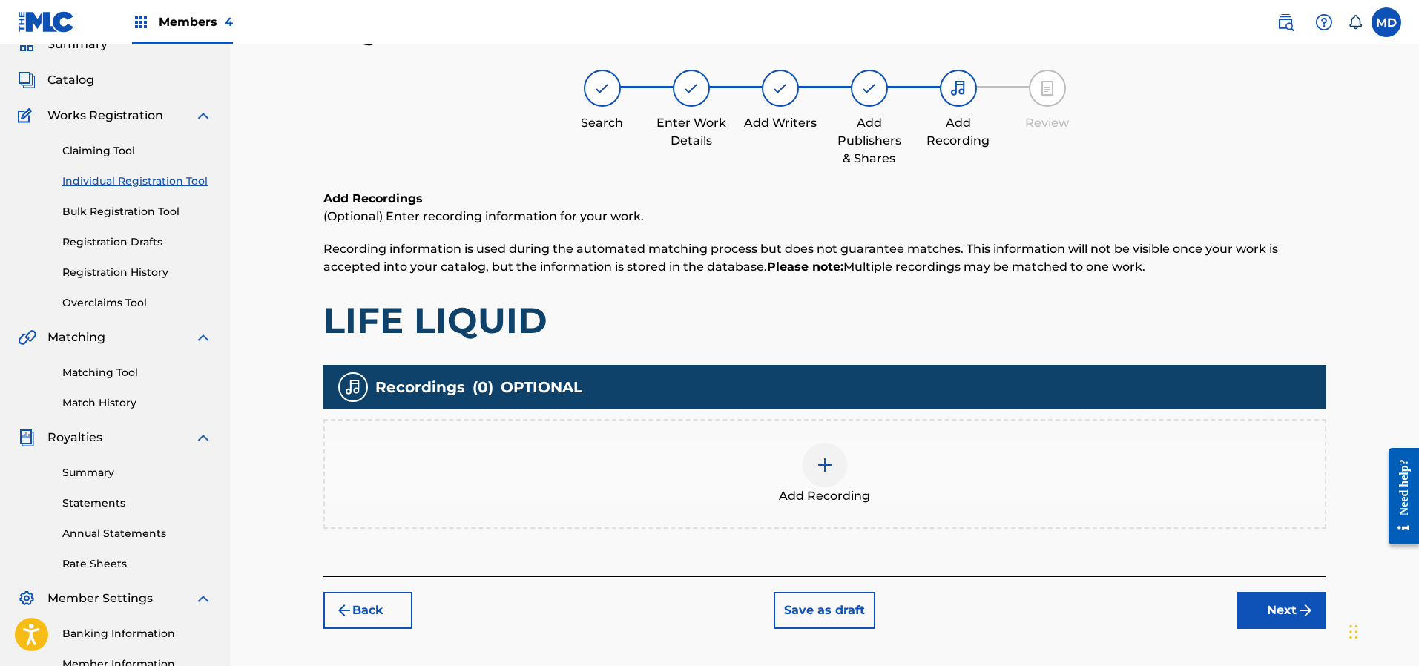
scroll to position [67, 0]
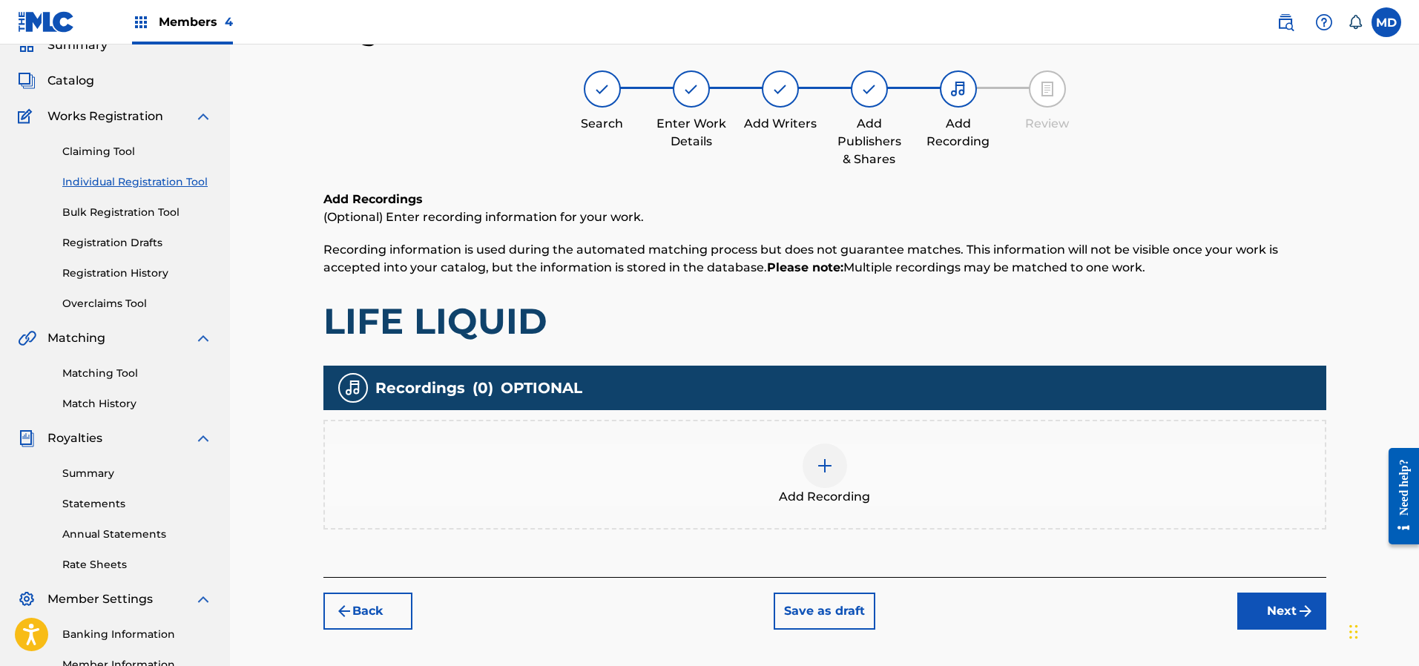
click at [1278, 610] on button "Next" at bounding box center [1282, 611] width 89 height 37
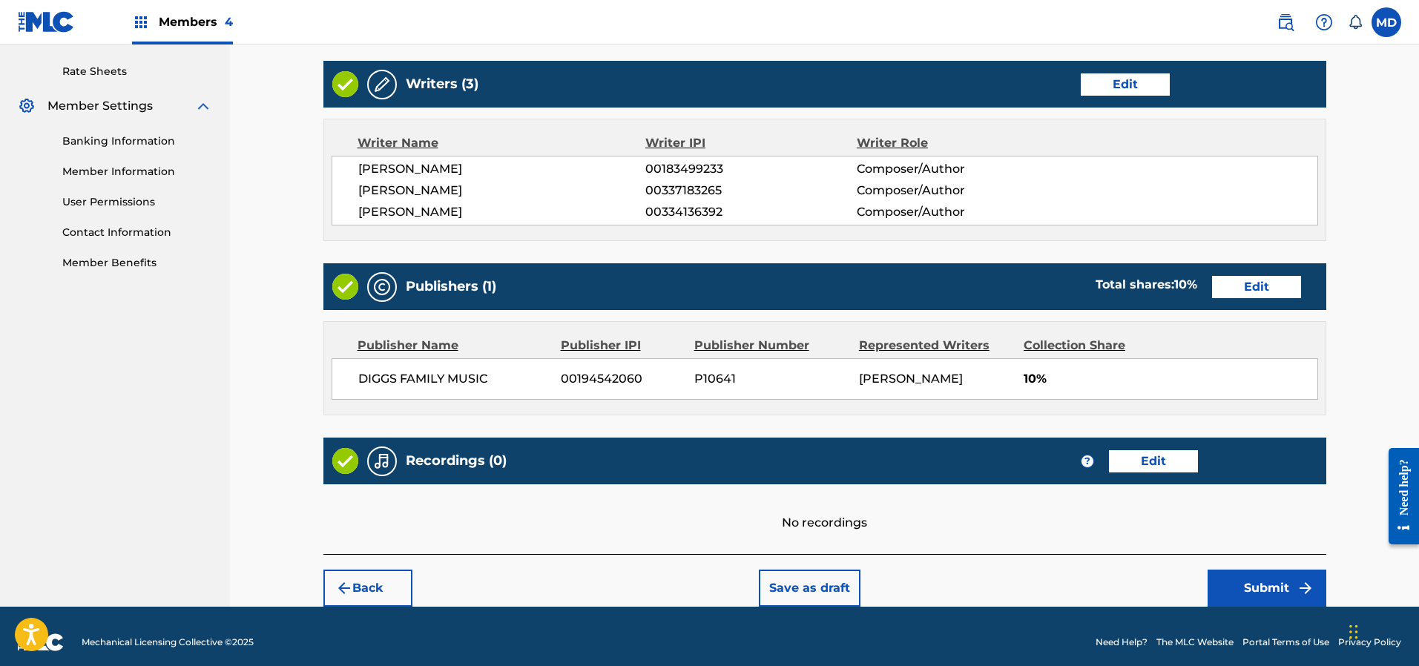
scroll to position [570, 0]
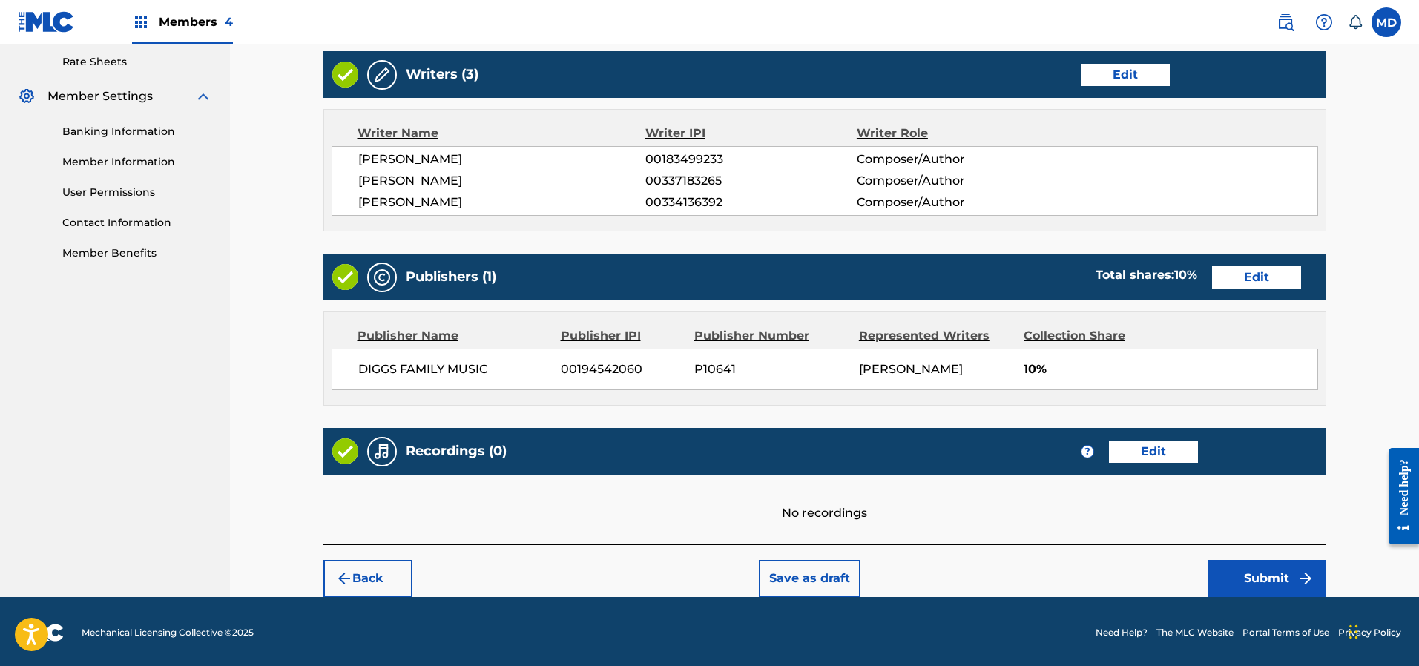
click at [1235, 575] on button "Submit" at bounding box center [1267, 578] width 119 height 37
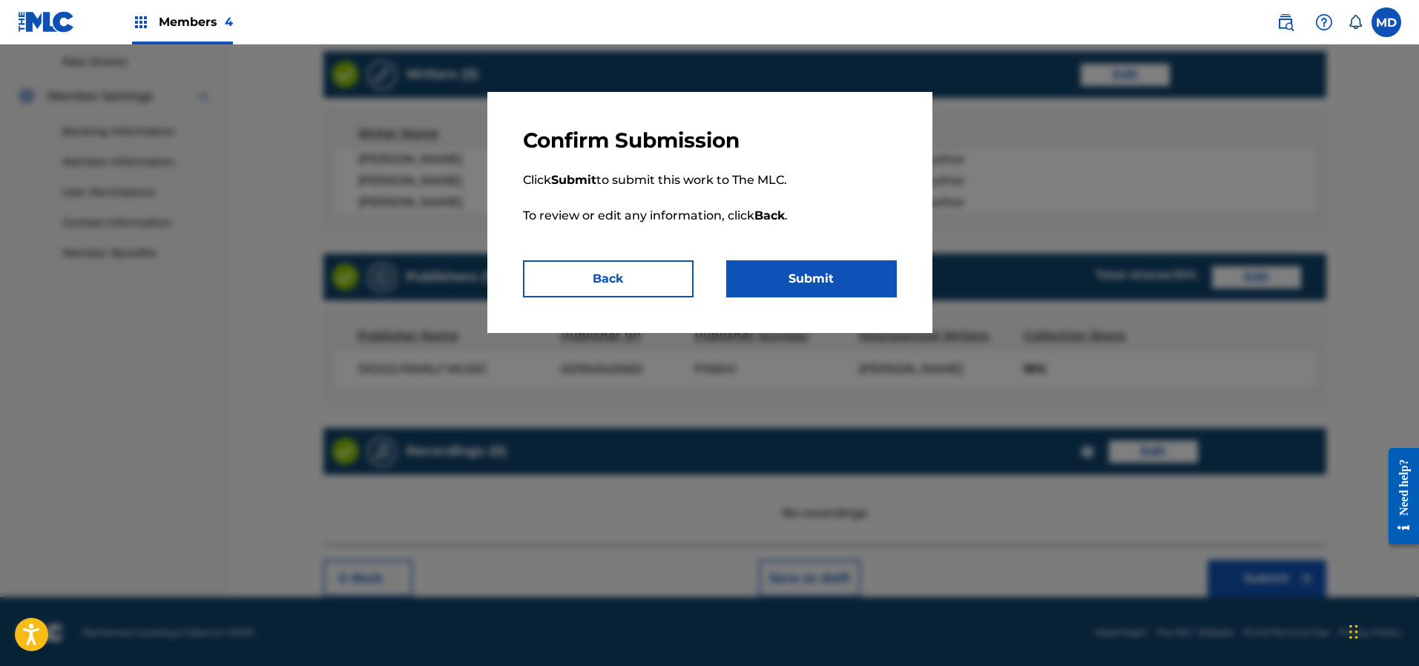
click at [852, 272] on button "Submit" at bounding box center [811, 278] width 171 height 37
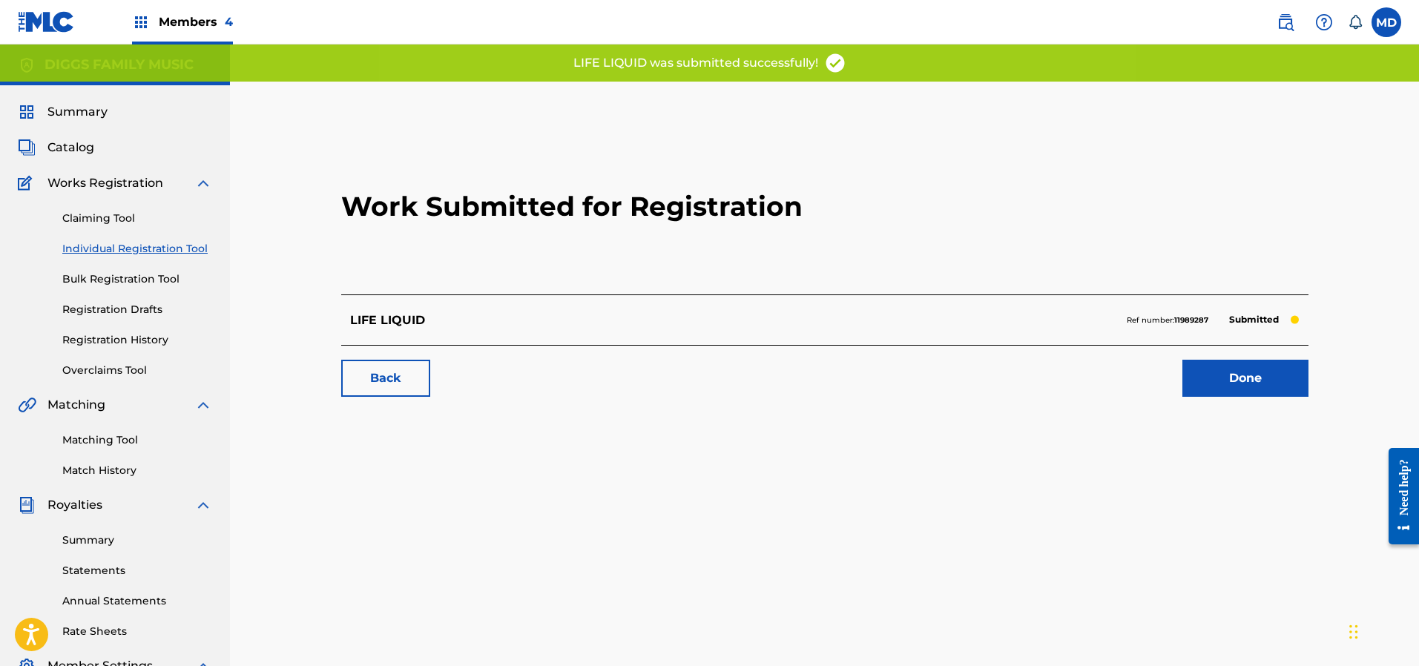
click at [177, 20] on span "Members 4" at bounding box center [196, 21] width 74 height 17
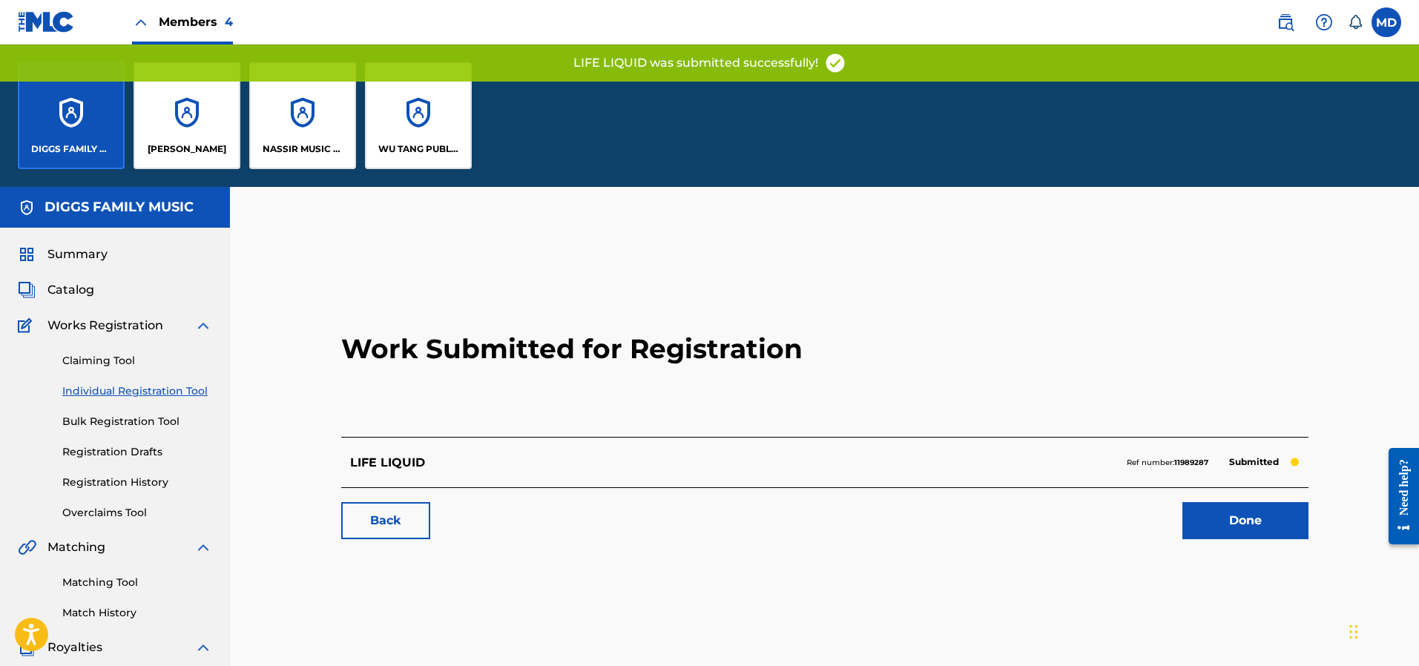
click at [295, 136] on div "NASSIR MUSIC INC" at bounding box center [302, 115] width 107 height 107
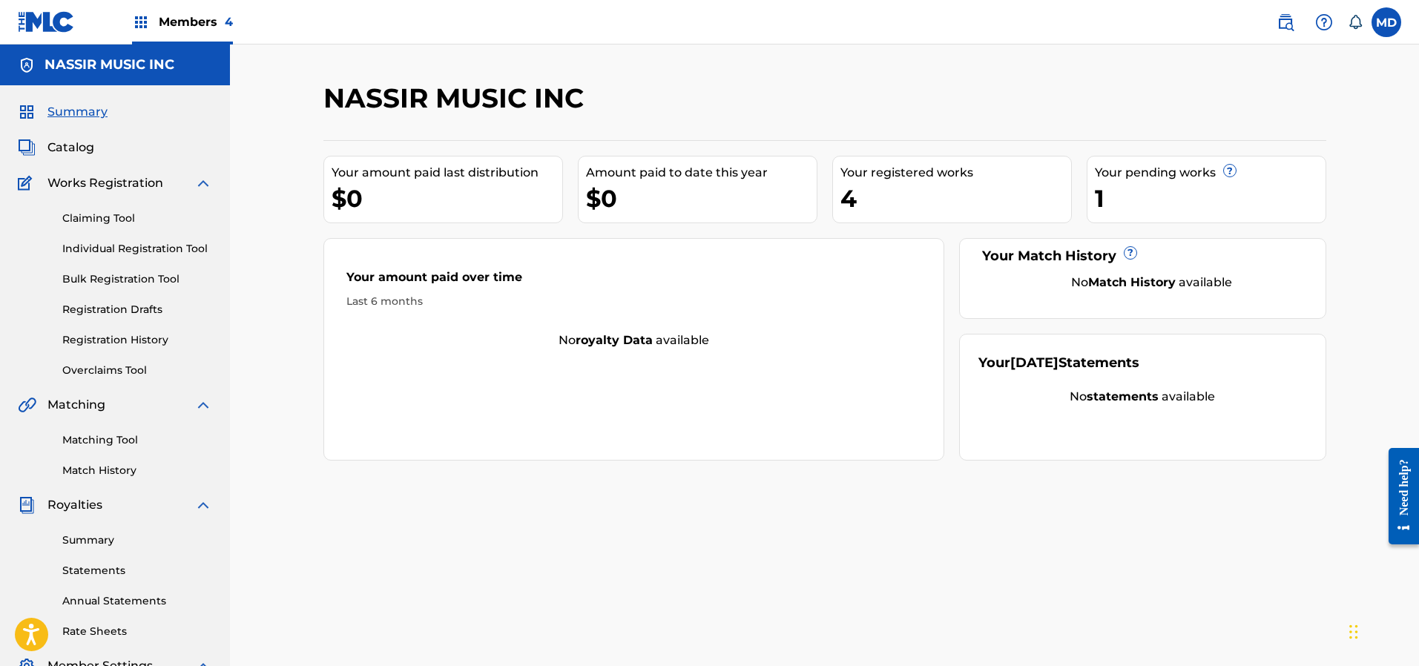
click at [111, 219] on link "Claiming Tool" at bounding box center [137, 219] width 150 height 16
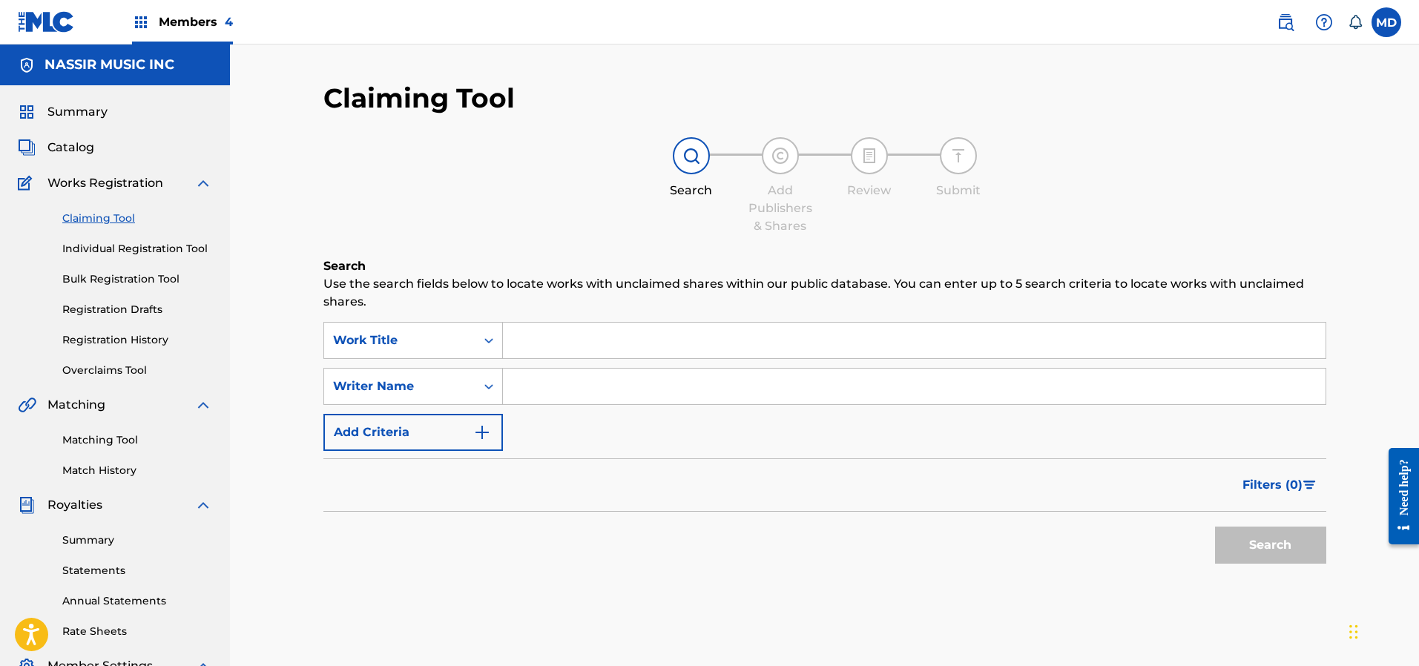
click at [564, 341] on input "Search Form" at bounding box center [914, 341] width 823 height 36
paste input "334136392"
type input "334136392"
drag, startPoint x: 567, startPoint y: 335, endPoint x: 505, endPoint y: 338, distance: 61.7
click at [505, 338] on input "334136392" at bounding box center [914, 341] width 823 height 36
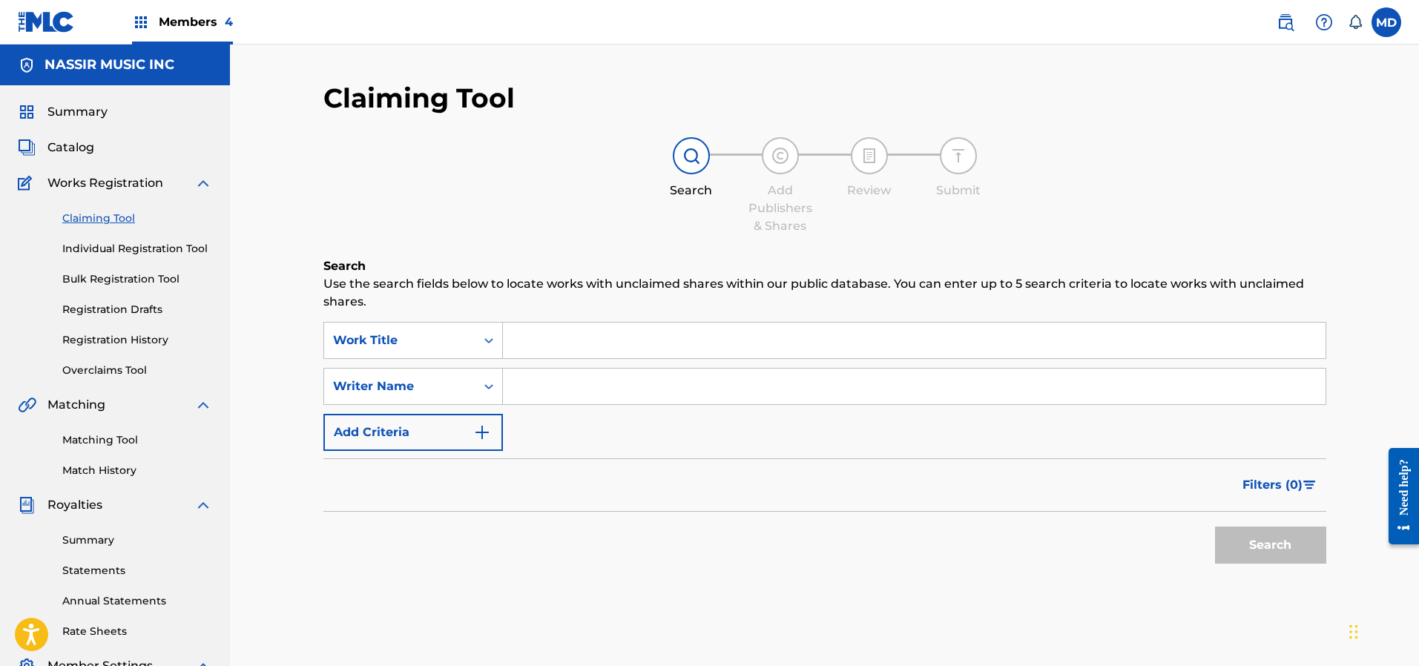
paste input "LIFE LIQUID"
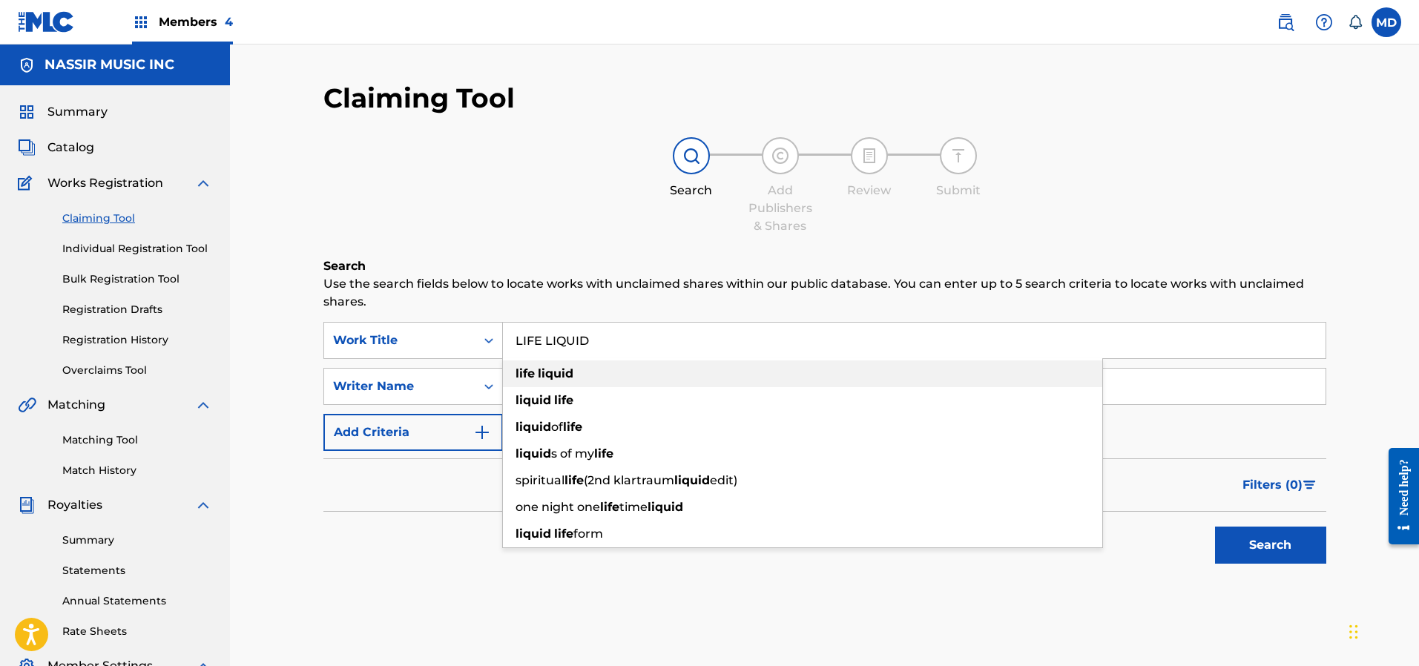
click at [693, 386] on div "life liquid" at bounding box center [802, 374] width 599 height 27
type input "life liquid"
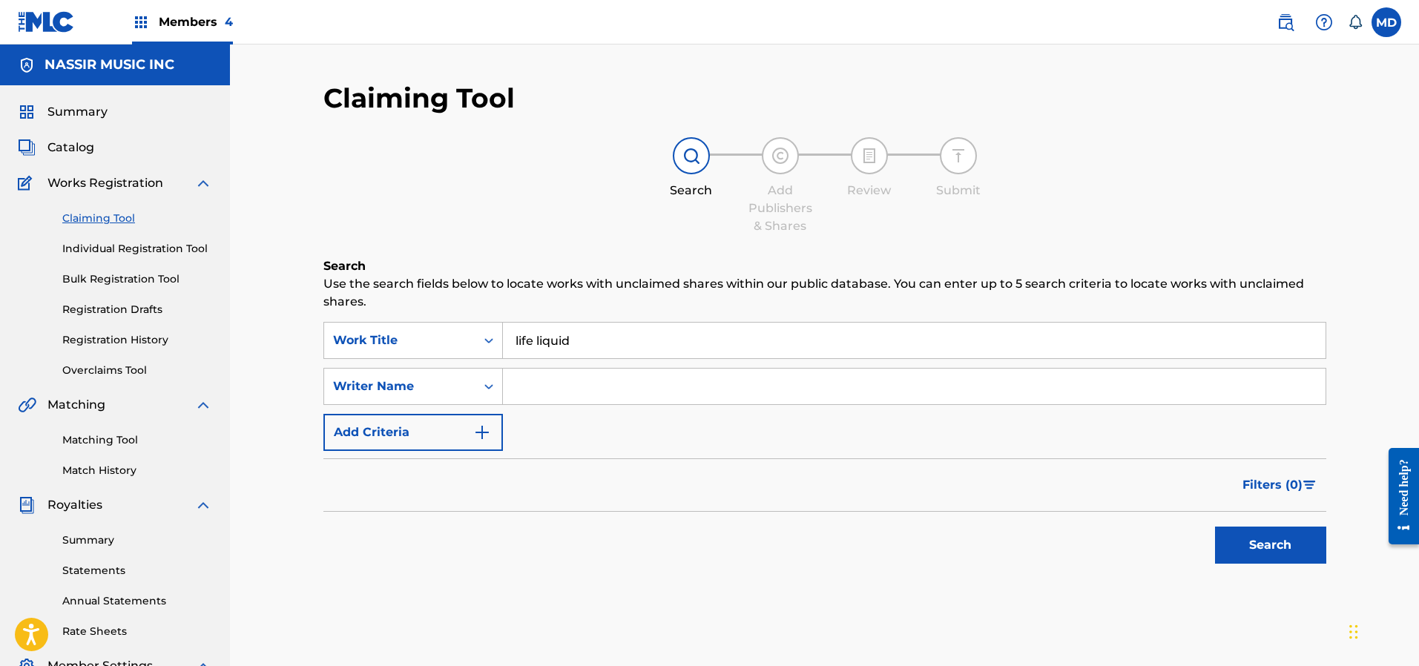
click at [1257, 548] on button "Search" at bounding box center [1270, 545] width 111 height 37
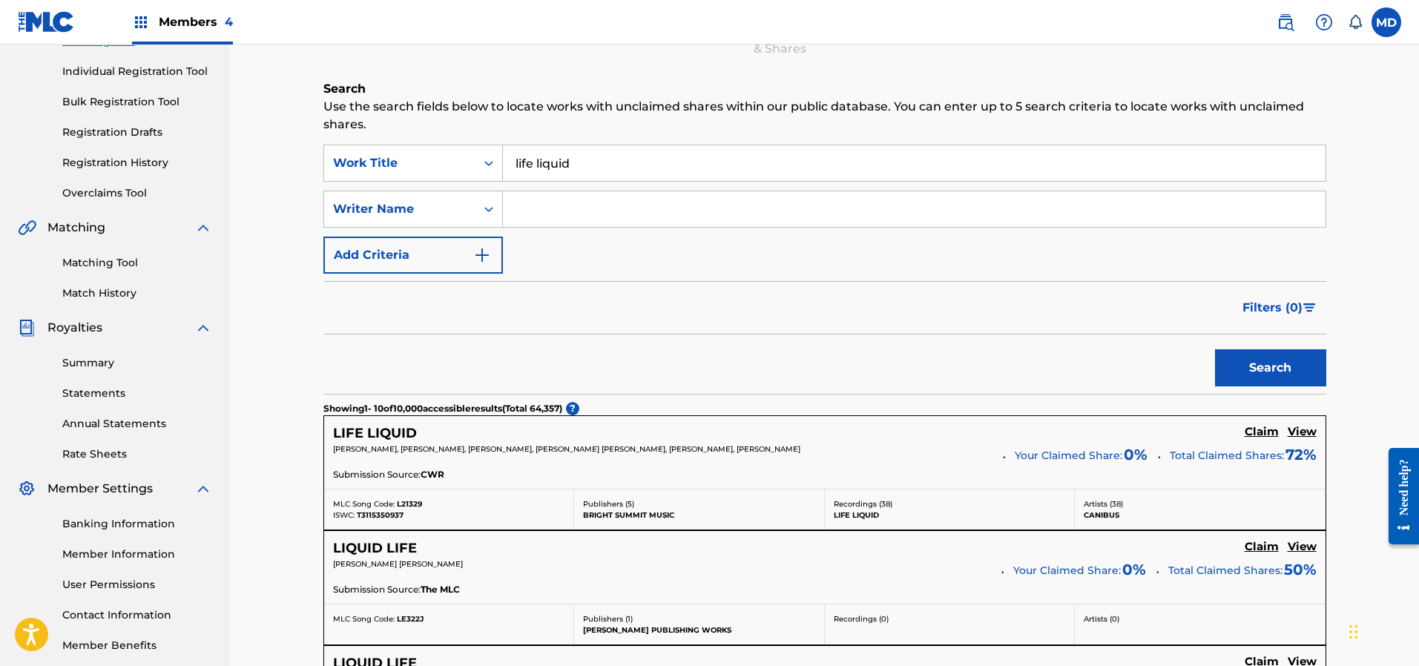
scroll to position [223, 0]
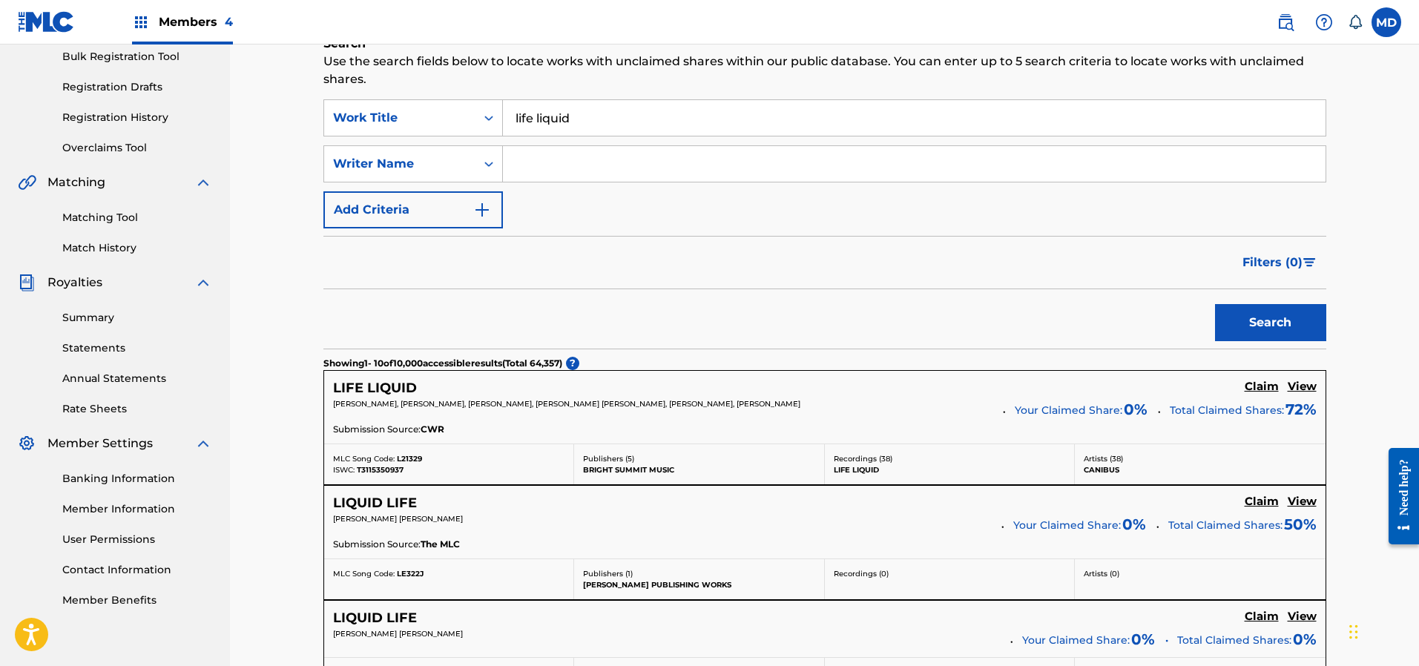
click at [1301, 387] on h5 "View" at bounding box center [1302, 387] width 29 height 14
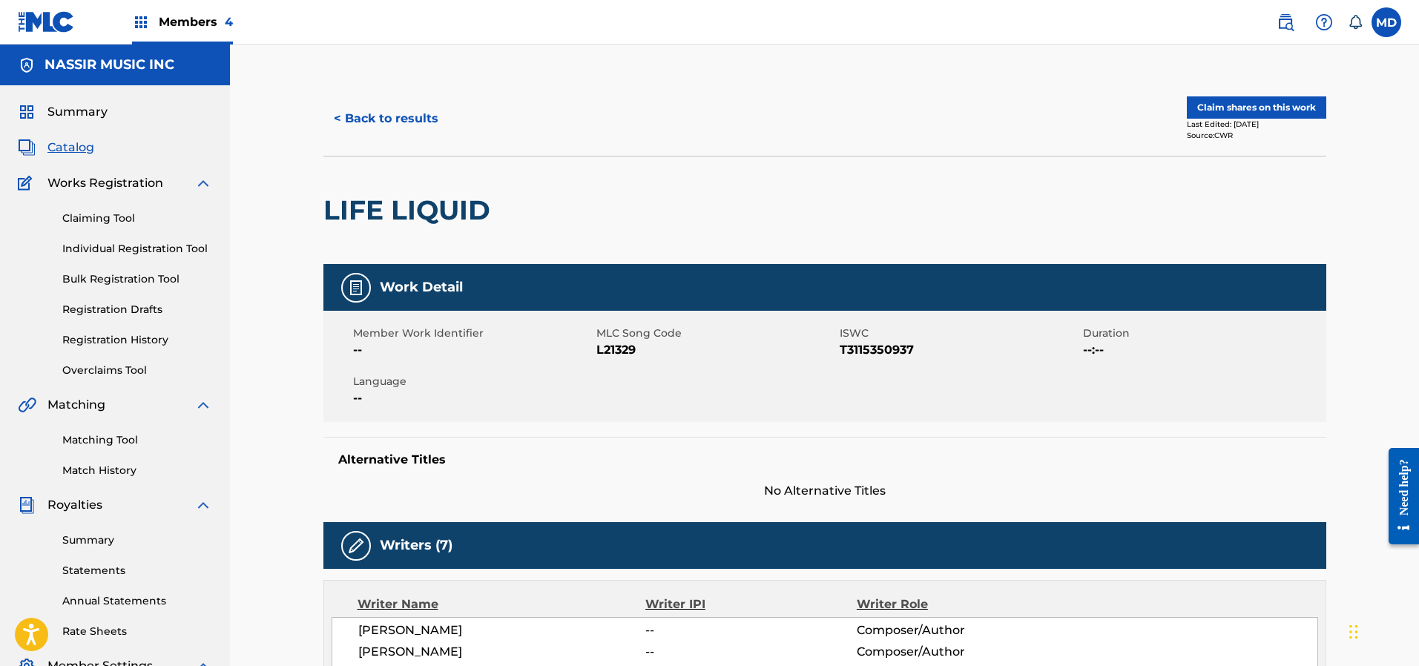
click at [1277, 111] on button "Claim shares on this work" at bounding box center [1256, 107] width 139 height 22
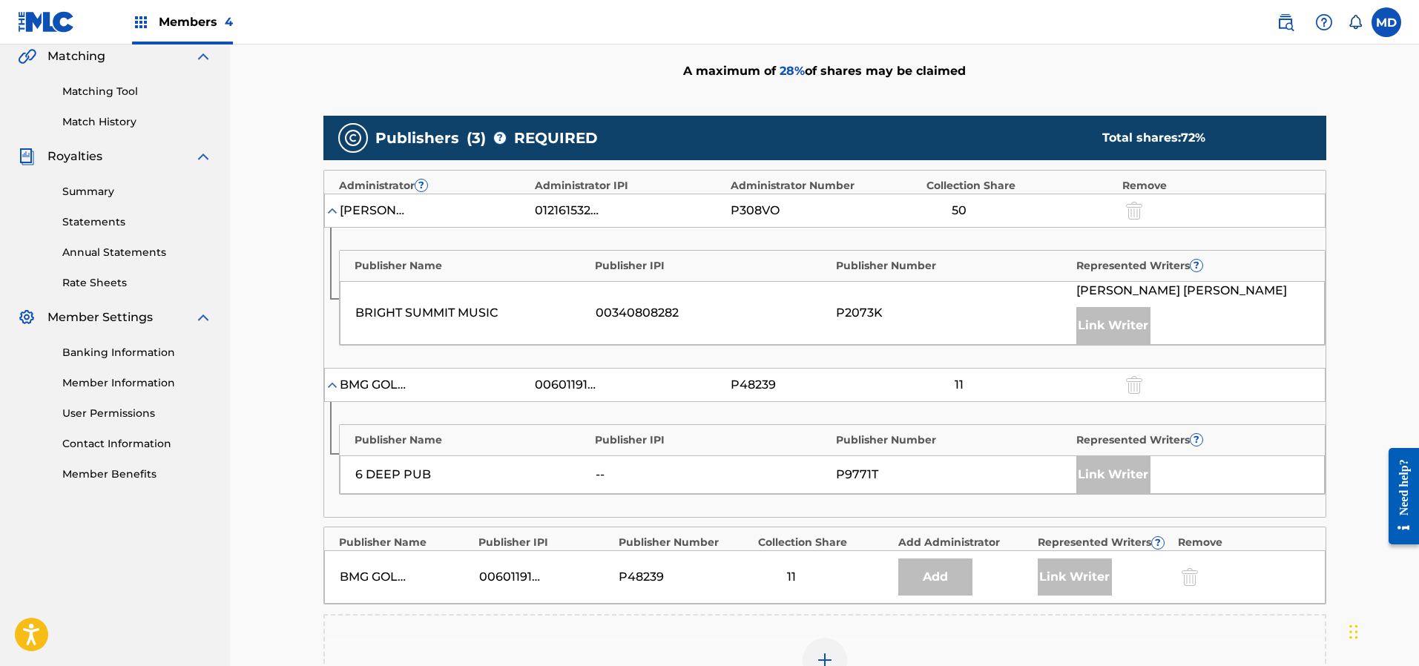
scroll to position [556, 0]
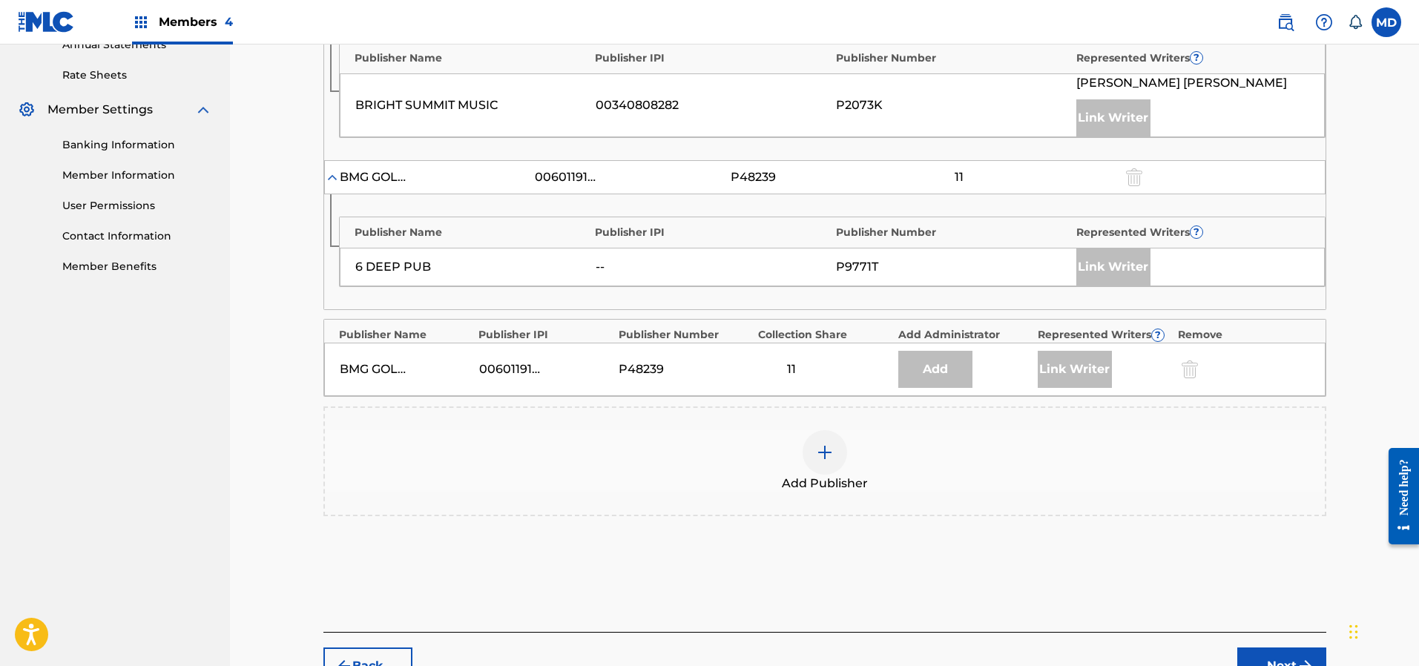
click at [824, 453] on img at bounding box center [825, 453] width 18 height 18
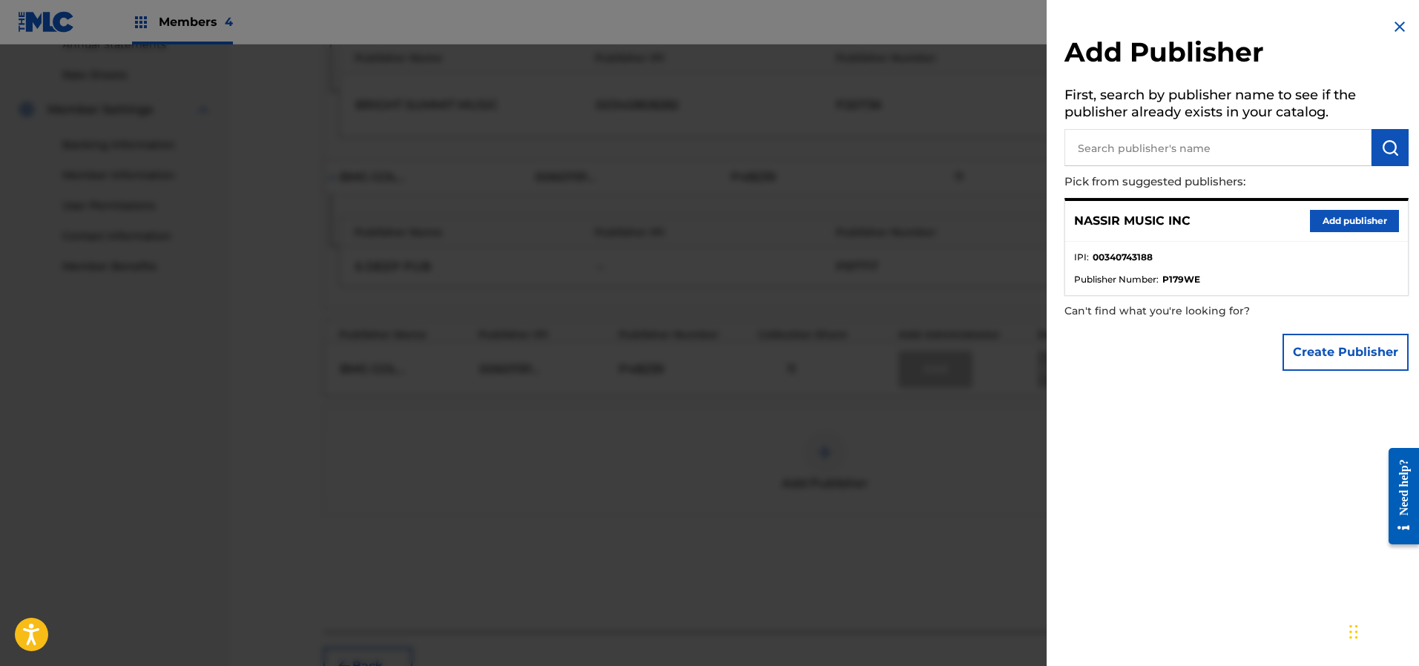
click at [1333, 217] on button "Add publisher" at bounding box center [1354, 221] width 89 height 22
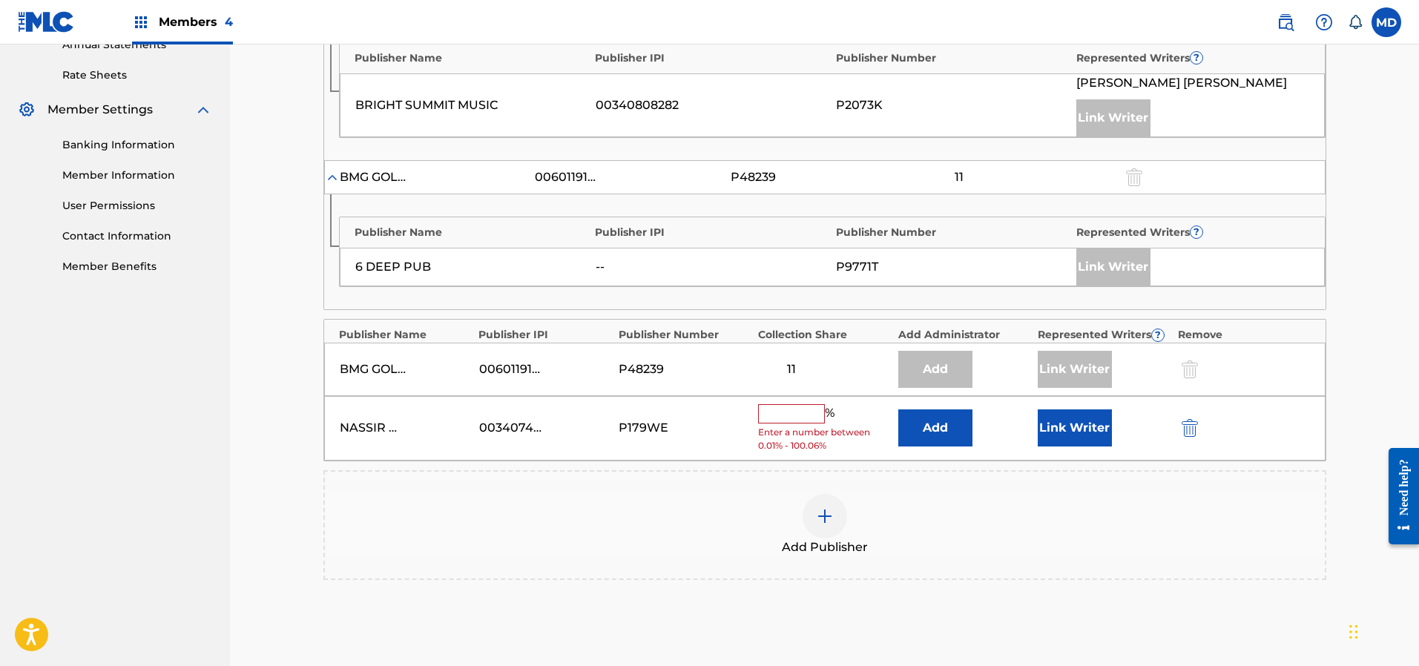
click at [806, 418] on input "text" at bounding box center [791, 413] width 67 height 19
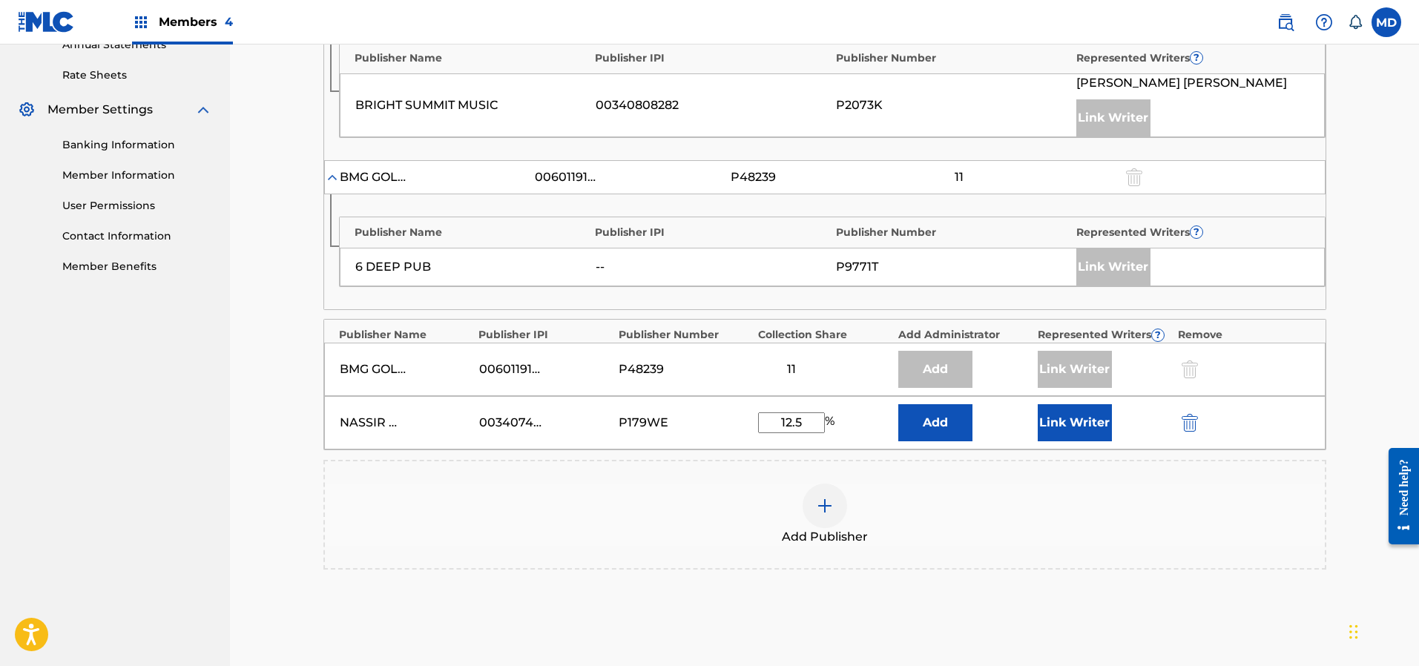
type input "12.5"
click at [1062, 422] on button "Link Writer" at bounding box center [1075, 422] width 74 height 37
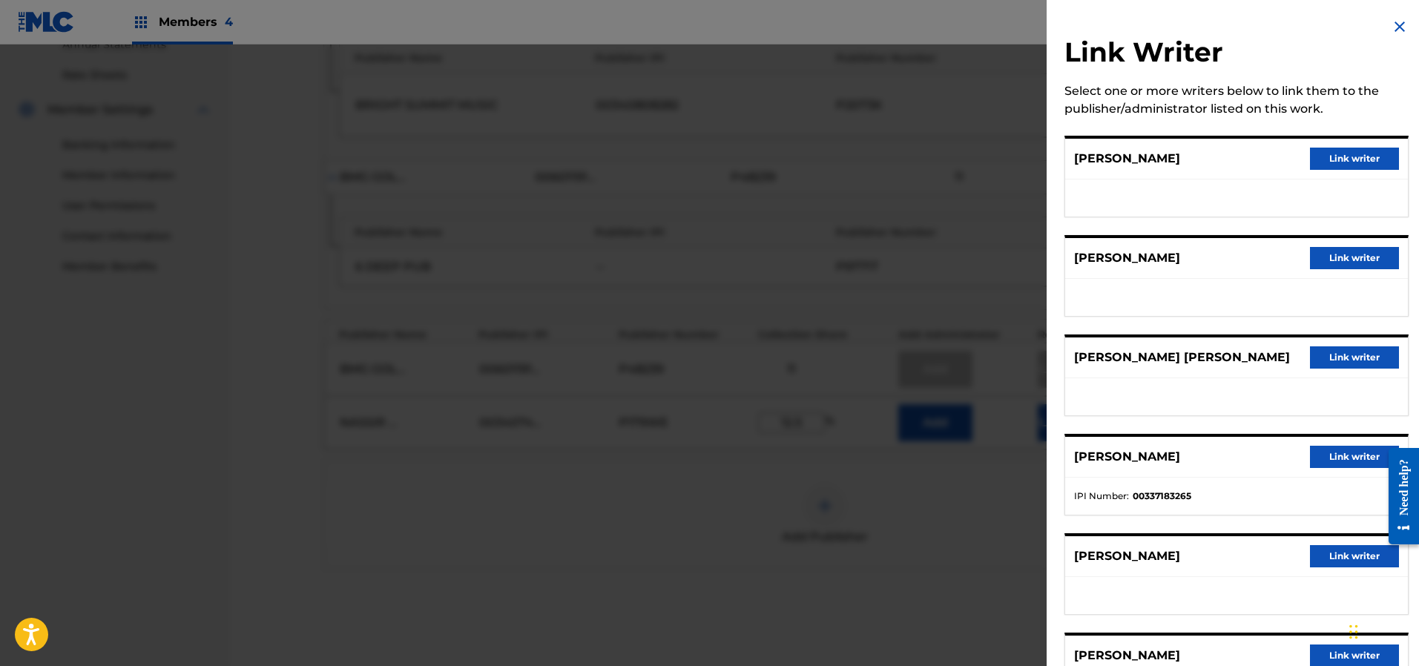
click at [1344, 459] on button "Link writer" at bounding box center [1354, 457] width 89 height 22
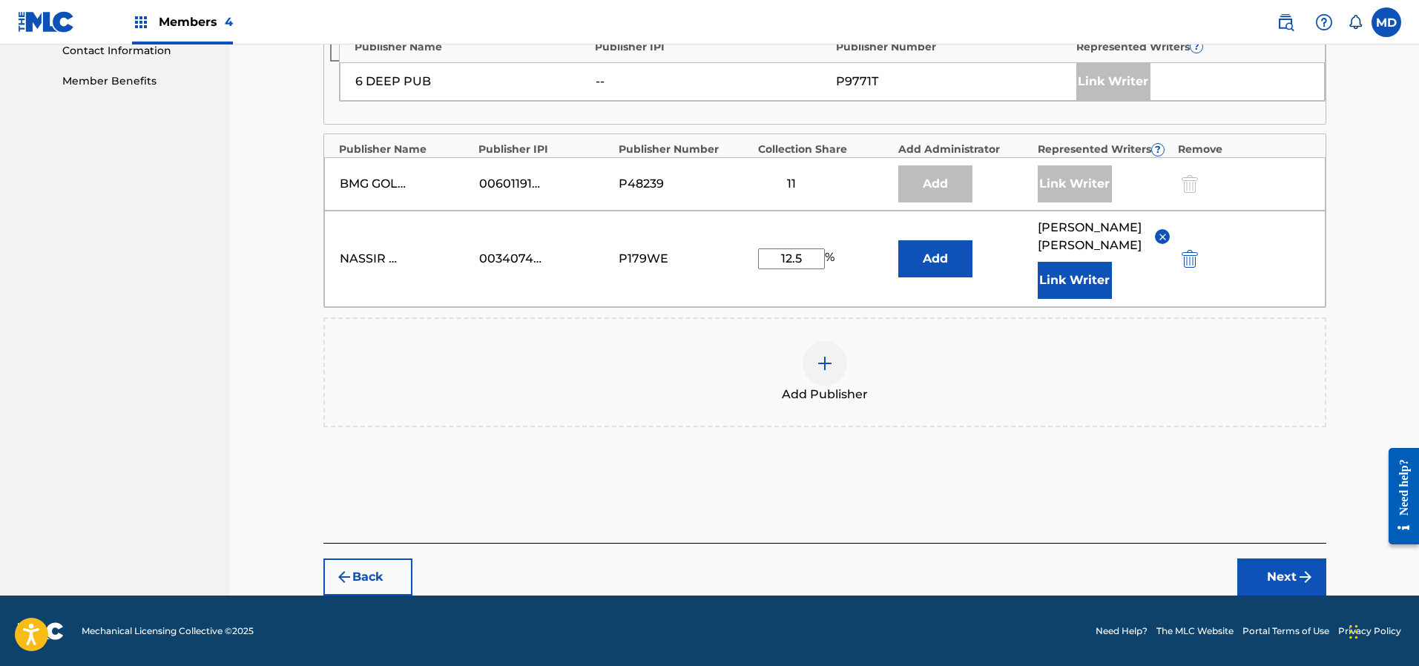
click at [1284, 574] on button "Next" at bounding box center [1282, 577] width 89 height 37
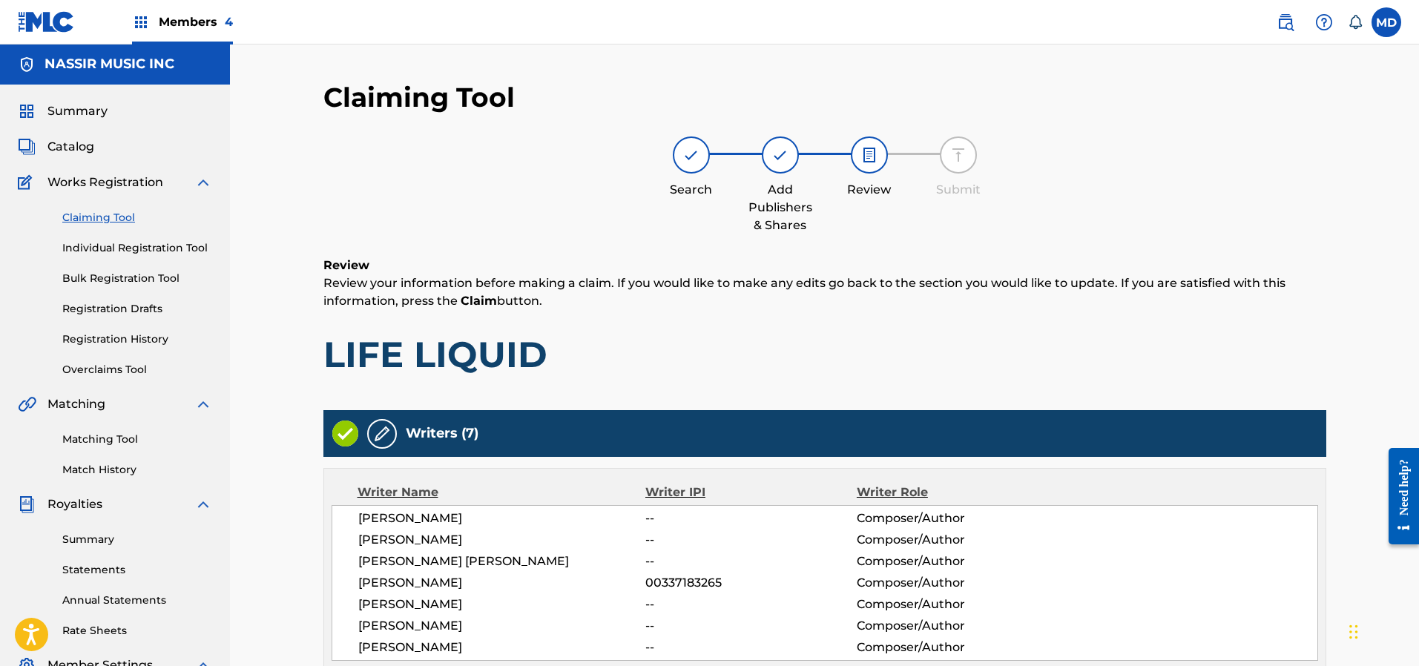
scroll to position [0, 0]
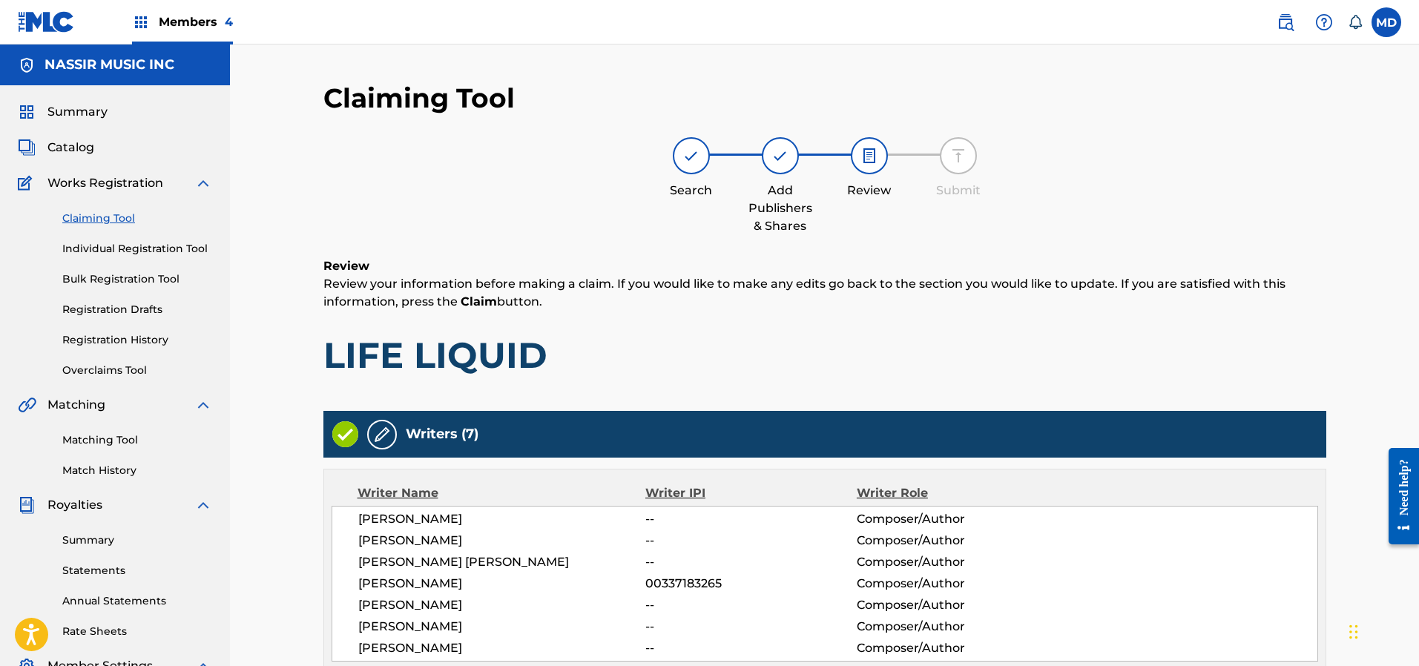
click at [190, 19] on span "Members 4" at bounding box center [196, 21] width 74 height 17
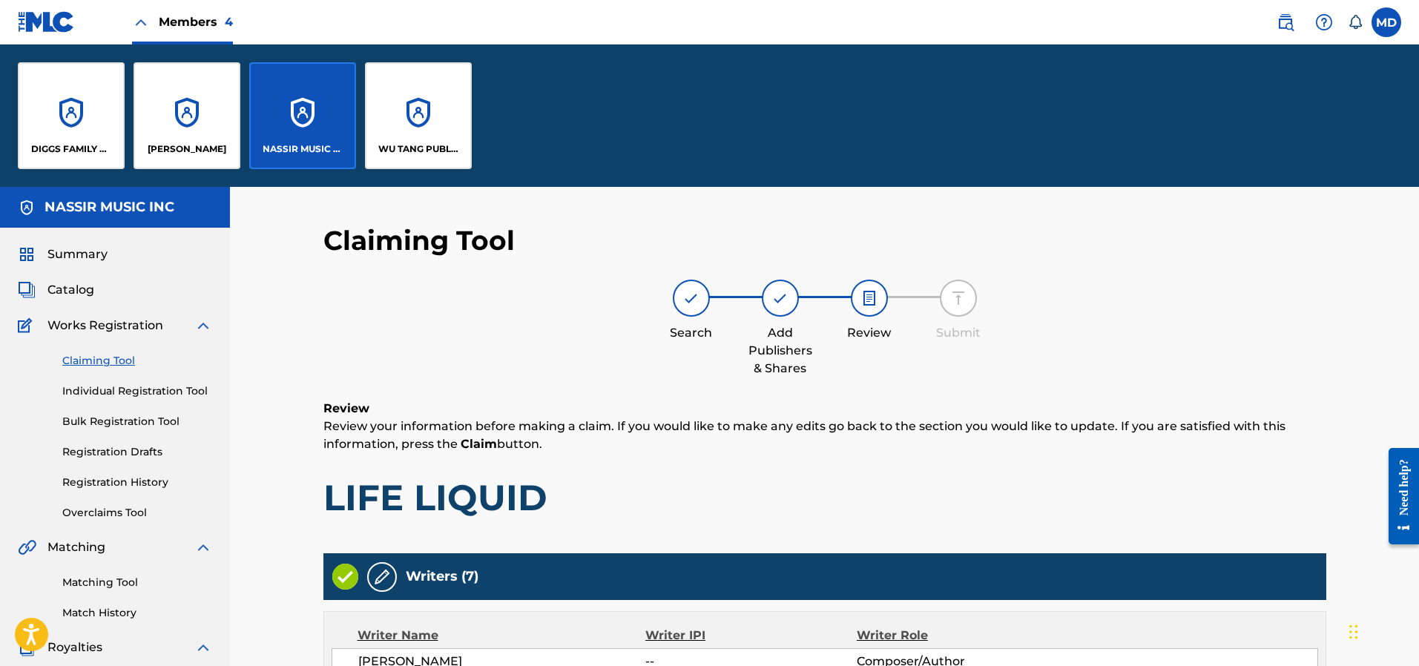
click at [82, 137] on div "DIGGS FAMILY MUSIC" at bounding box center [71, 115] width 107 height 107
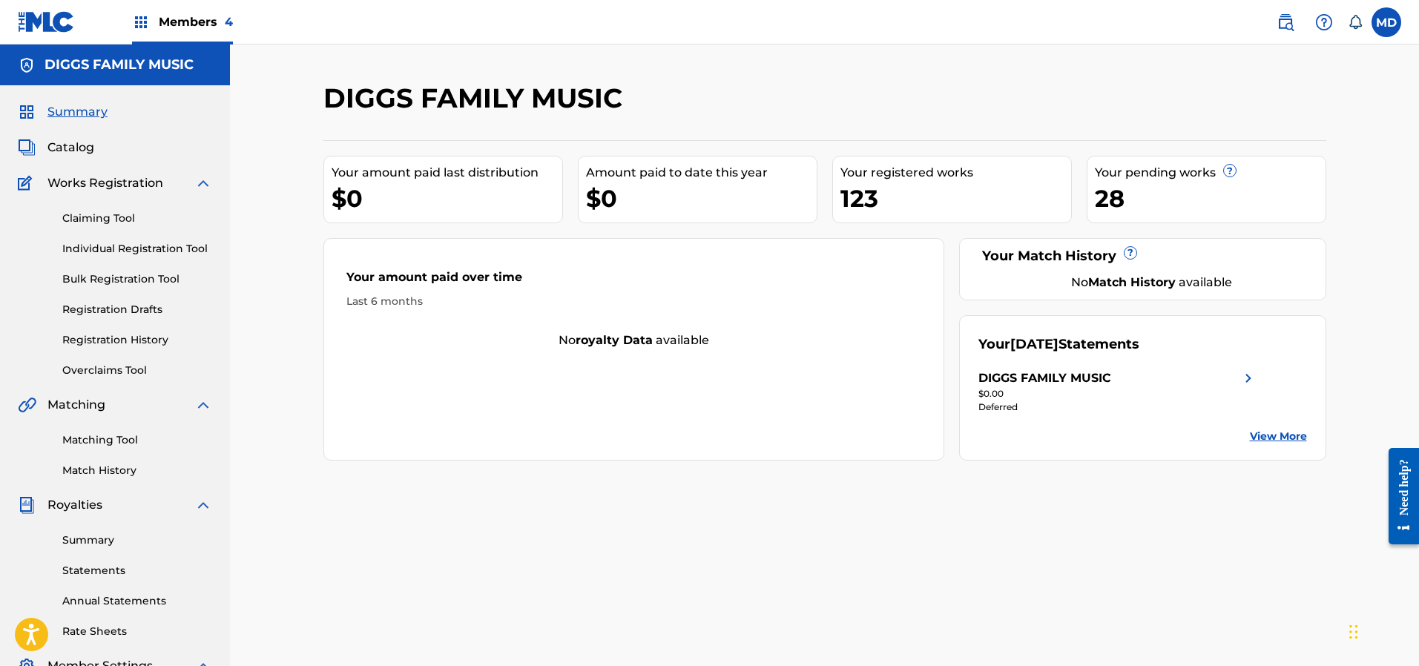
click at [92, 341] on link "Registration History" at bounding box center [137, 340] width 150 height 16
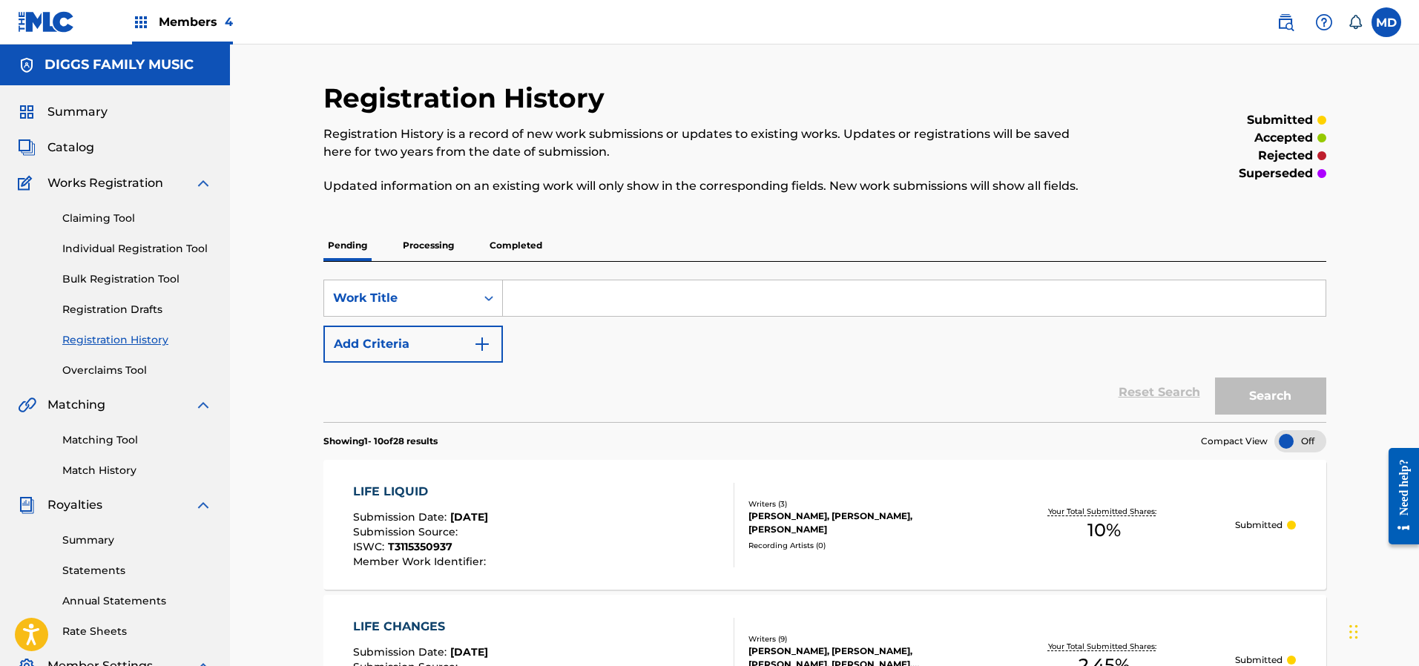
click at [843, 521] on div "[PERSON_NAME], [PERSON_NAME], [PERSON_NAME]" at bounding box center [861, 523] width 224 height 27
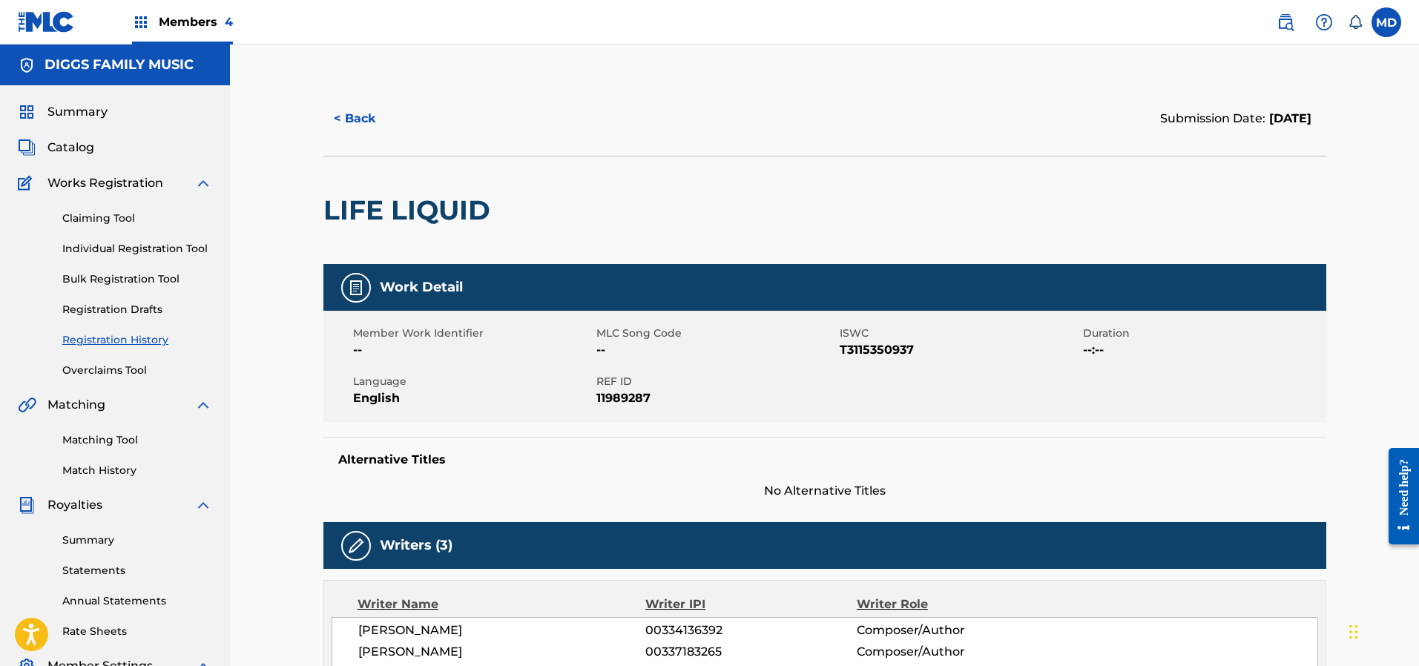
click at [99, 220] on link "Claiming Tool" at bounding box center [137, 219] width 150 height 16
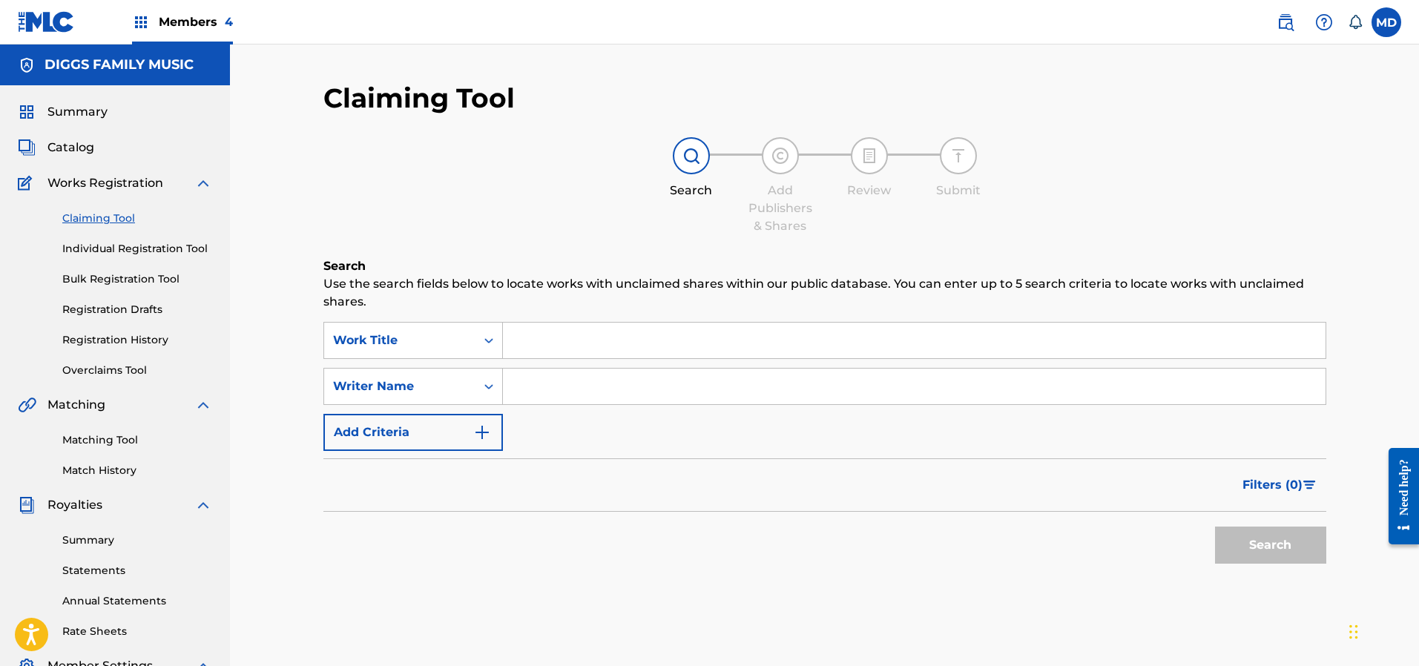
click at [84, 113] on span "Summary" at bounding box center [77, 112] width 60 height 18
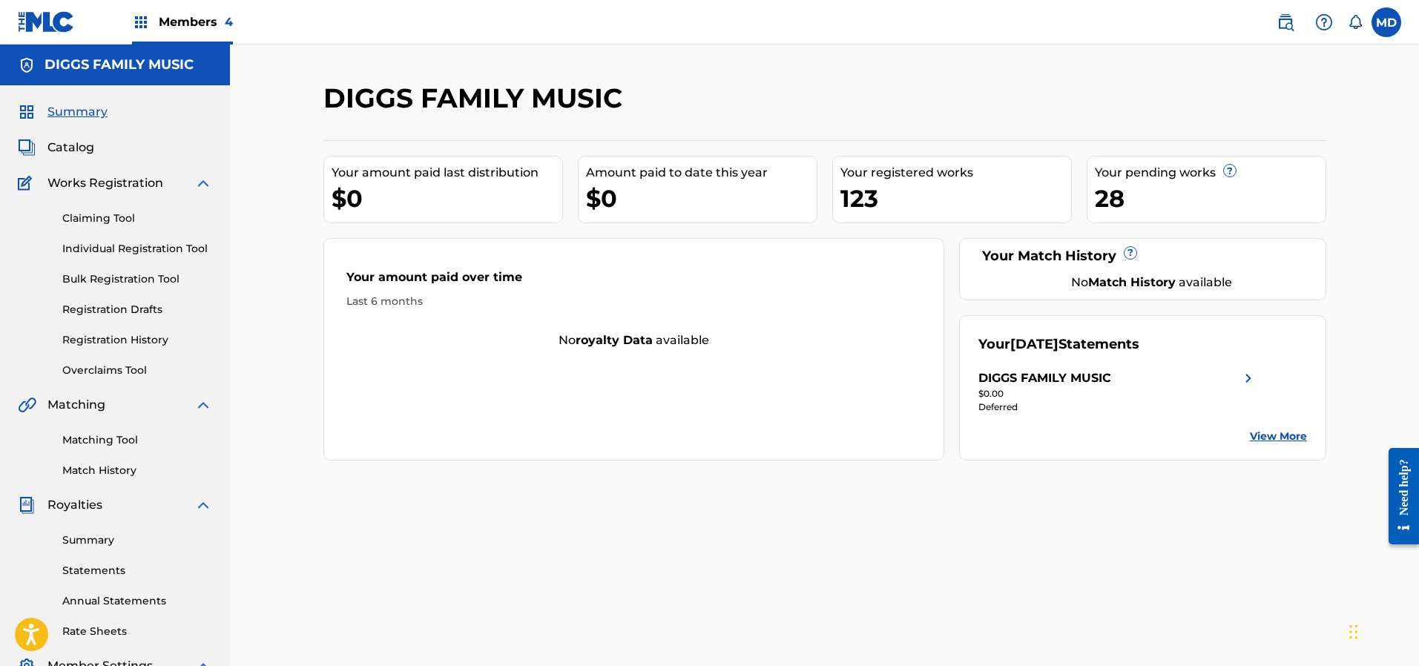
click at [79, 151] on span "Catalog" at bounding box center [70, 148] width 47 height 18
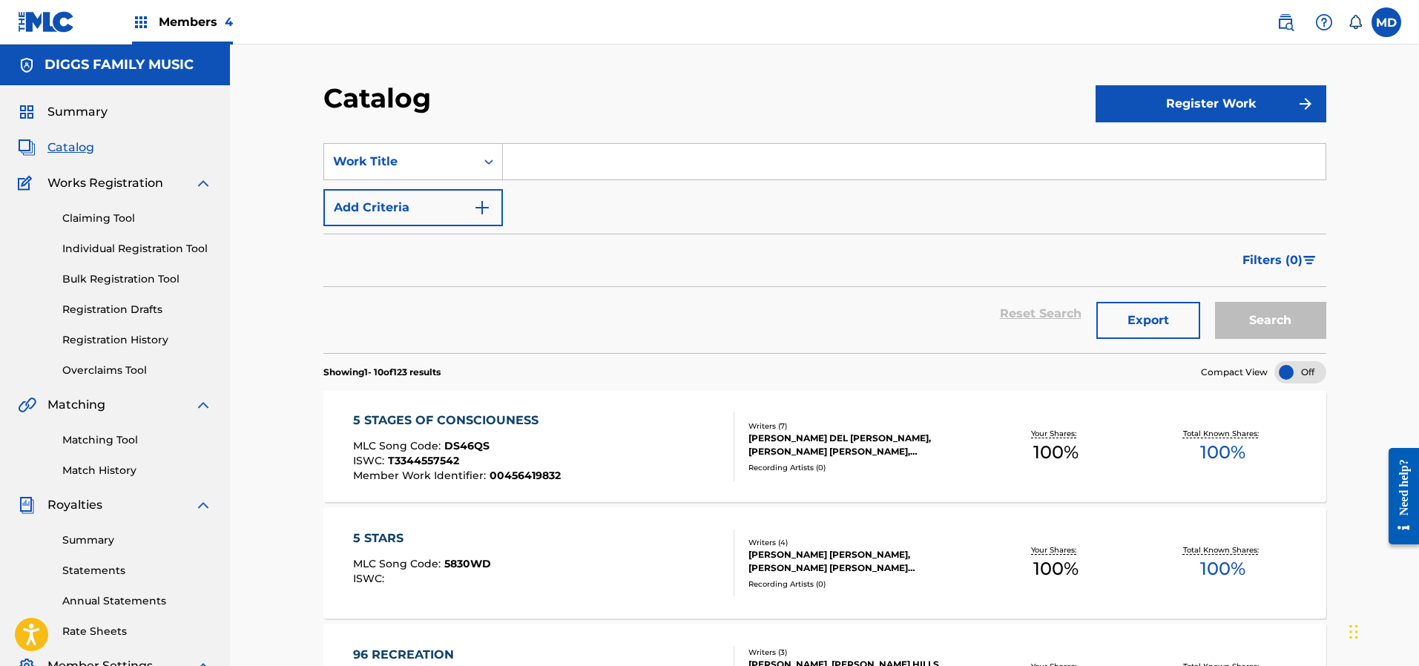
click at [661, 165] on input "Search Form" at bounding box center [914, 162] width 823 height 36
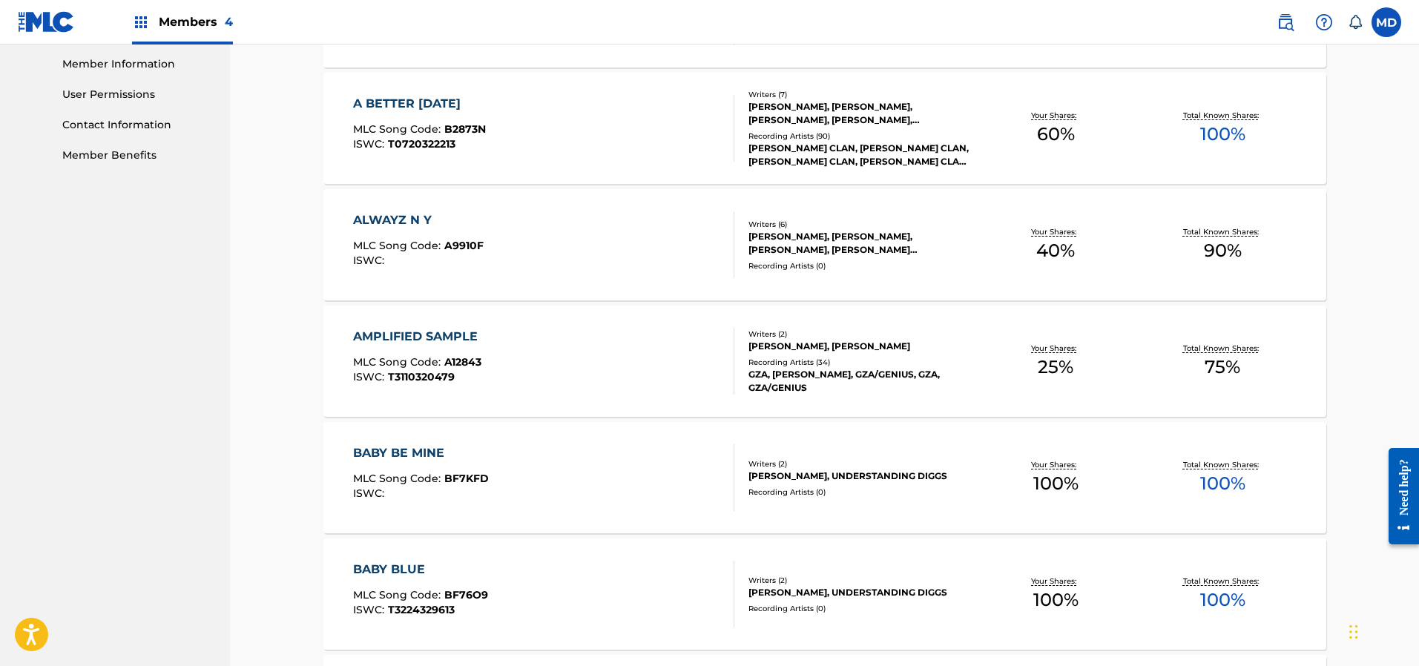
scroll to position [779, 0]
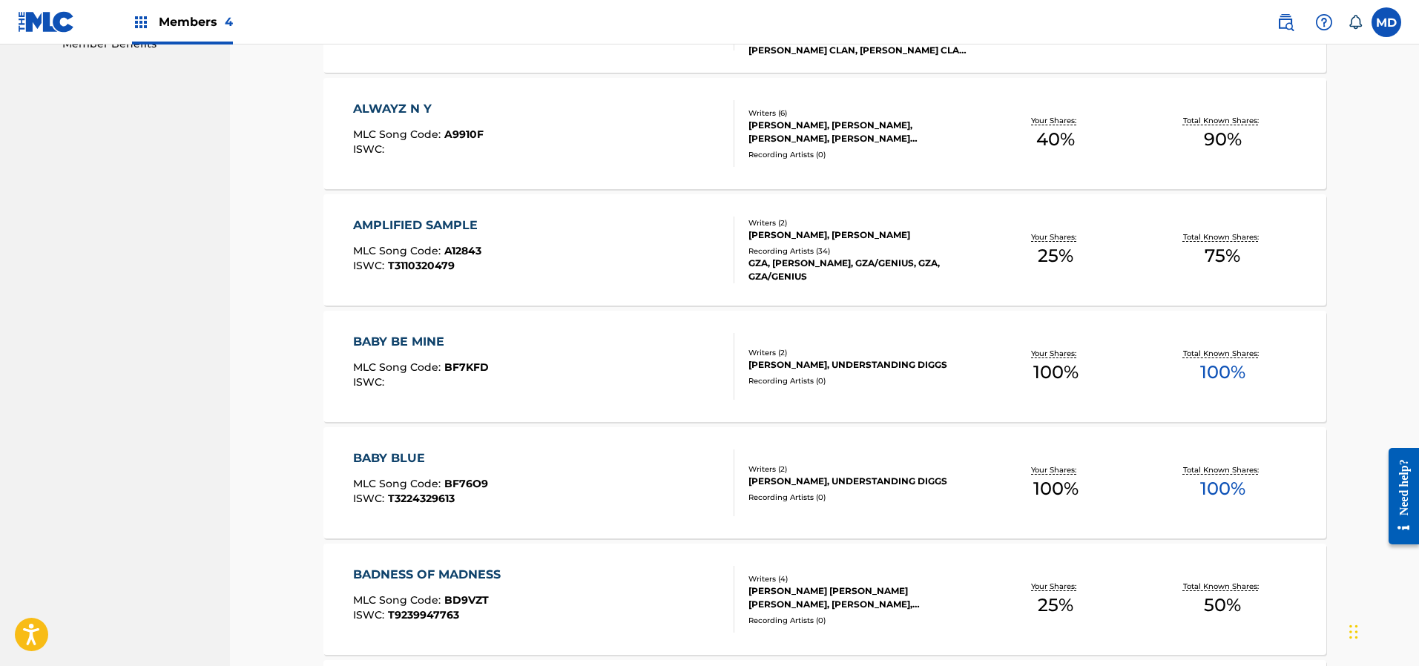
click at [576, 244] on div "AMPLIFIED SAMPLE MLC Song Code : A12843 ISWC : T3110320479" at bounding box center [543, 250] width 381 height 67
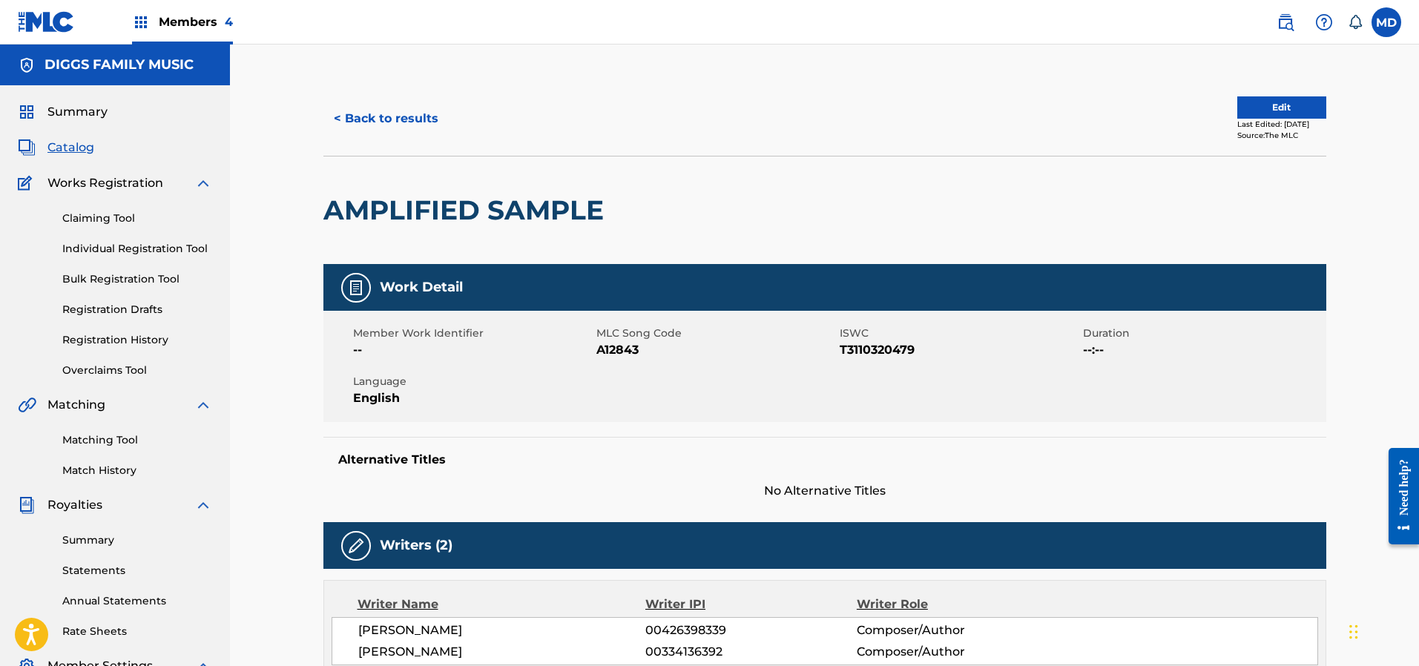
click at [618, 444] on div "Work Detail Member Work Identifier -- MLC Song Code A12843 ISWC T3110320479 Dur…" at bounding box center [824, 382] width 1003 height 236
